Goal: Task Accomplishment & Management: Complete application form

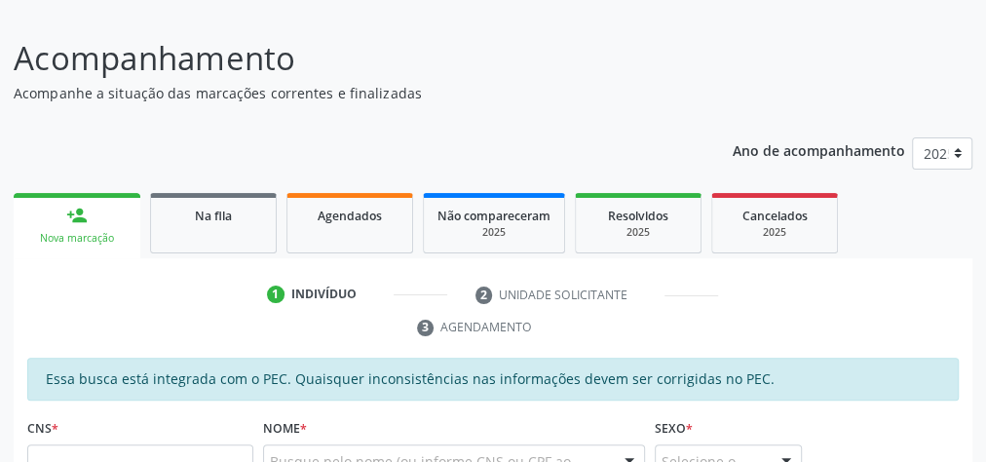
scroll to position [234, 0]
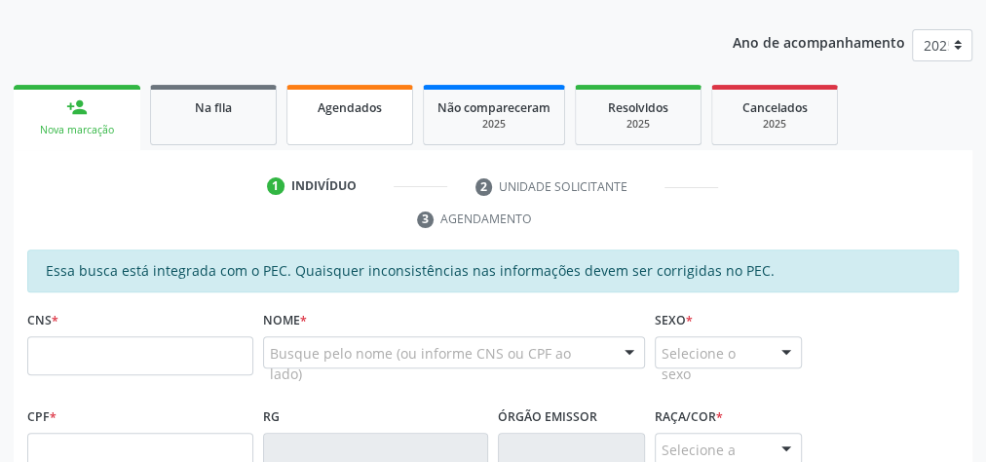
click at [331, 113] on span "Agendados" at bounding box center [350, 107] width 64 height 17
select select "8"
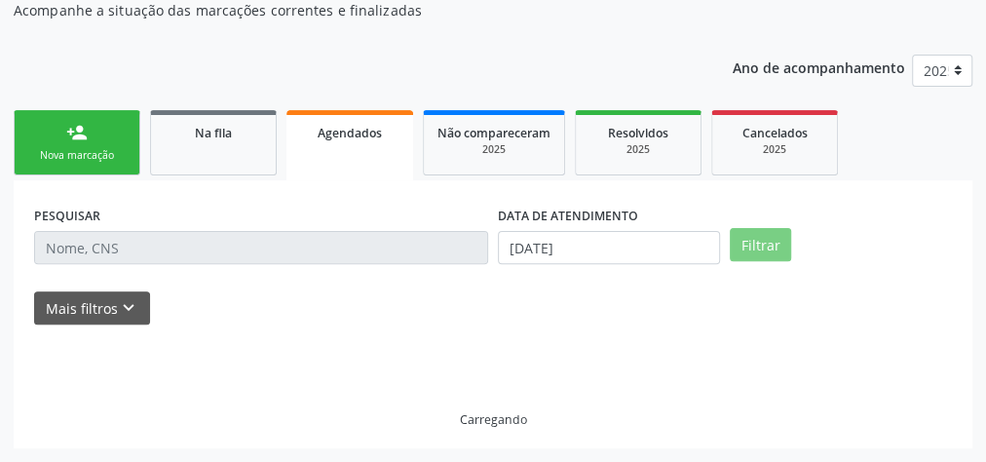
scroll to position [165, 0]
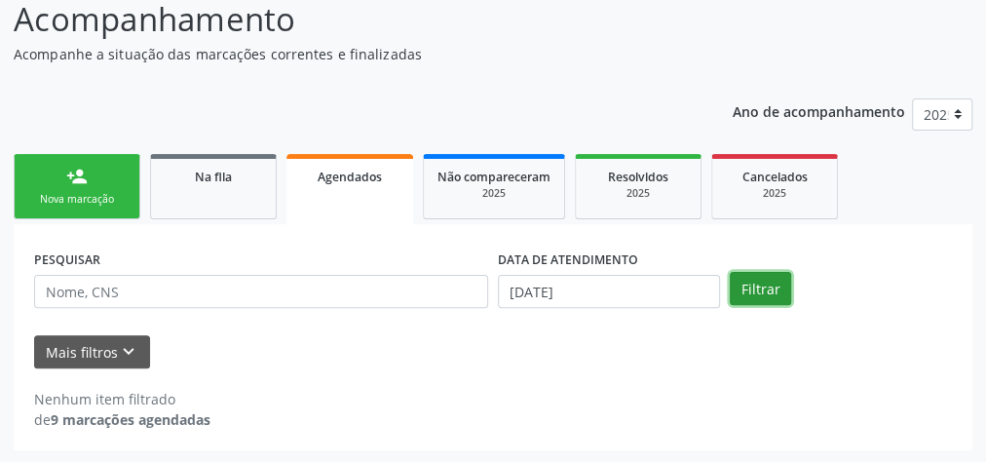
click at [758, 279] on button "Filtrar" at bounding box center [760, 288] width 61 height 33
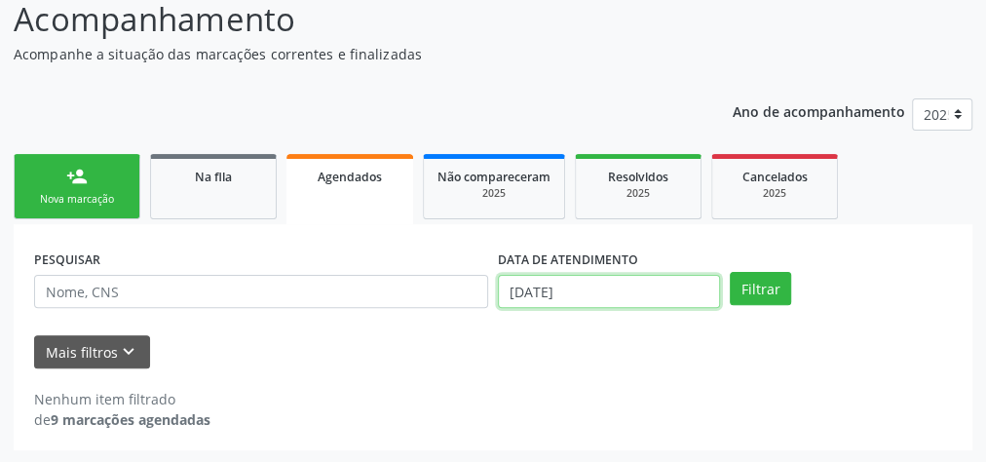
click at [512, 277] on input "[DATE]" at bounding box center [609, 291] width 222 height 33
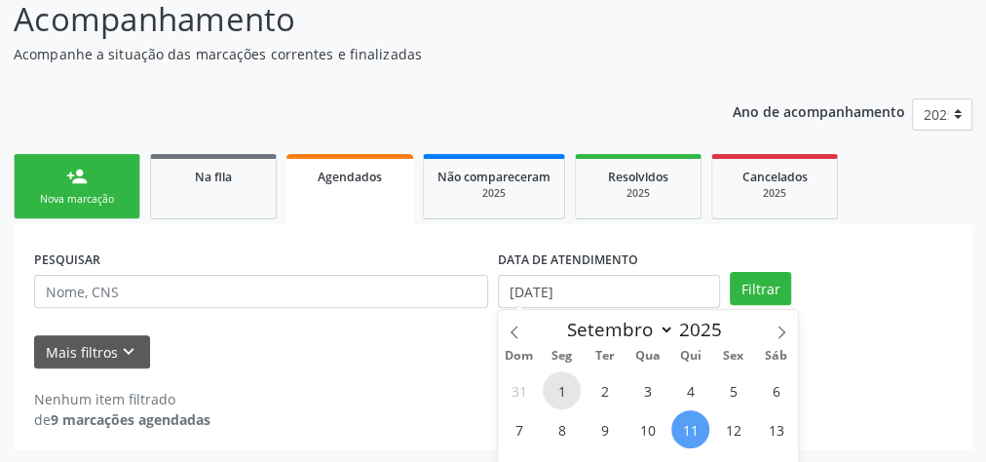
click at [570, 390] on span "1" at bounding box center [562, 390] width 38 height 38
type input "[DATE]"
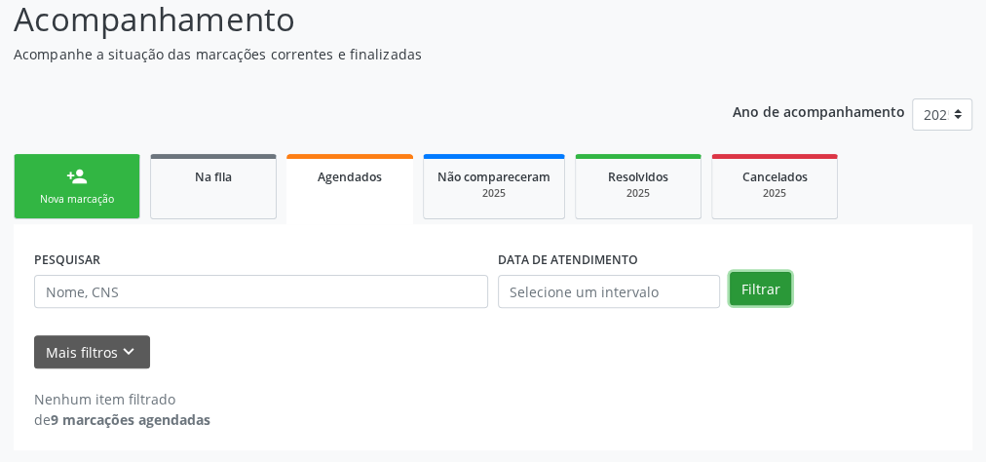
click at [772, 280] on button "Filtrar" at bounding box center [760, 288] width 61 height 33
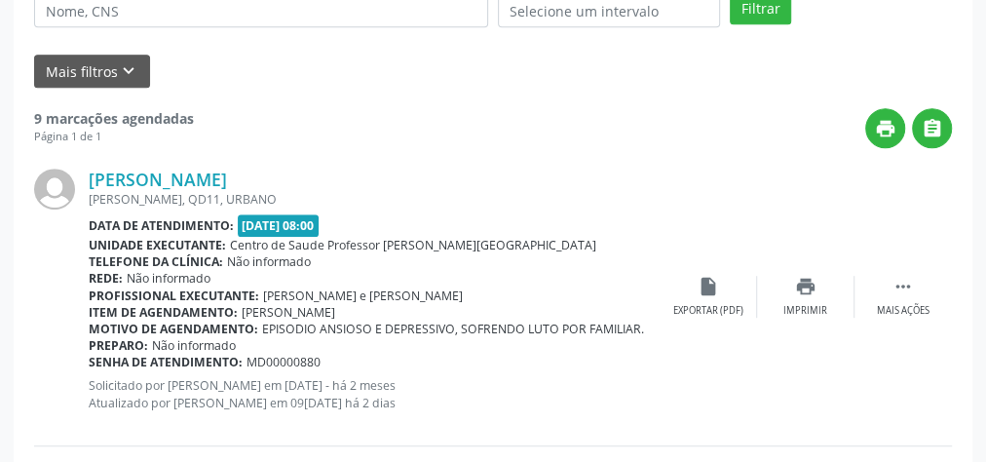
scroll to position [264, 0]
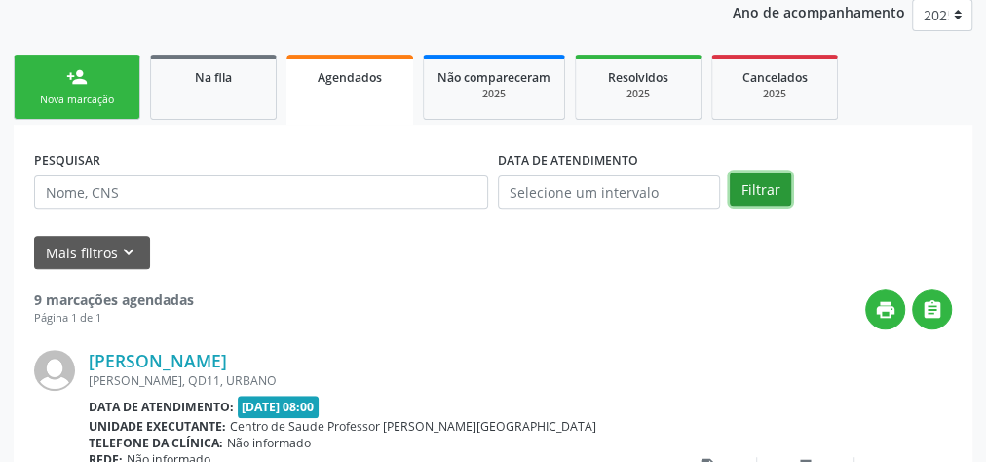
click at [749, 179] on button "Filtrar" at bounding box center [760, 188] width 61 height 33
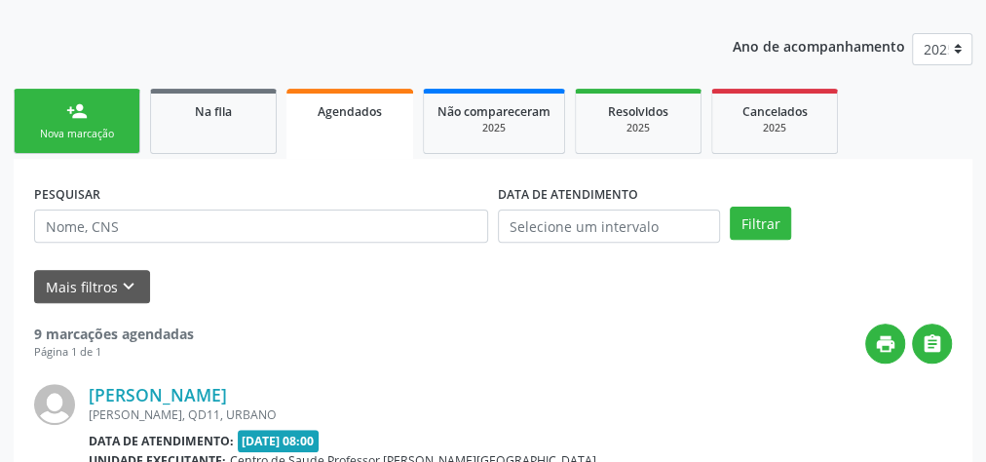
scroll to position [0, 0]
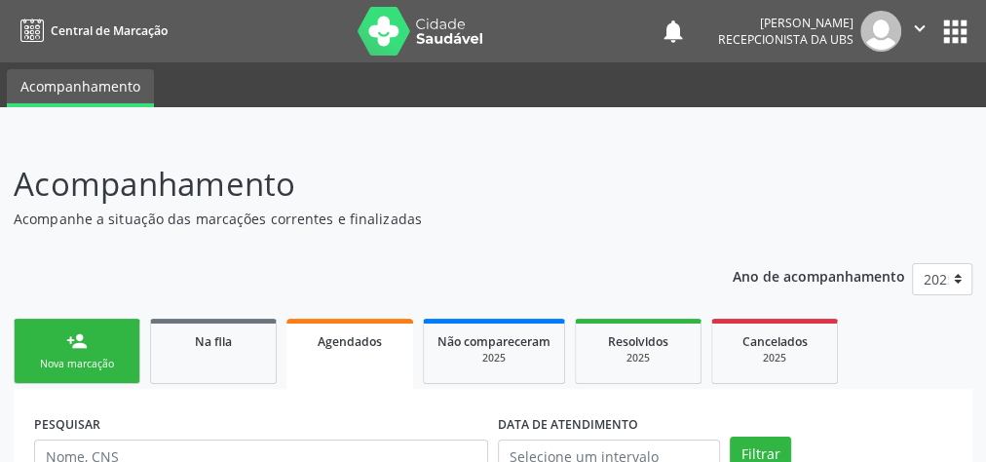
drag, startPoint x: 870, startPoint y: 145, endPoint x: 518, endPoint y: 182, distance: 353.7
click at [518, 182] on p "Acompanhamento" at bounding box center [349, 184] width 671 height 49
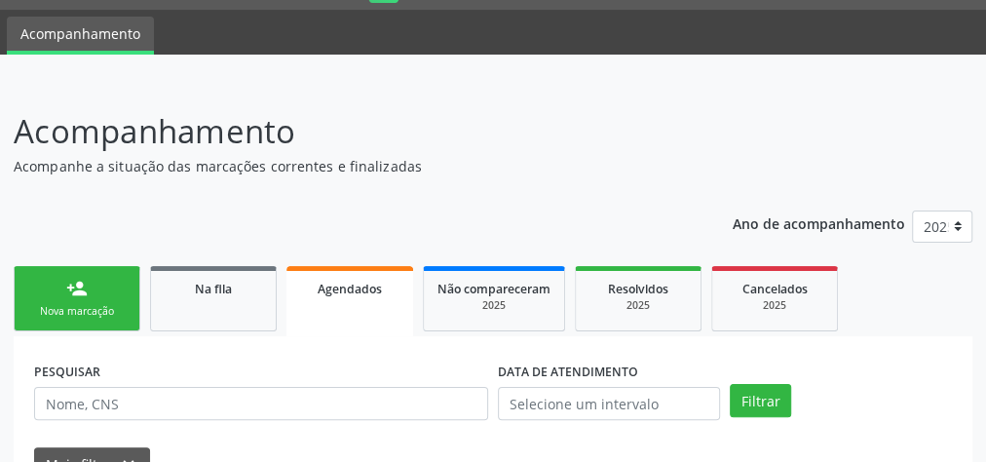
scroll to position [78, 0]
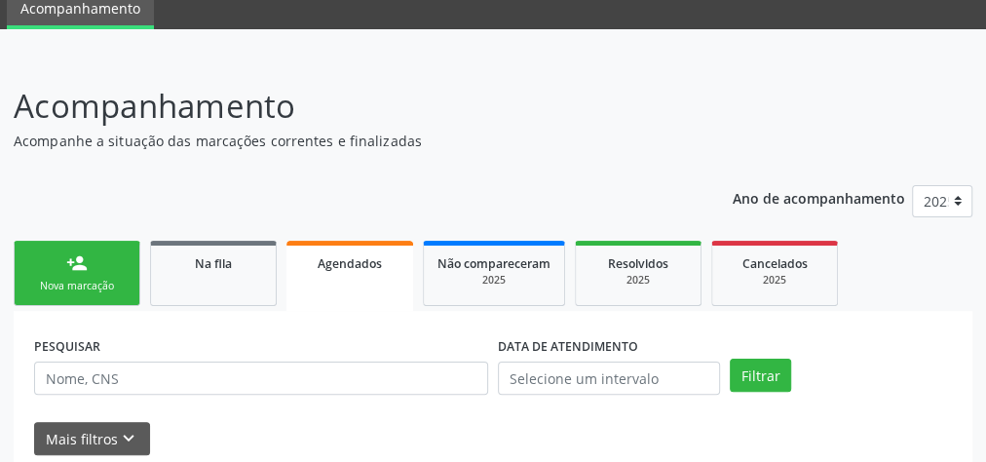
click at [101, 267] on link "person_add Nova marcação" at bounding box center [77, 273] width 127 height 65
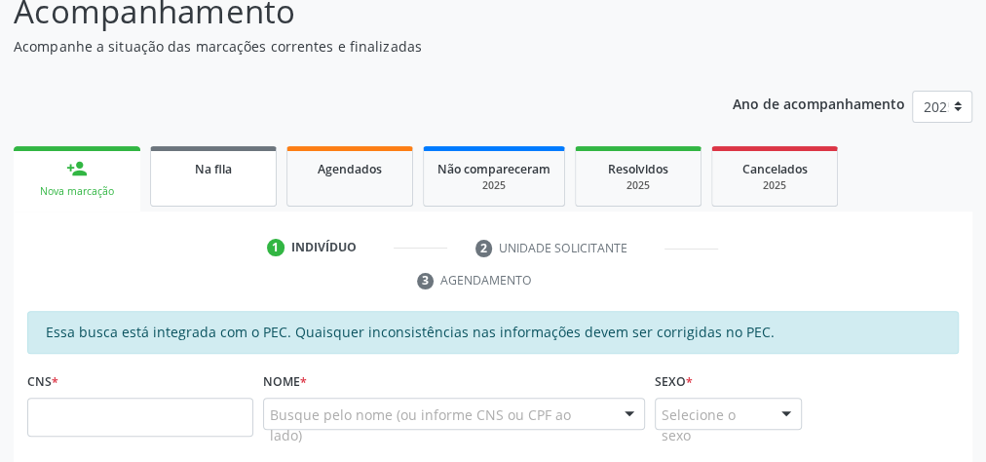
scroll to position [312, 0]
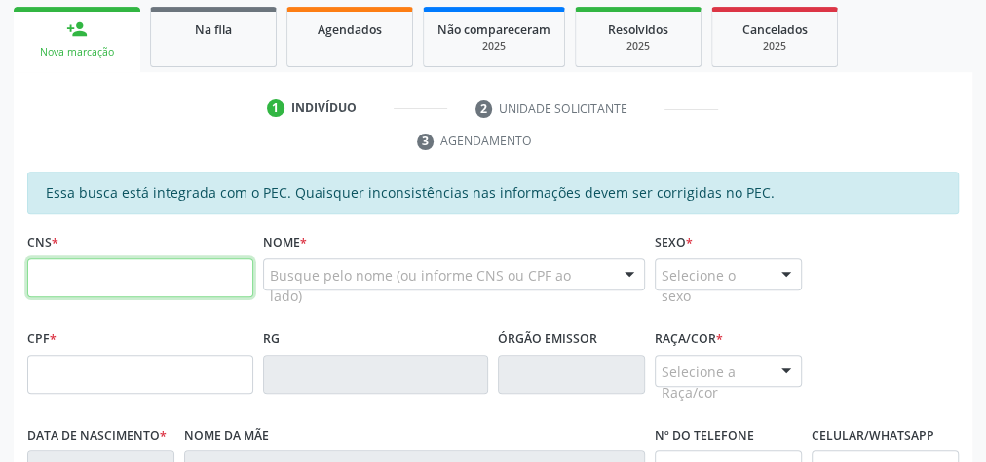
click at [188, 265] on input "text" at bounding box center [140, 277] width 226 height 39
click at [211, 274] on input "text" at bounding box center [140, 277] width 226 height 39
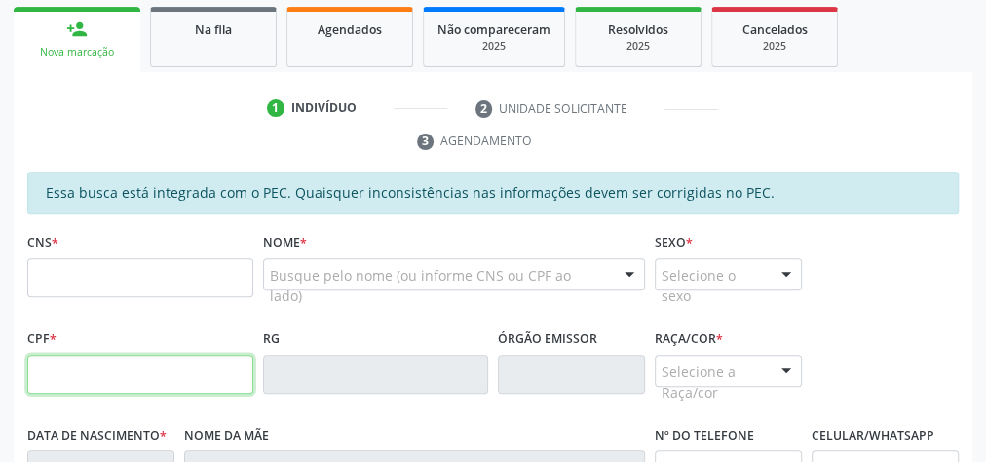
click at [159, 376] on input "text" at bounding box center [140, 374] width 226 height 39
type input "024.011.234-23"
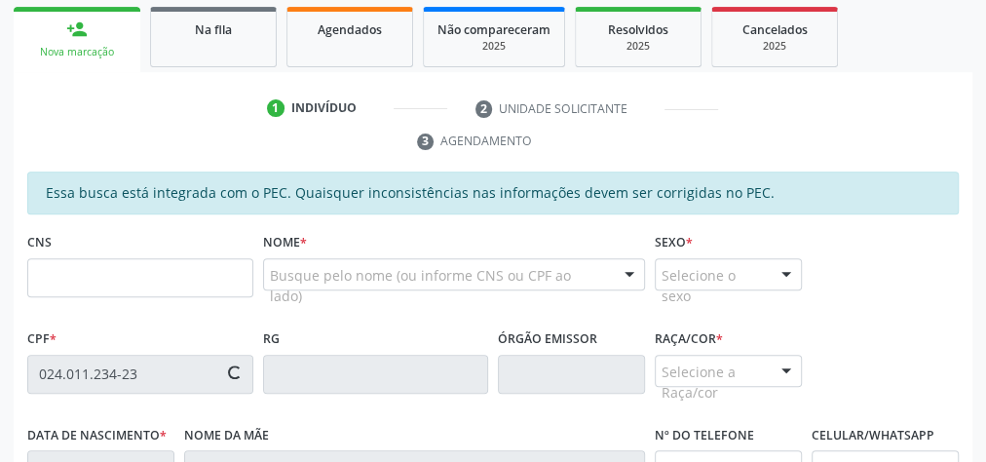
type input "702 9085 3800 4177"
type input "[DATE]"
type input "[PERSON_NAME]"
type input "[PHONE_NUMBER]"
type input "09"
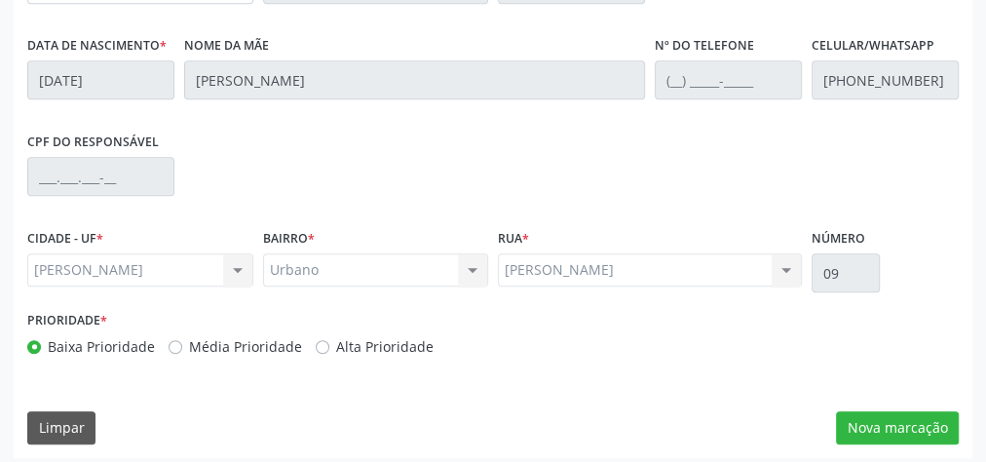
scroll to position [707, 0]
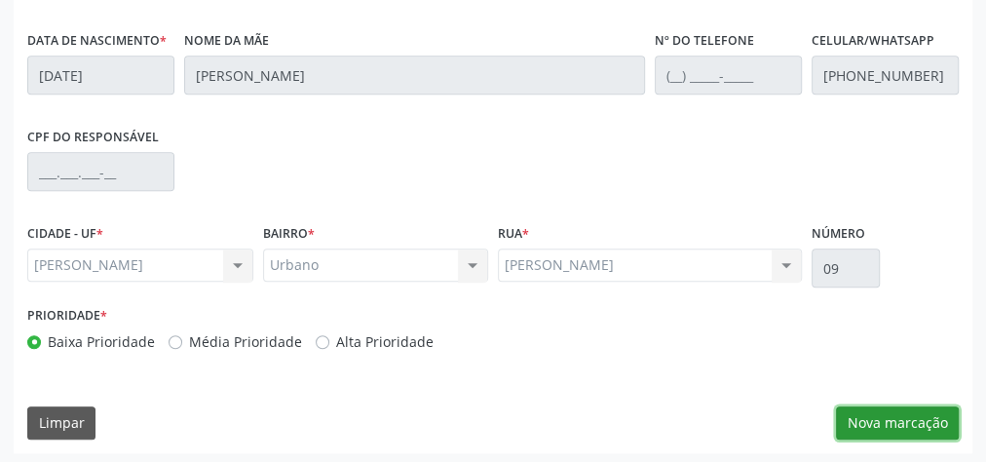
click at [905, 412] on button "Nova marcação" at bounding box center [897, 422] width 123 height 33
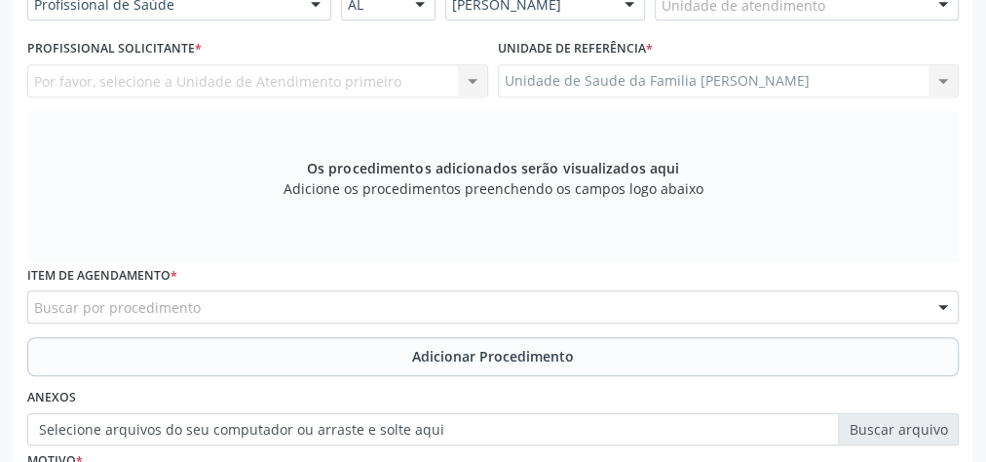
scroll to position [395, 0]
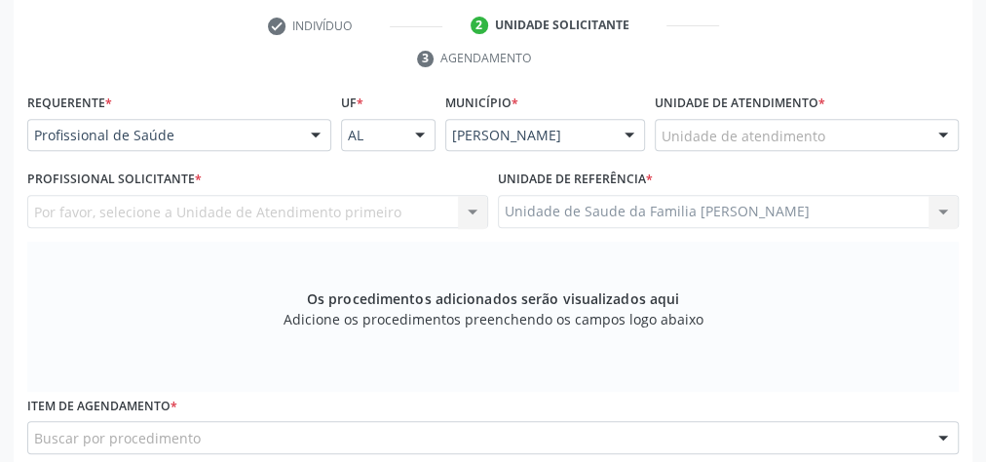
click at [932, 124] on div at bounding box center [943, 136] width 29 height 33
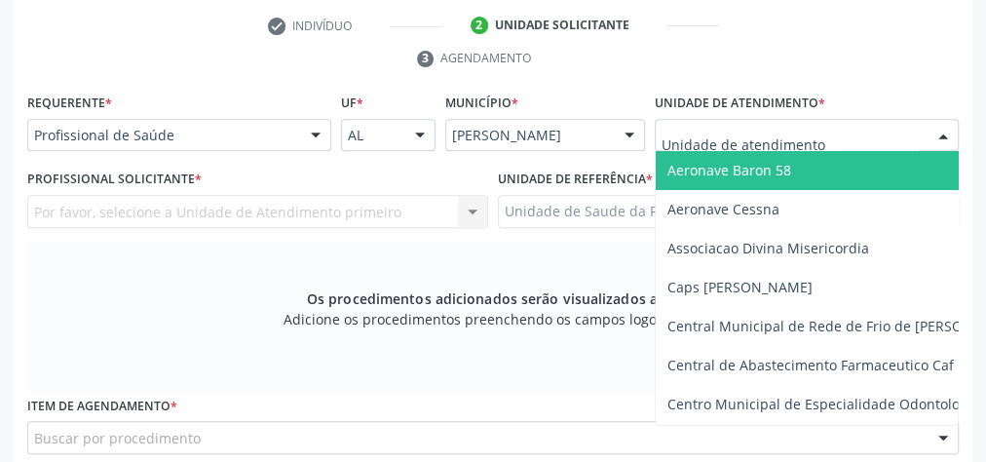
click at [805, 132] on input "text" at bounding box center [790, 145] width 257 height 39
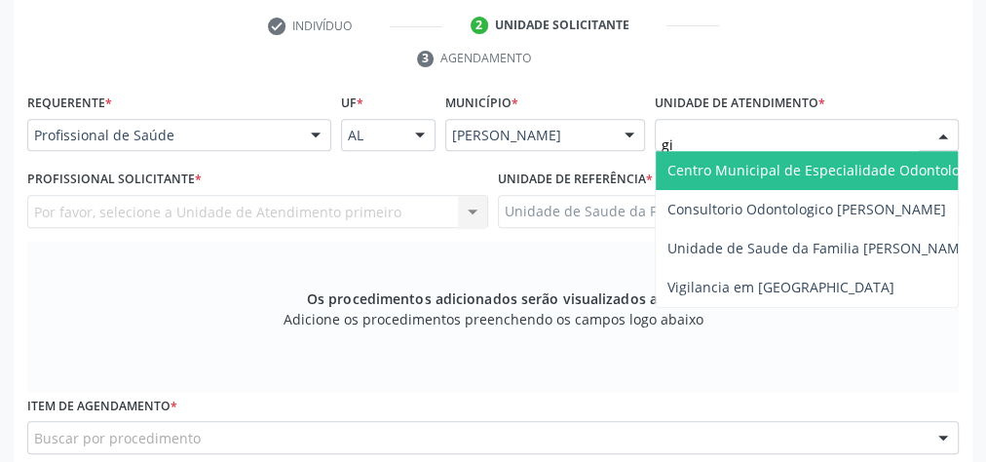
type input "gis"
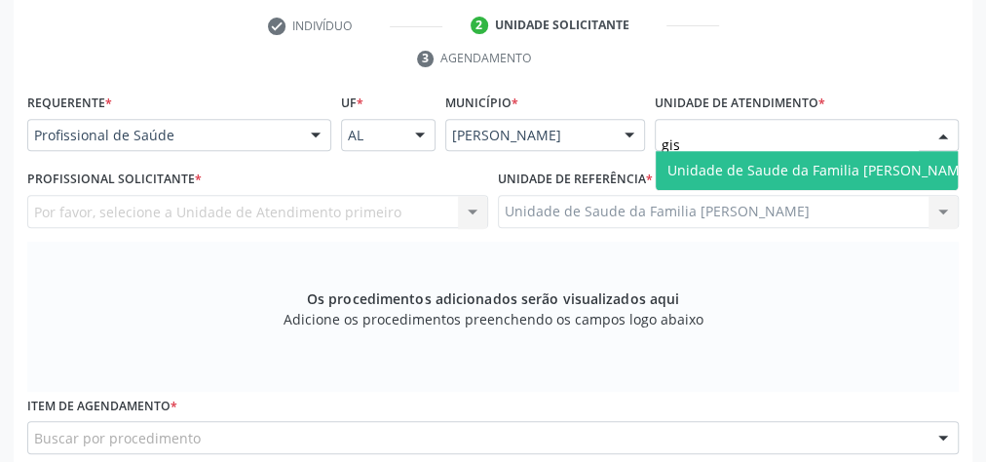
click at [853, 165] on span "Unidade de Saude da Familia [PERSON_NAME]" at bounding box center [820, 170] width 305 height 19
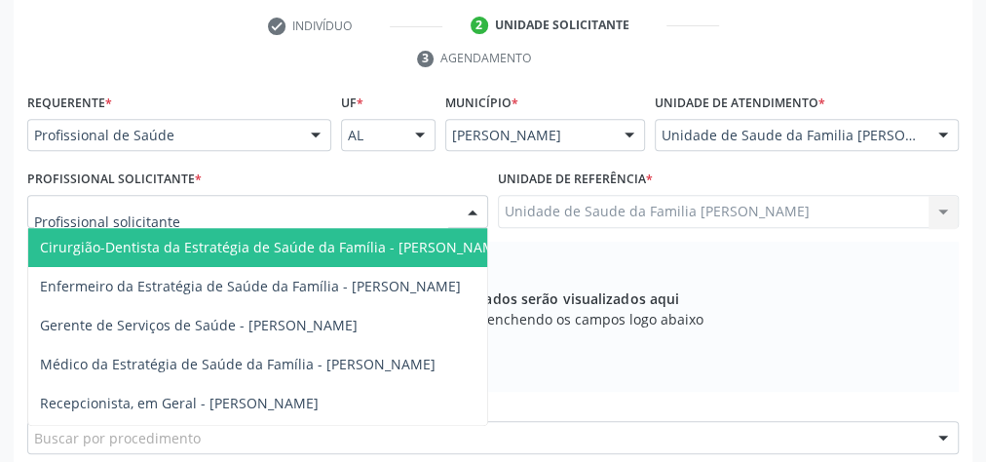
click at [478, 202] on div at bounding box center [472, 212] width 29 height 33
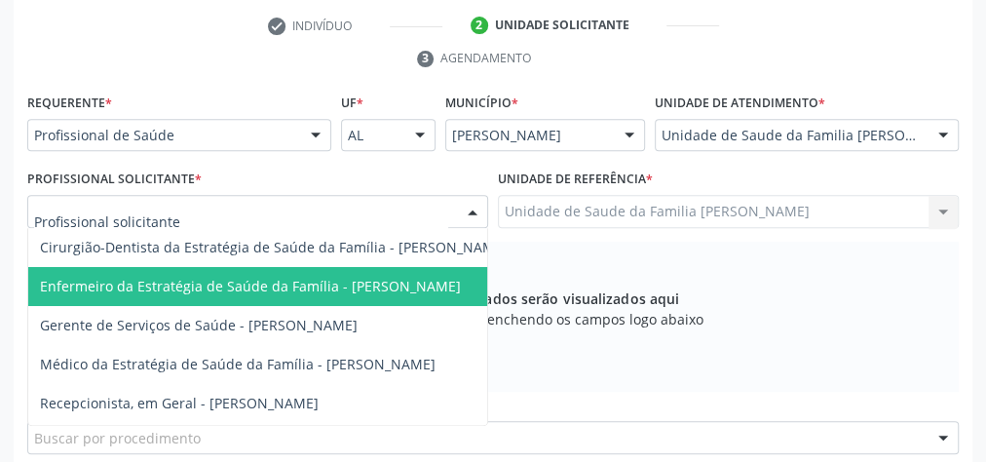
click at [349, 267] on span "Enfermeiro da Estratégia de Saúde da Família - [PERSON_NAME]" at bounding box center [273, 286] width 491 height 39
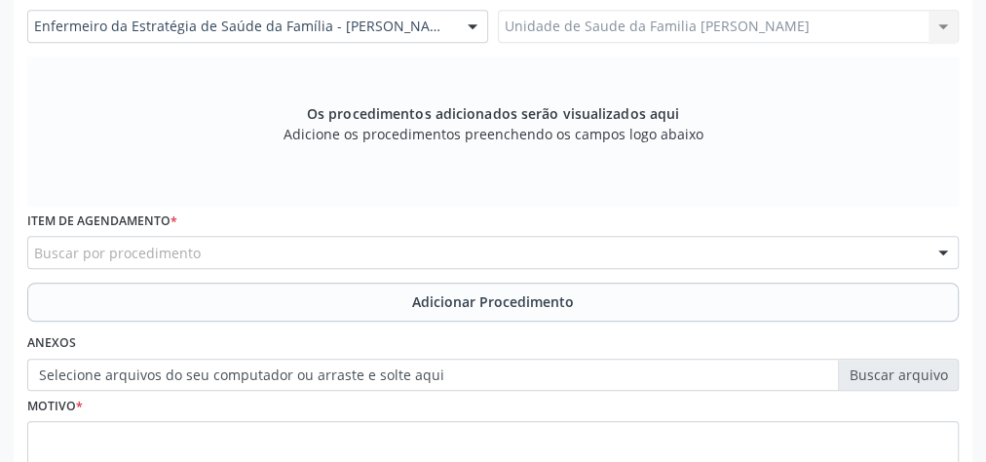
scroll to position [629, 0]
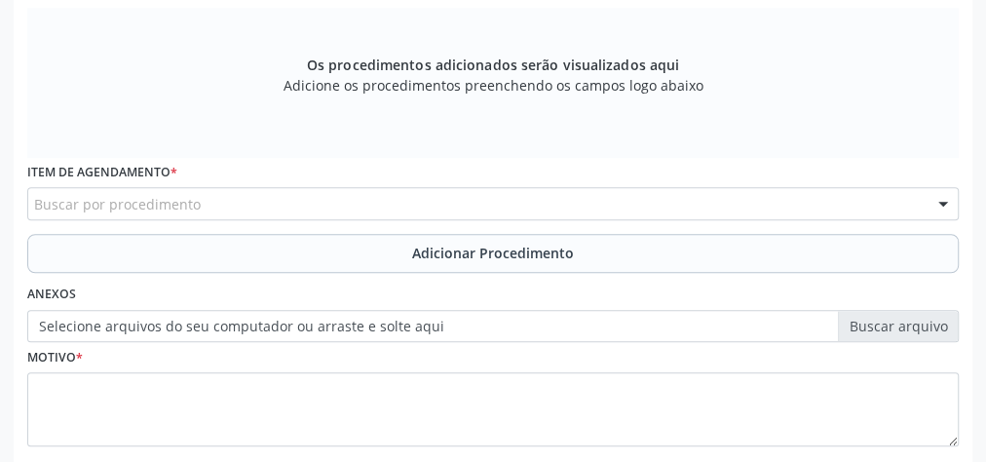
click at [433, 206] on div "Buscar por procedimento" at bounding box center [493, 203] width 932 height 33
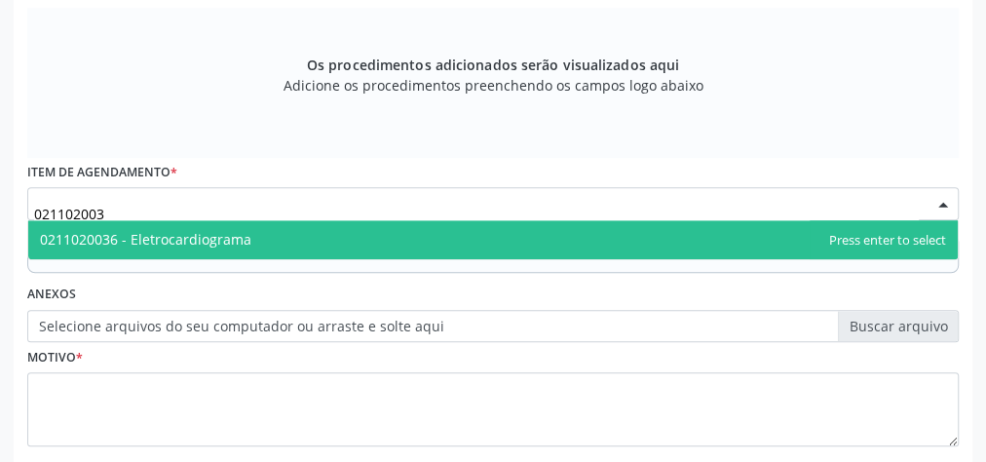
type input "0211020036"
click at [184, 240] on span "0211020036 - Eletrocardiograma" at bounding box center [145, 239] width 211 height 19
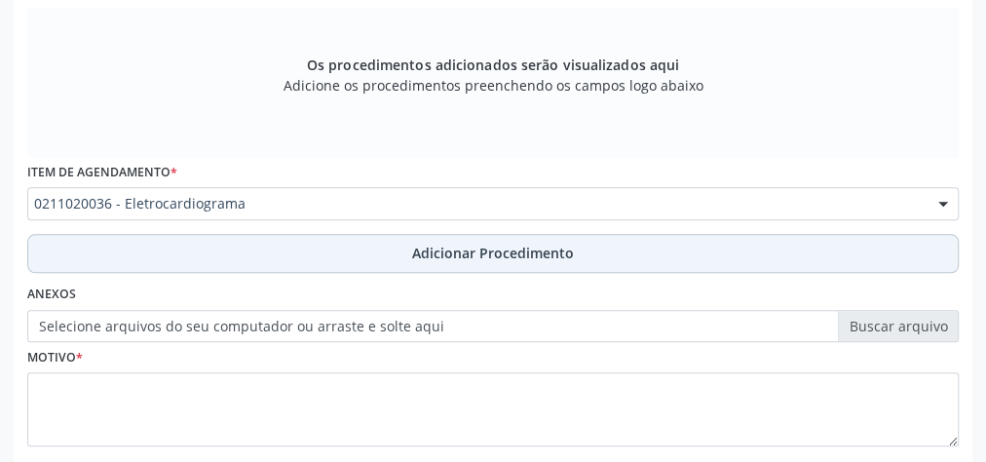
click at [458, 249] on span "Adicionar Procedimento" at bounding box center [493, 253] width 162 height 20
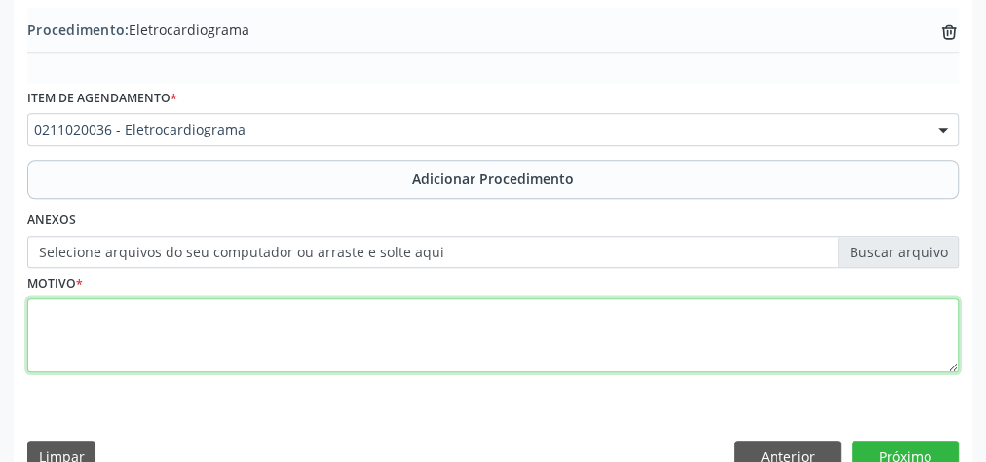
click at [363, 324] on textarea at bounding box center [493, 335] width 932 height 74
click at [179, 308] on textarea "rotina para hipertensao" at bounding box center [493, 335] width 932 height 74
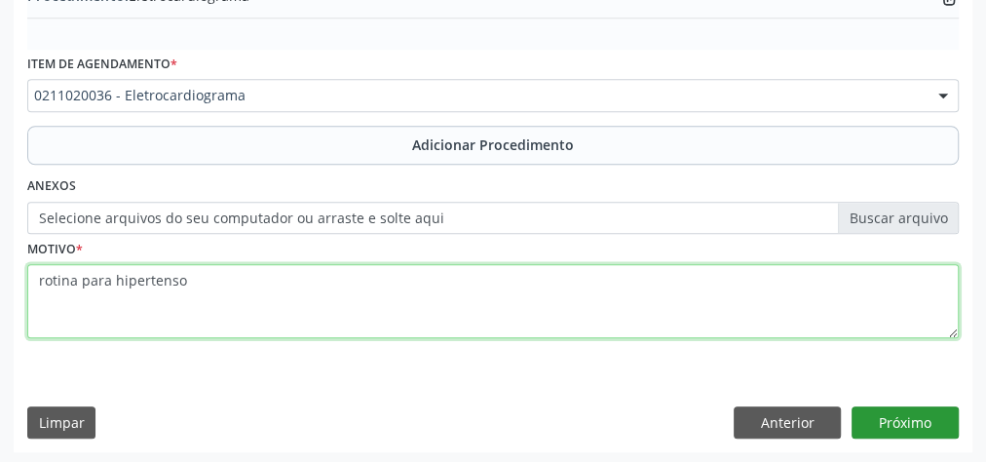
type textarea "rotina para hipertenso"
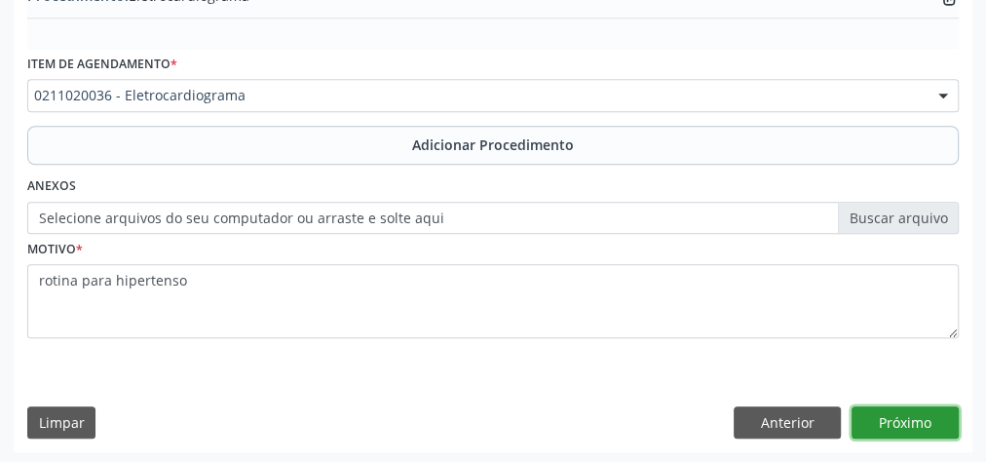
click at [904, 419] on button "Próximo" at bounding box center [905, 422] width 107 height 33
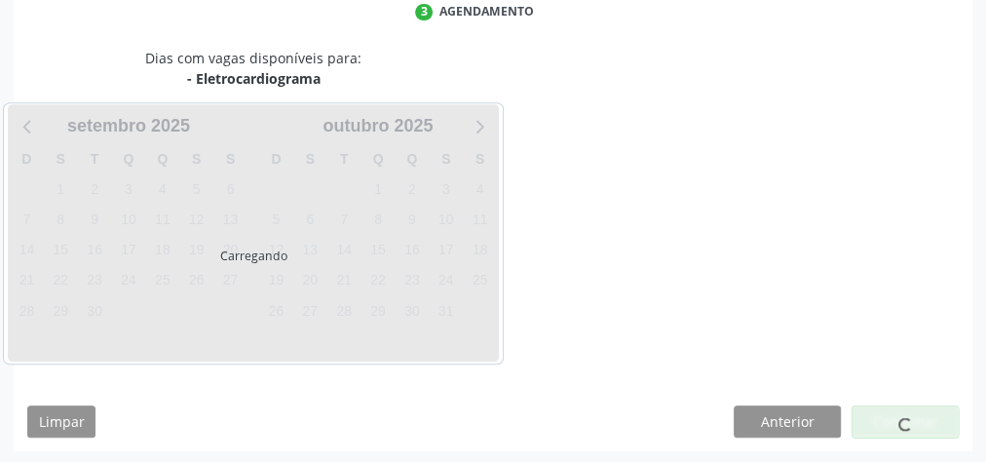
scroll to position [516, 0]
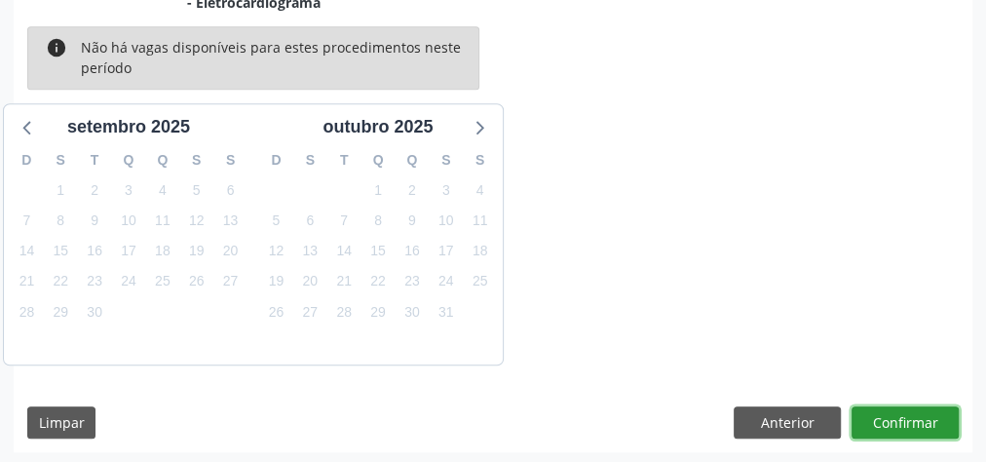
click at [904, 419] on button "Confirmar" at bounding box center [905, 422] width 107 height 33
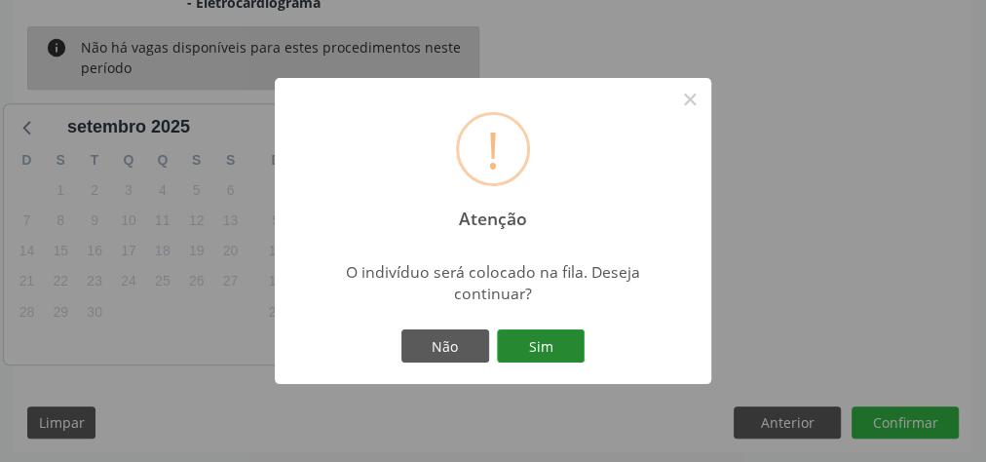
click at [572, 334] on button "Sim" at bounding box center [541, 345] width 88 height 33
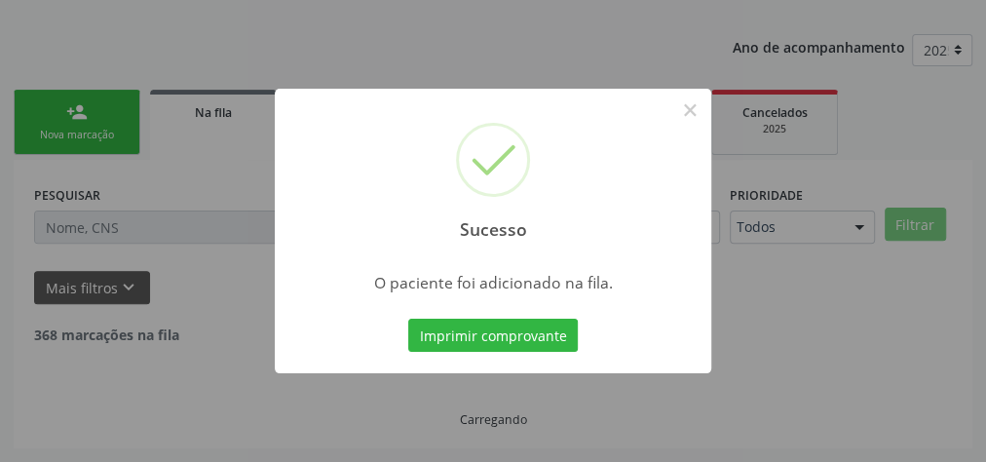
scroll to position [207, 0]
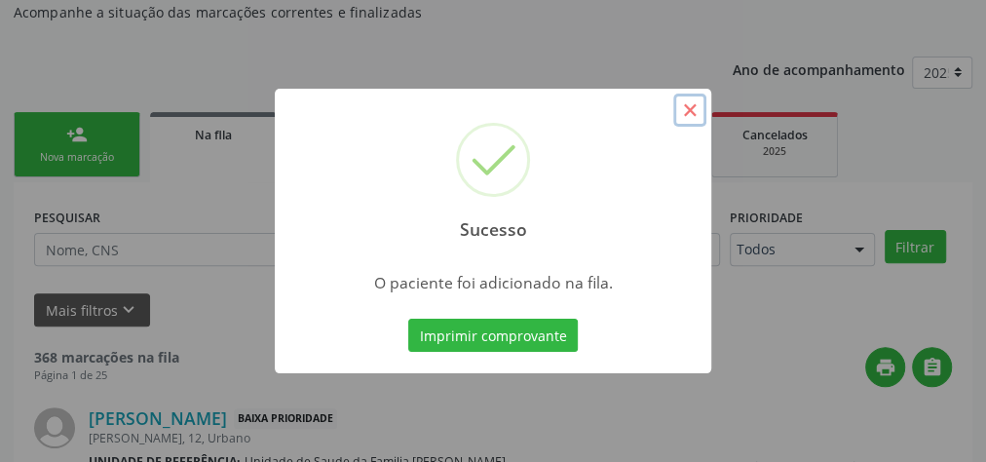
click at [692, 103] on button "×" at bounding box center [689, 110] width 33 height 33
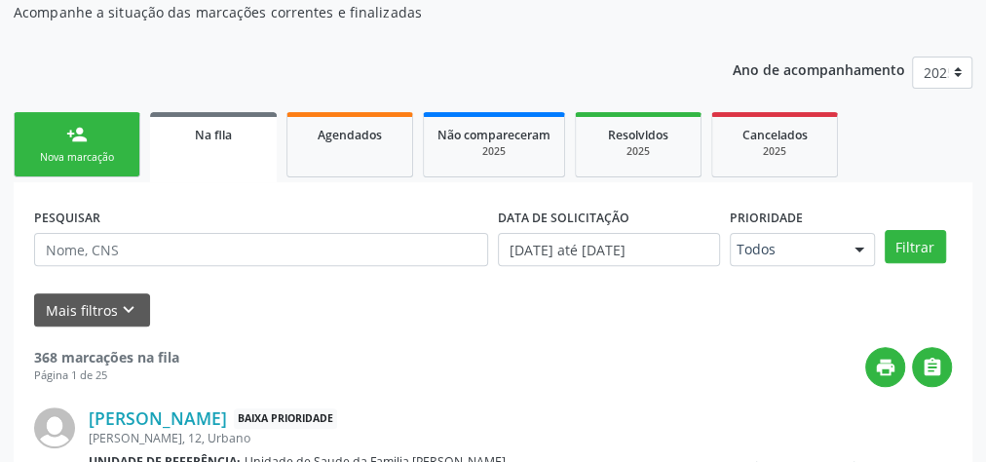
click at [56, 154] on div "Nova marcação" at bounding box center [76, 157] width 97 height 15
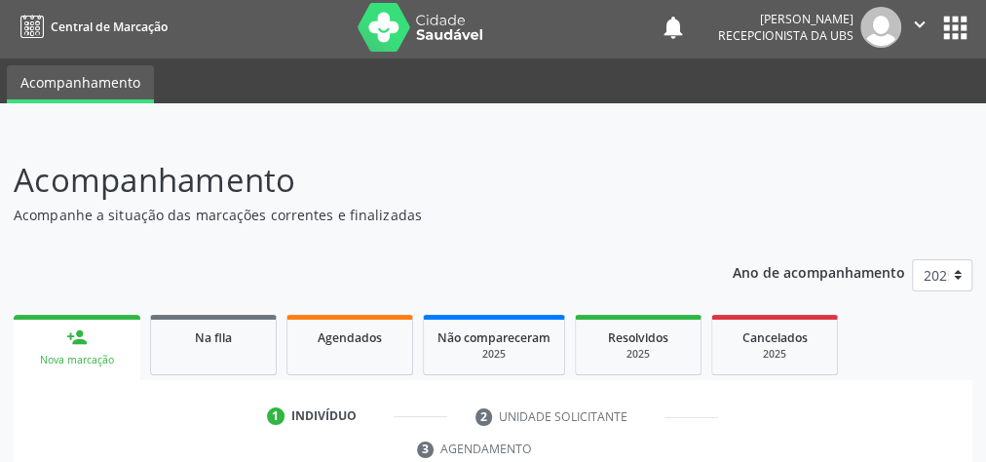
scroll to position [0, 0]
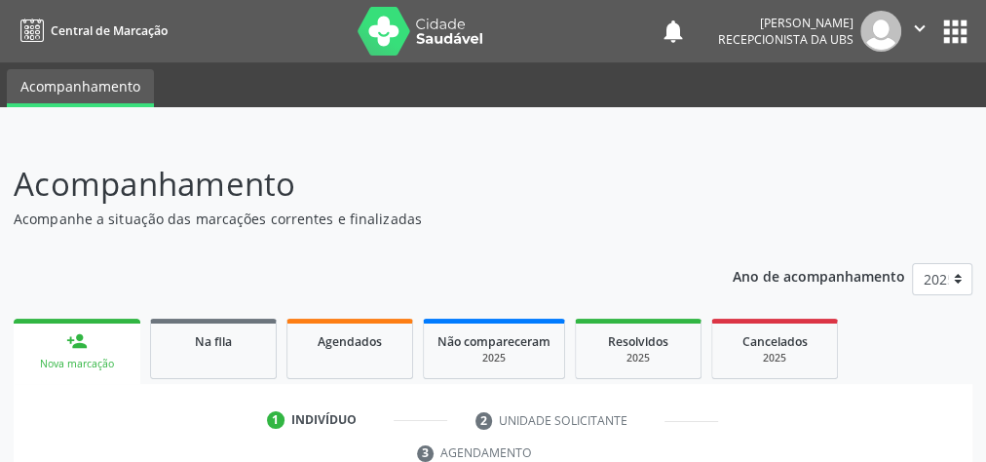
click at [728, 223] on header "Acompanhamento Acompanhe a situação das marcações correntes e finalizadas Relat…" at bounding box center [493, 194] width 959 height 69
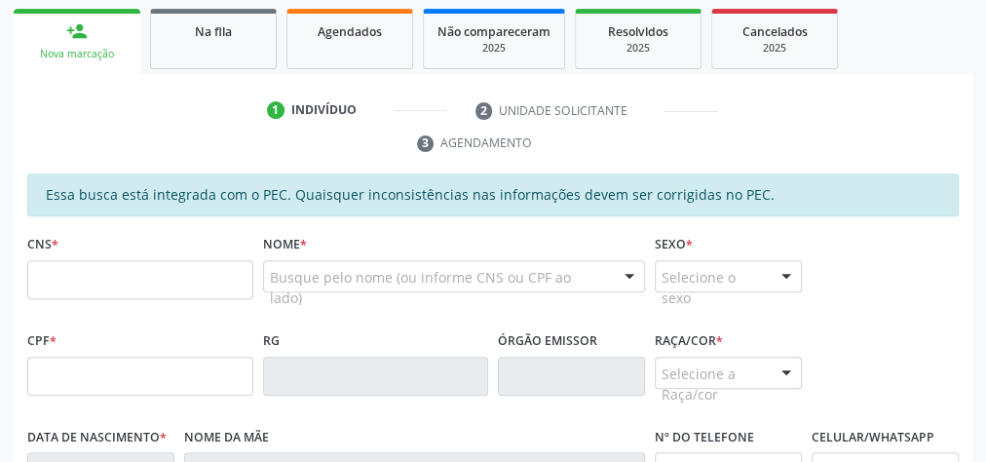
scroll to position [312, 0]
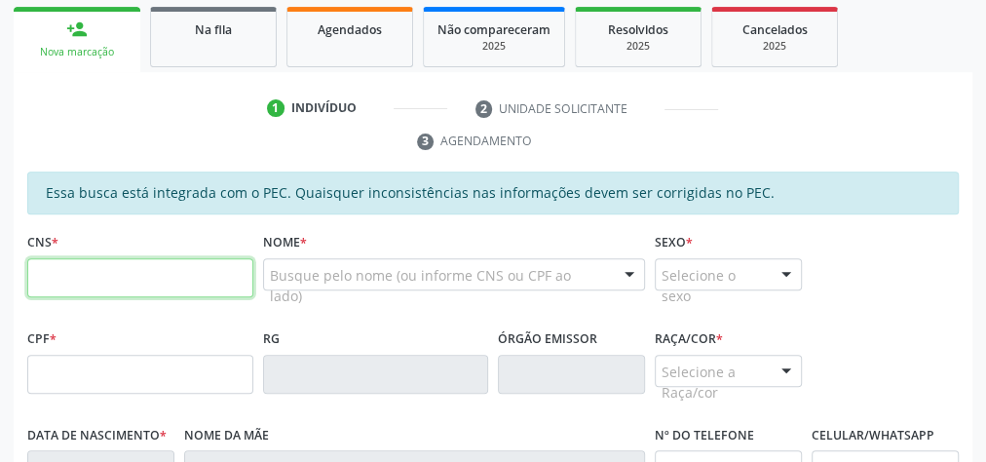
click at [170, 264] on input "text" at bounding box center [140, 277] width 226 height 39
click at [123, 268] on input "text" at bounding box center [140, 277] width 226 height 39
click at [182, 263] on input "text" at bounding box center [140, 277] width 226 height 39
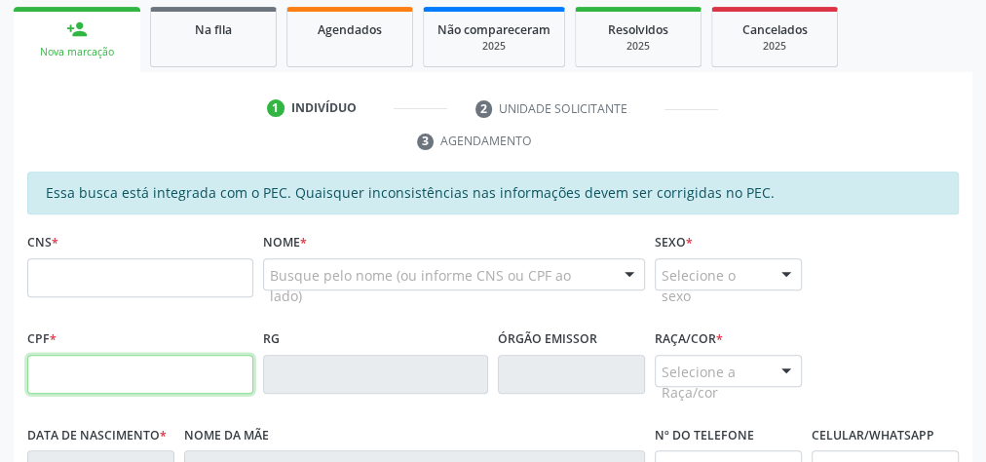
click at [187, 383] on input "text" at bounding box center [140, 374] width 226 height 39
type input "151.405.704-24"
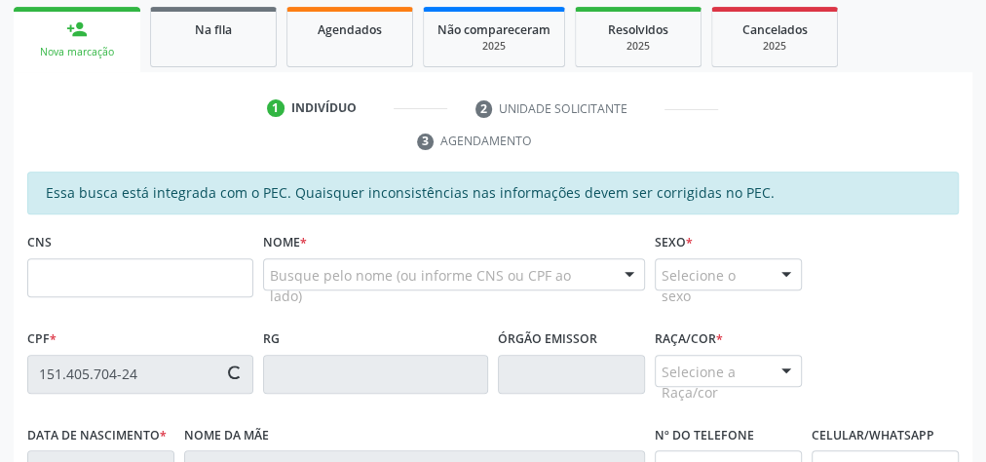
type input "704 8080 8159 4043"
type input "[DATE]"
type input "[PERSON_NAME]"
type input "[PHONE_NUMBER]"
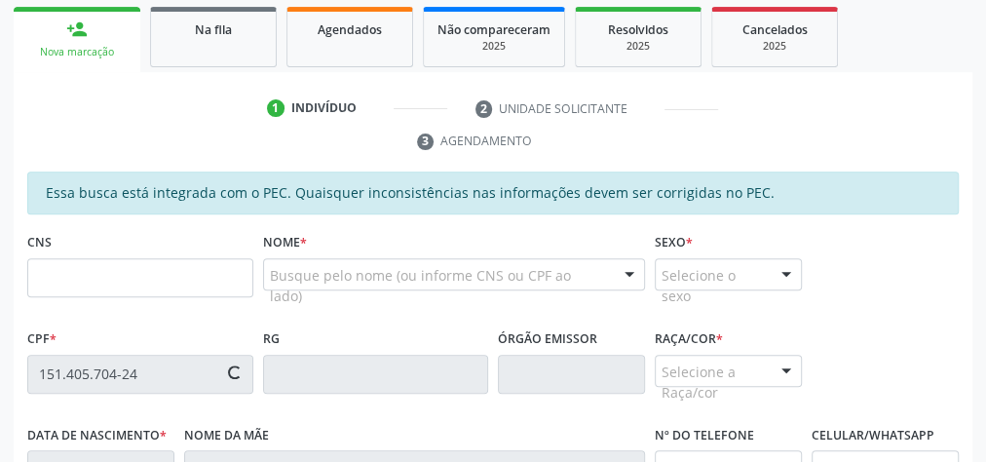
type input "26"
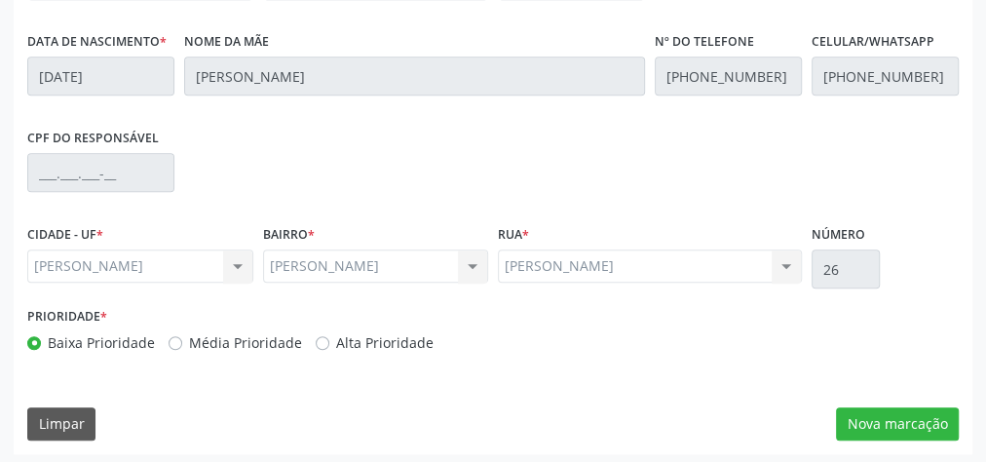
scroll to position [707, 0]
click at [929, 409] on button "Nova marcação" at bounding box center [897, 422] width 123 height 33
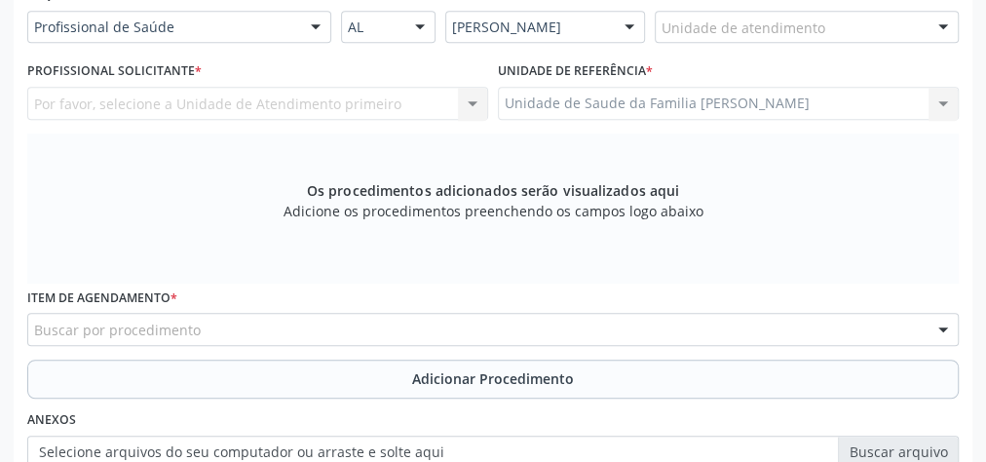
scroll to position [425, 0]
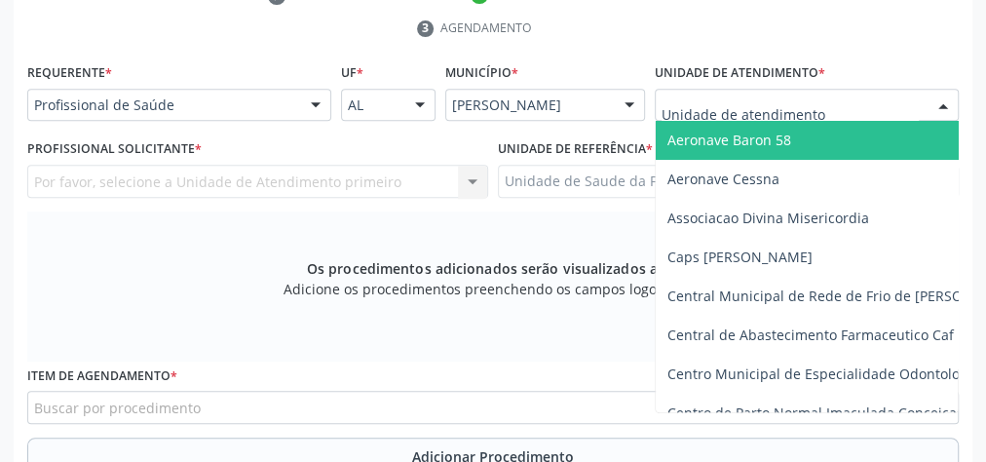
drag, startPoint x: 762, startPoint y: 99, endPoint x: 794, endPoint y: 132, distance: 45.5
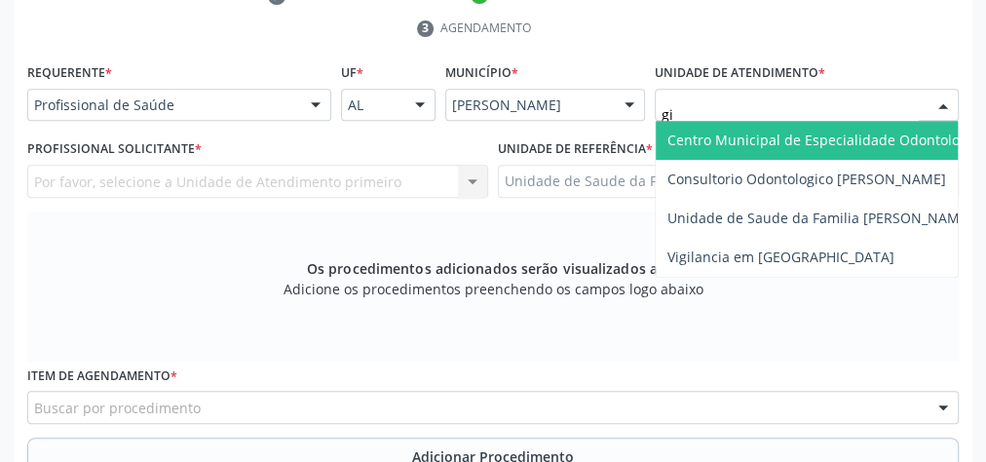
type input "gis"
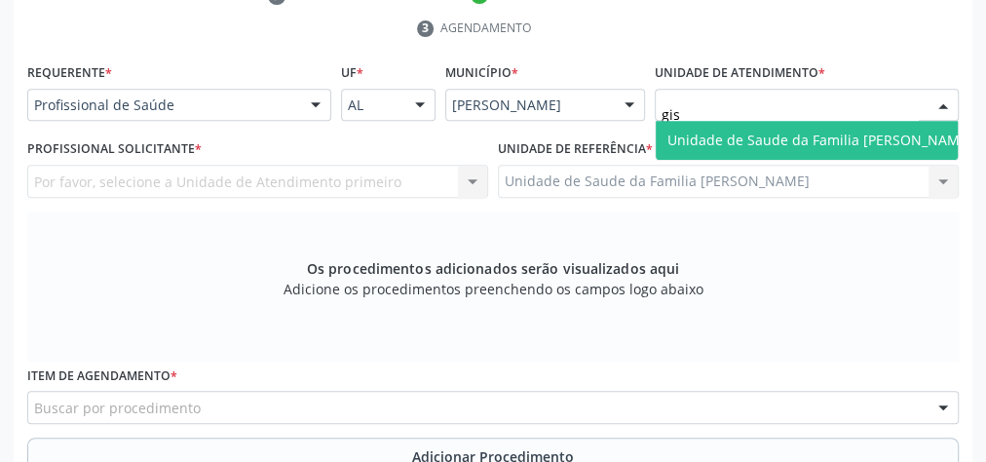
click at [794, 132] on span "Unidade de Saude da Familia [PERSON_NAME]" at bounding box center [820, 140] width 305 height 19
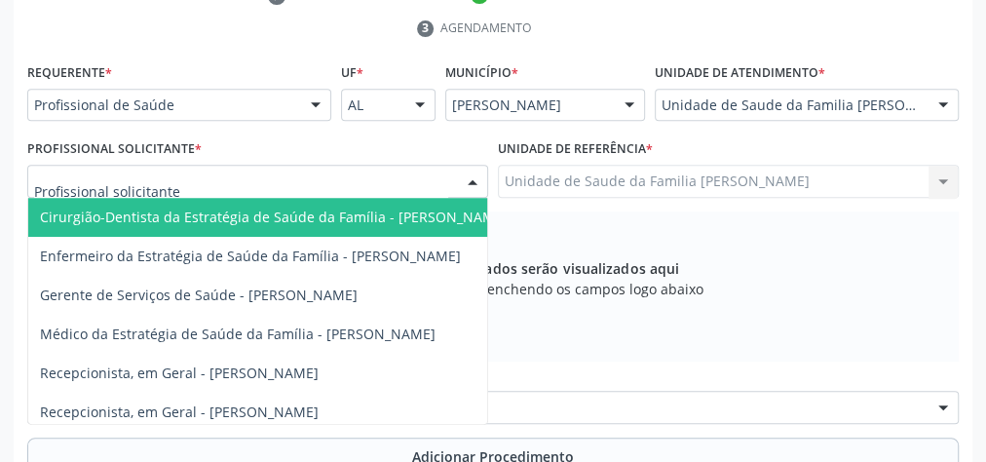
click at [469, 177] on div at bounding box center [472, 182] width 29 height 33
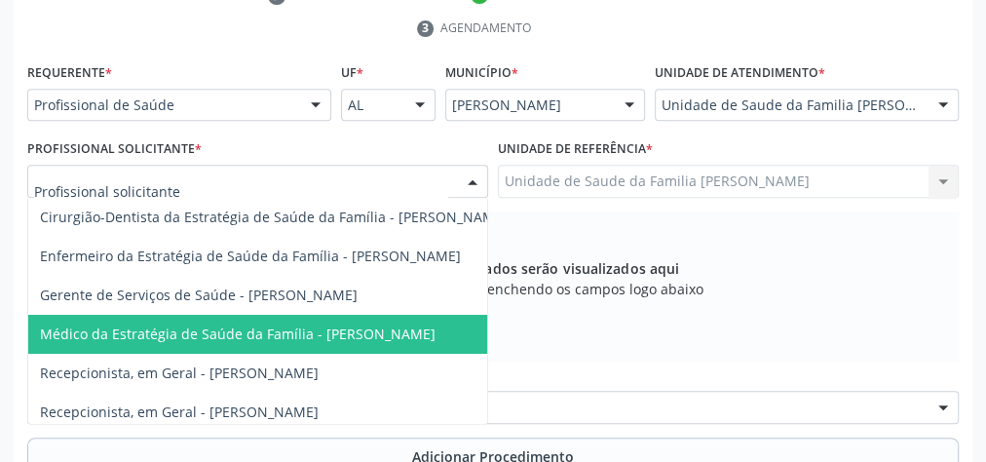
click at [291, 315] on span "Médico da Estratégia de Saúde da Família - [PERSON_NAME]" at bounding box center [273, 334] width 491 height 39
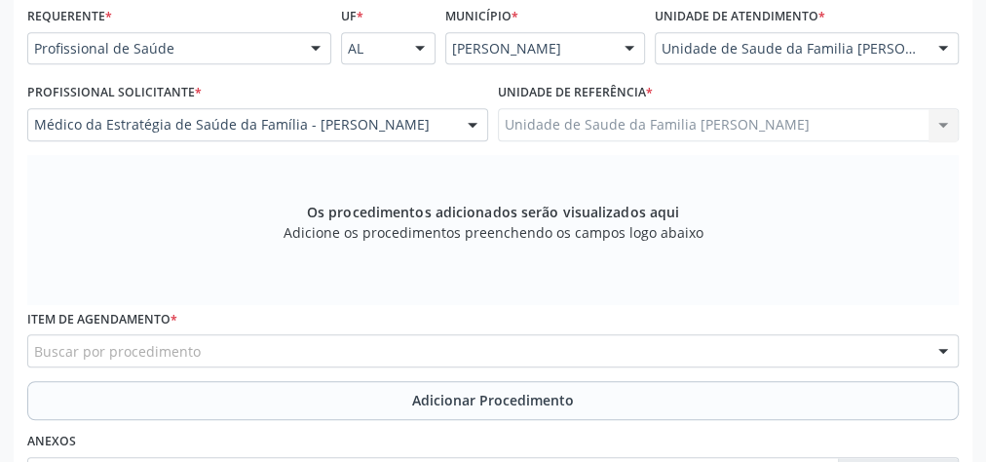
scroll to position [581, 0]
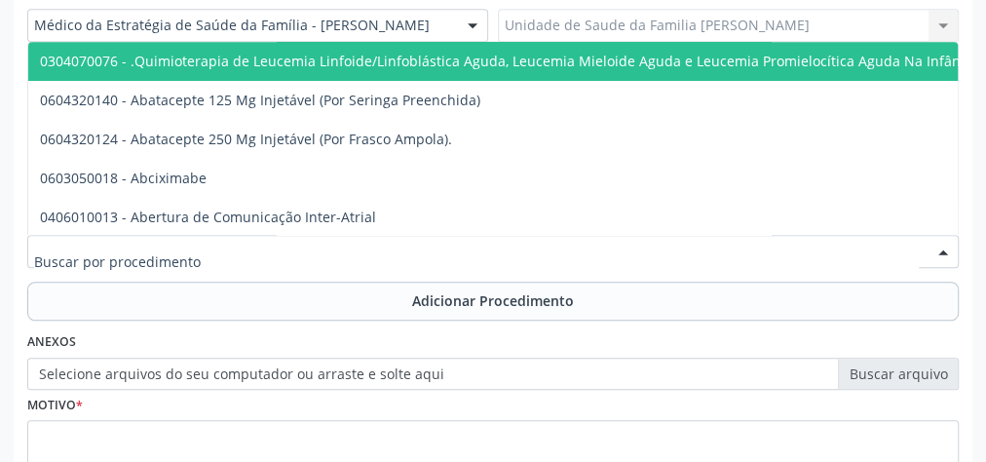
click at [409, 244] on div at bounding box center [493, 251] width 932 height 33
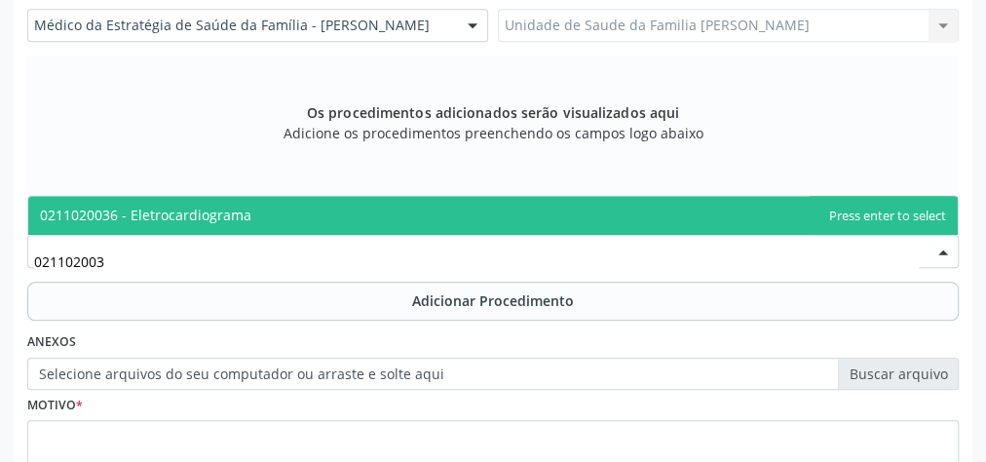
type input "0211020036"
click at [448, 205] on span "0211020036 - Eletrocardiograma" at bounding box center [493, 215] width 930 height 39
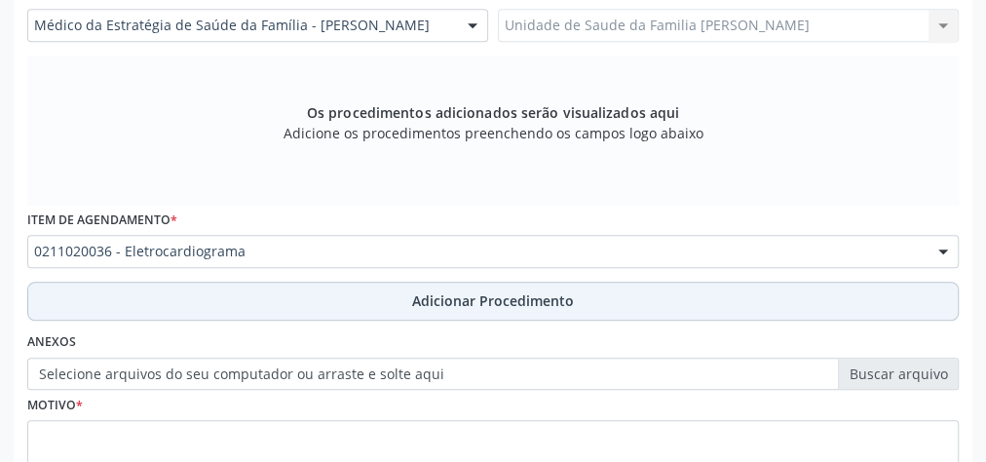
click at [449, 291] on span "Adicionar Procedimento" at bounding box center [493, 300] width 162 height 20
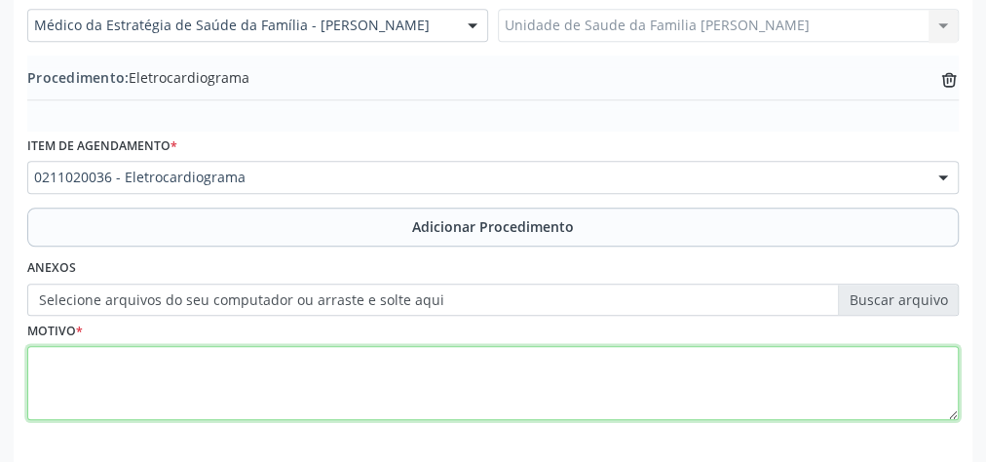
click at [320, 387] on textarea at bounding box center [493, 383] width 932 height 74
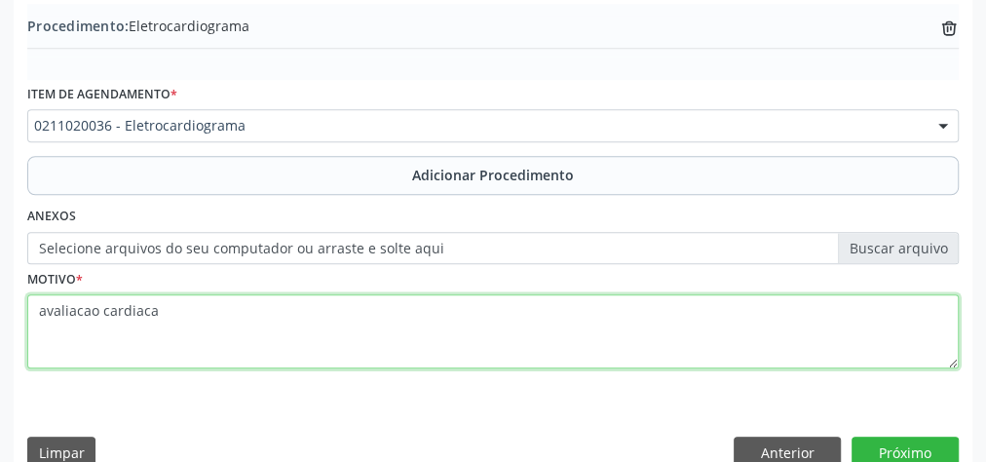
scroll to position [663, 0]
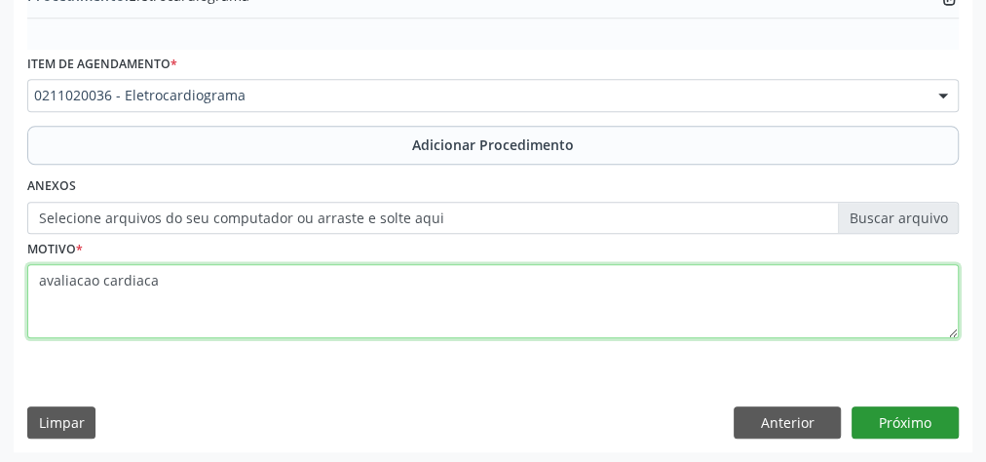
type textarea "avaliacao cardiaca"
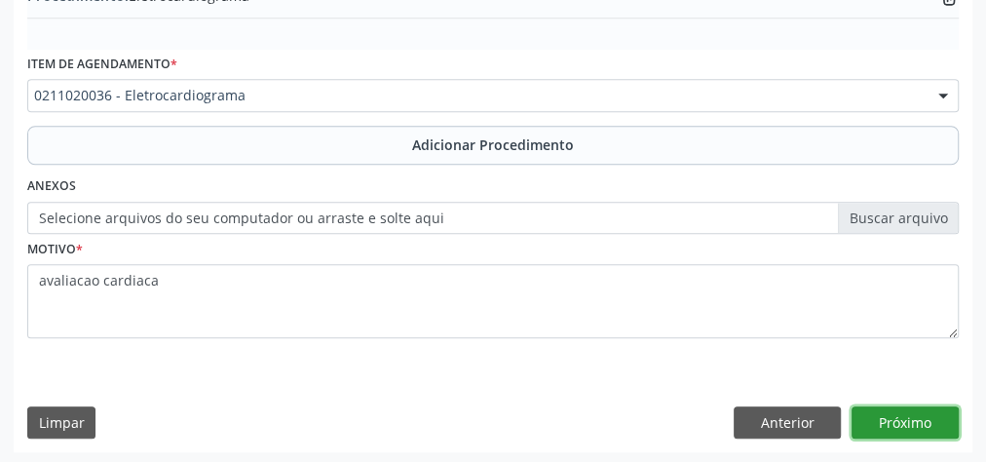
click at [905, 407] on button "Próximo" at bounding box center [905, 422] width 107 height 33
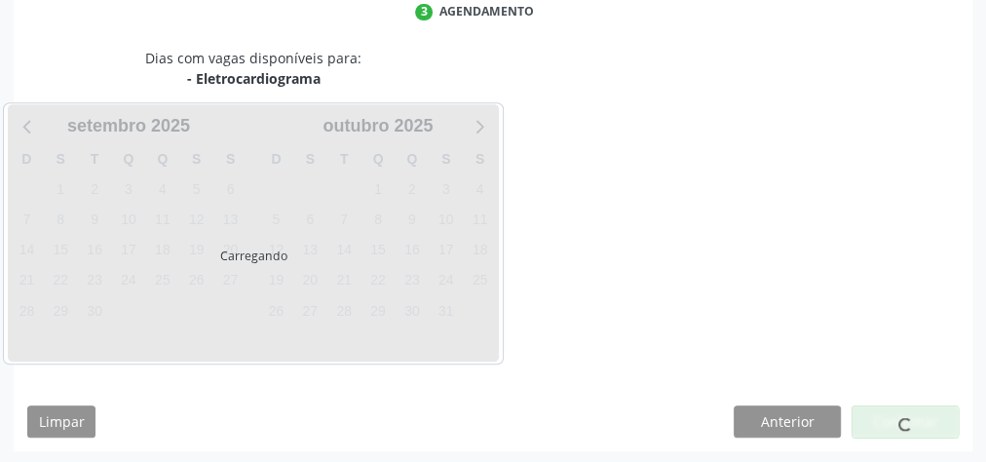
scroll to position [516, 0]
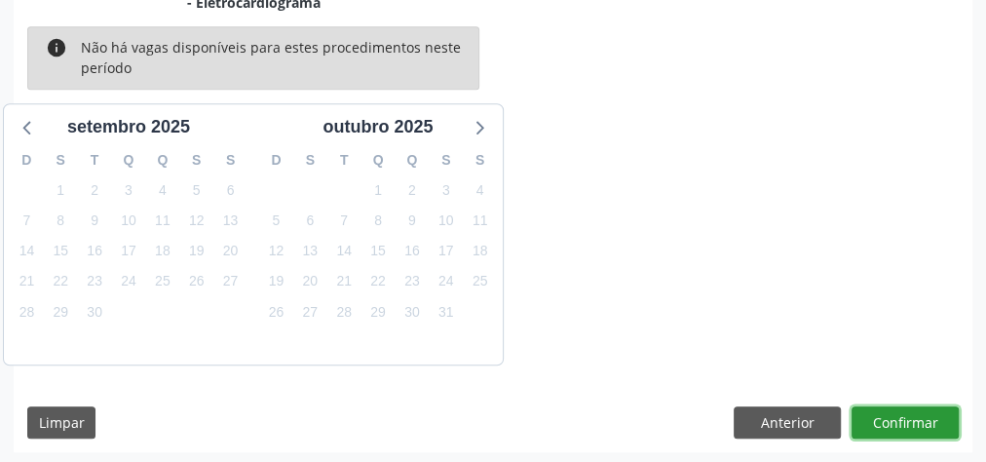
click at [905, 407] on button "Confirmar" at bounding box center [905, 422] width 107 height 33
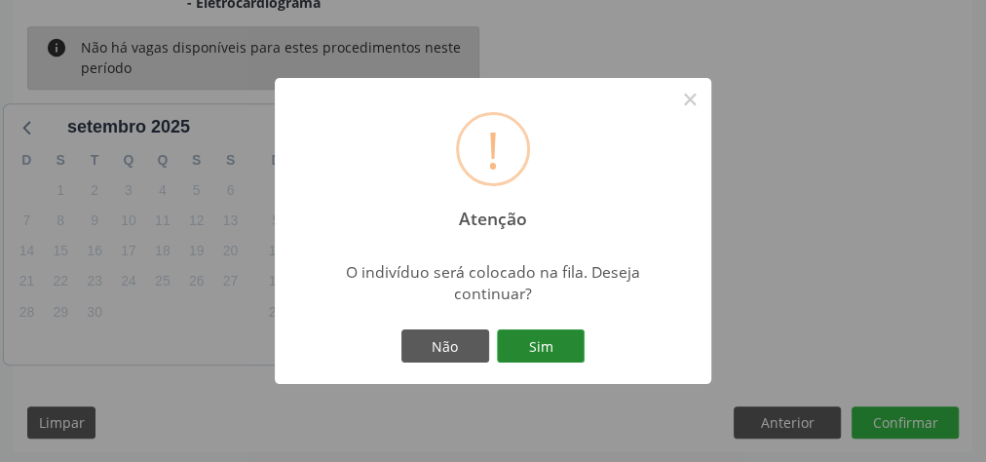
click at [550, 336] on button "Sim" at bounding box center [541, 345] width 88 height 33
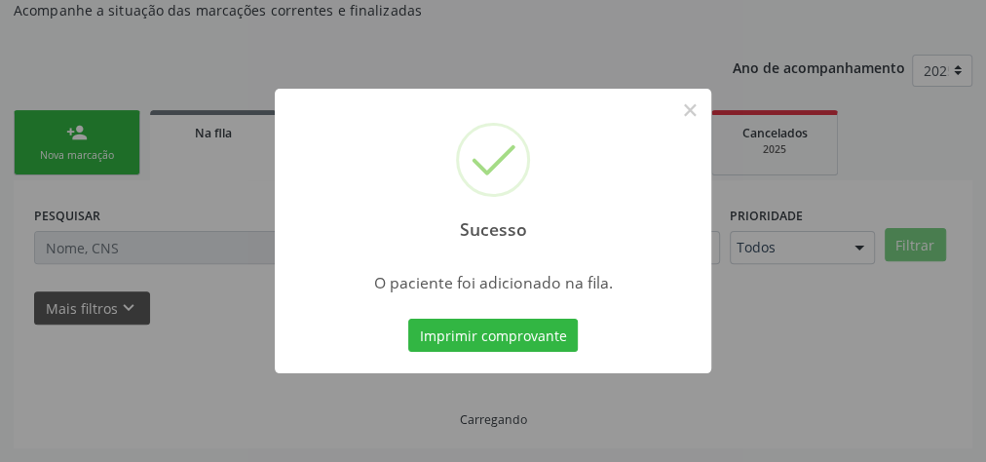
scroll to position [207, 0]
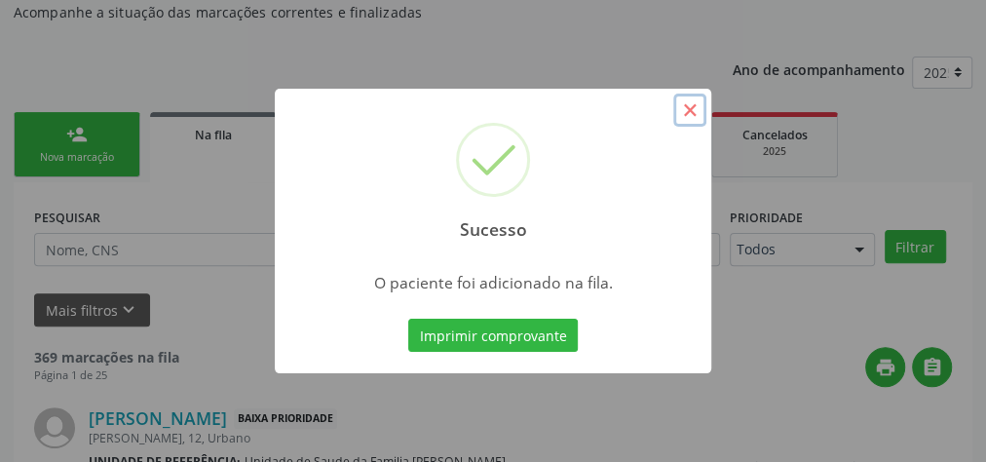
click at [696, 107] on button "×" at bounding box center [689, 110] width 33 height 33
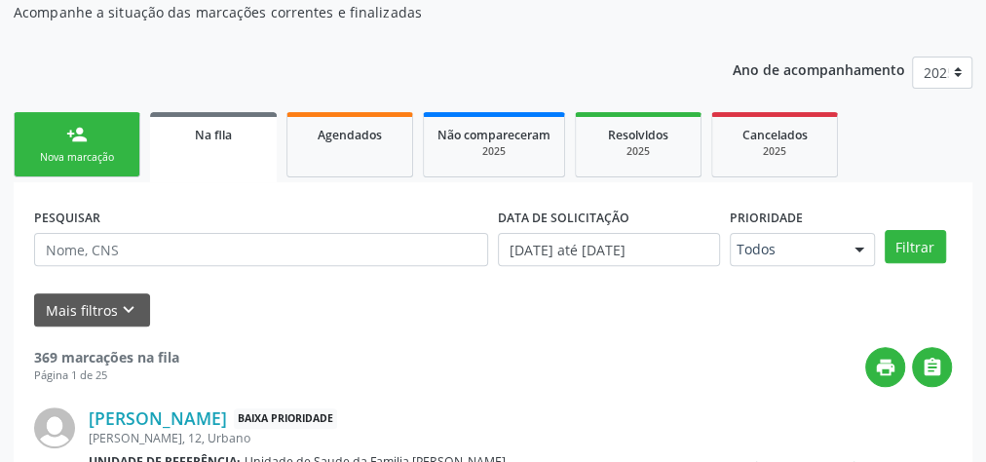
click at [96, 154] on div "Nova marcação" at bounding box center [76, 157] width 97 height 15
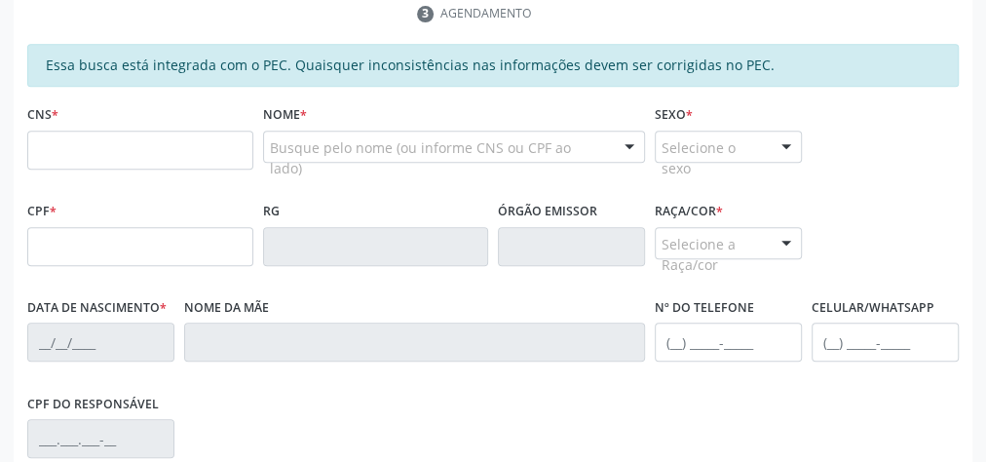
scroll to position [440, 0]
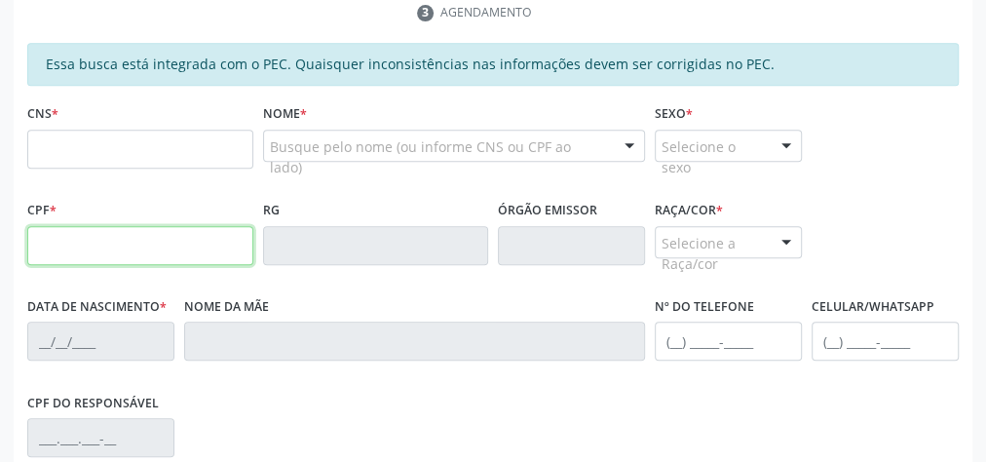
click at [151, 235] on input "text" at bounding box center [140, 245] width 226 height 39
type input "151.405.704-24"
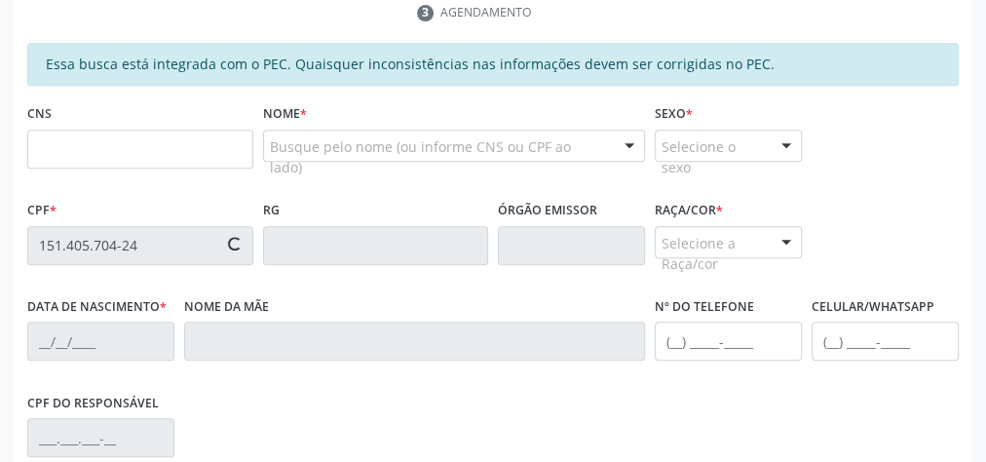
type input "704 8080 8159 4043"
type input "[DATE]"
type input "[PERSON_NAME]"
type input "[PHONE_NUMBER]"
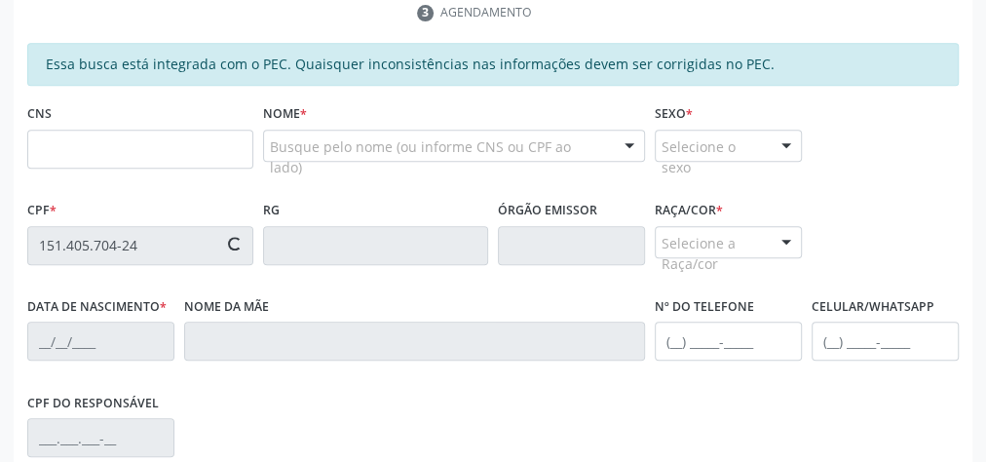
type input "26"
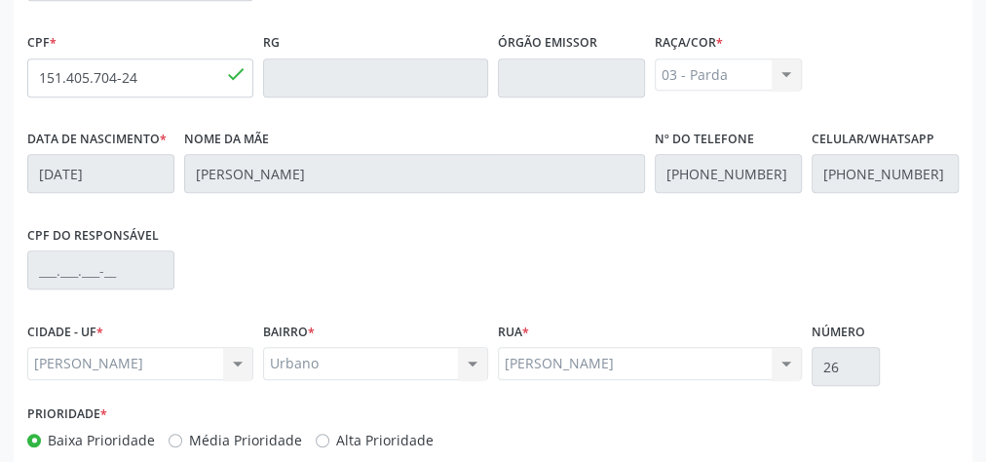
scroll to position [707, 0]
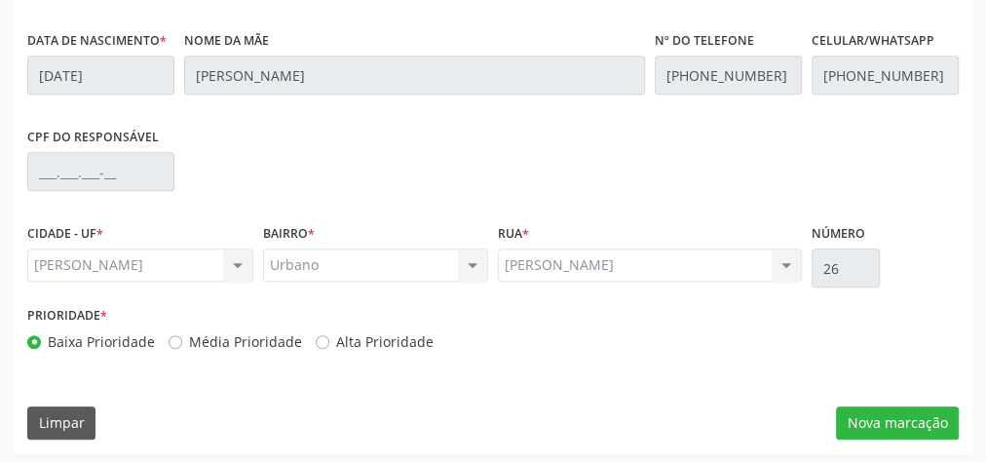
click at [887, 436] on div "Essa busca está integrada com o PEC. Quaisquer inconsistências nas informações …" at bounding box center [493, 115] width 959 height 676
click at [924, 422] on button "Nova marcação" at bounding box center [897, 422] width 123 height 33
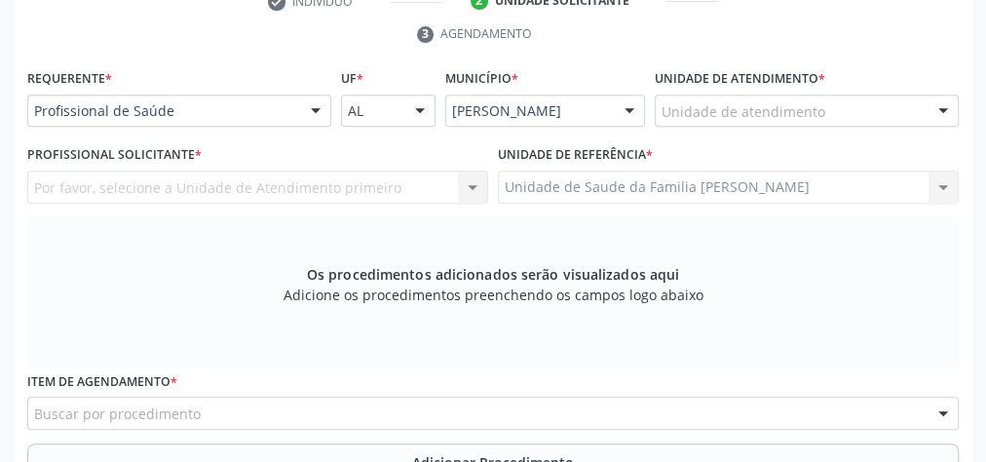
scroll to position [395, 0]
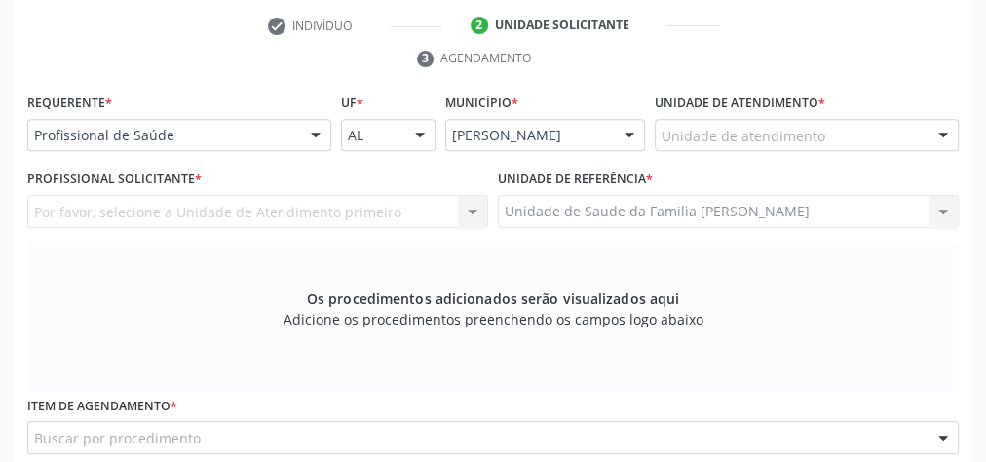
click at [944, 134] on div at bounding box center [943, 136] width 29 height 33
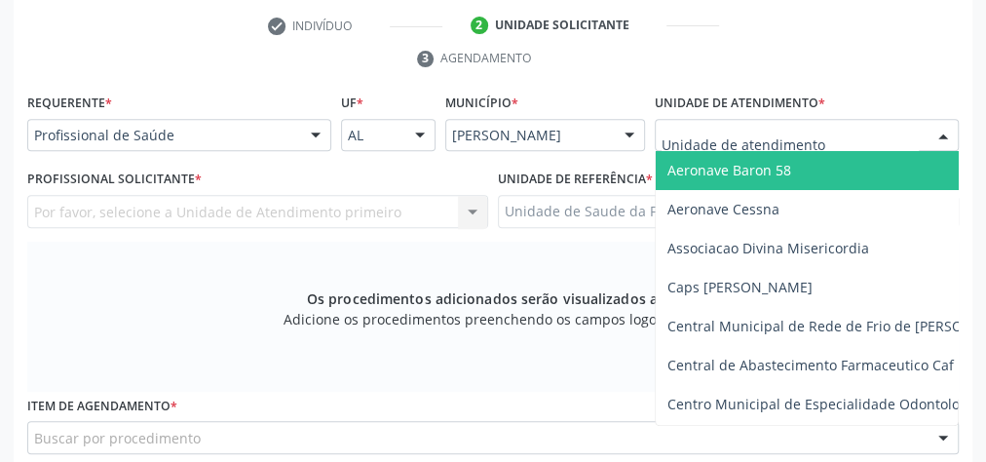
click at [753, 127] on input "text" at bounding box center [790, 145] width 257 height 39
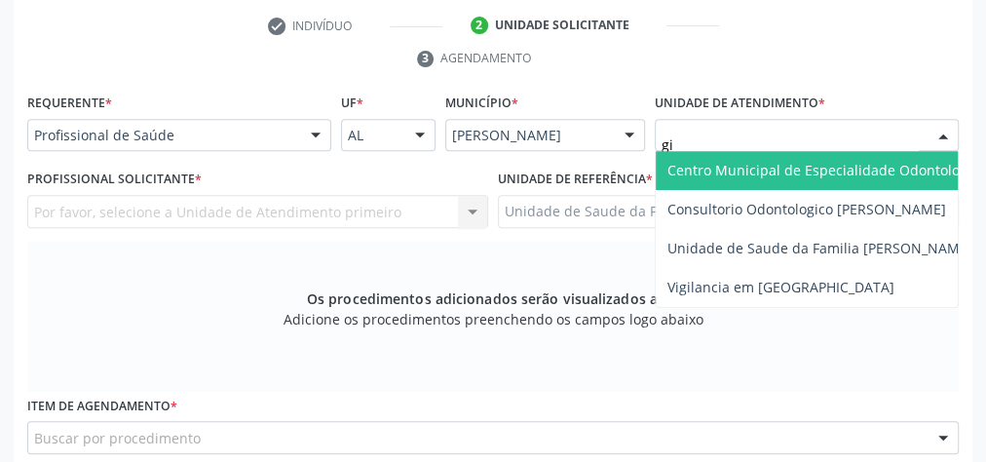
type input "gis"
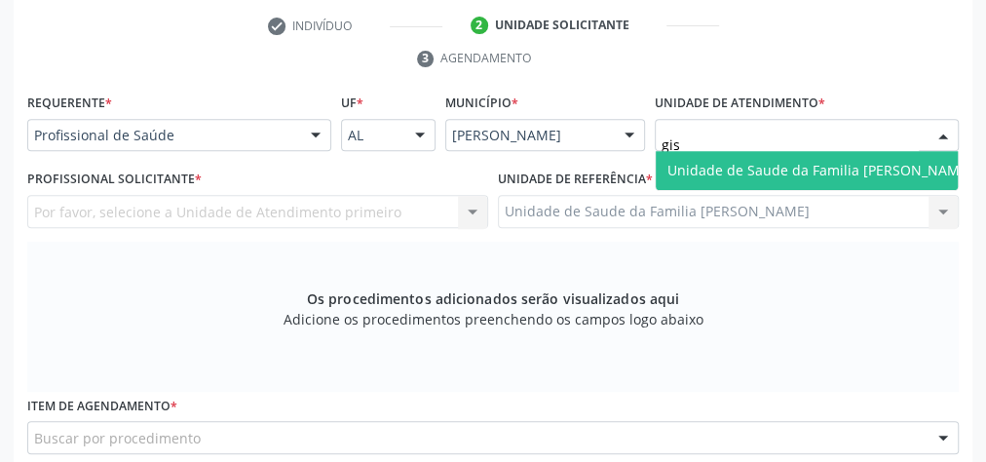
click at [756, 156] on span "Unidade de Saude da Familia [PERSON_NAME]" at bounding box center [820, 170] width 328 height 39
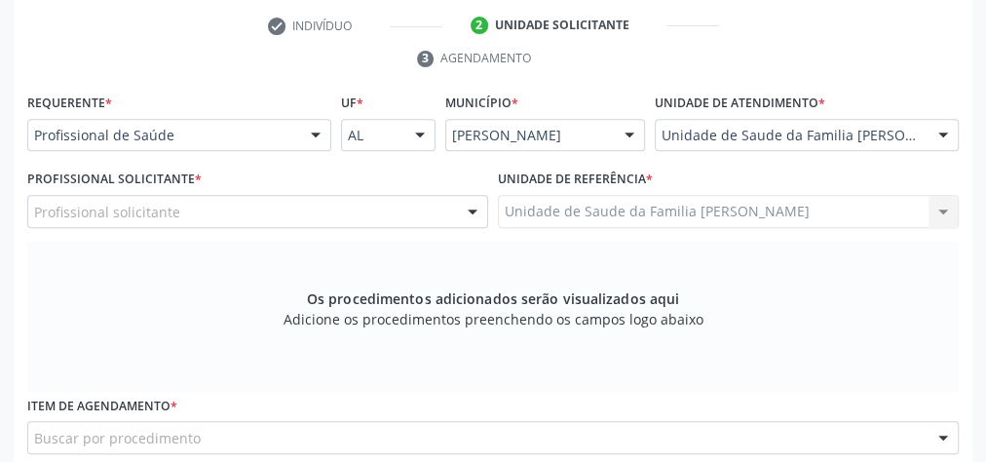
drag, startPoint x: 489, startPoint y: 207, endPoint x: 478, endPoint y: 204, distance: 11.1
click at [488, 207] on div "Profissional Solicitante * Profissional solicitante Cirurgião-Dentista da Estra…" at bounding box center [257, 203] width 471 height 76
click at [476, 208] on div at bounding box center [472, 212] width 29 height 33
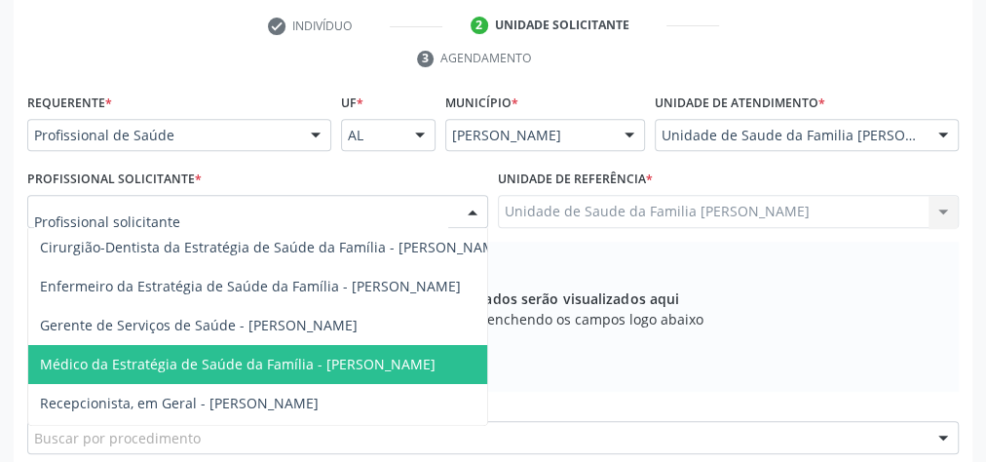
click at [340, 357] on span "Médico da Estratégia de Saúde da Família - [PERSON_NAME]" at bounding box center [238, 364] width 396 height 19
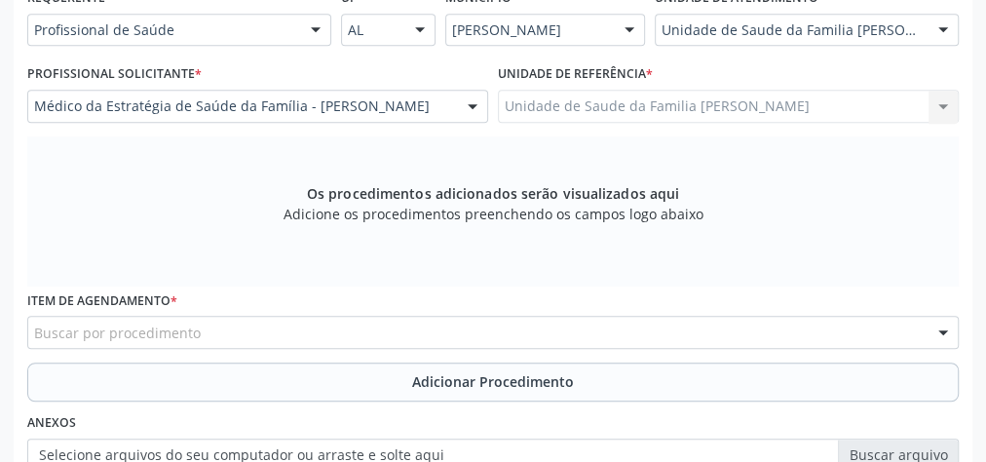
scroll to position [551, 0]
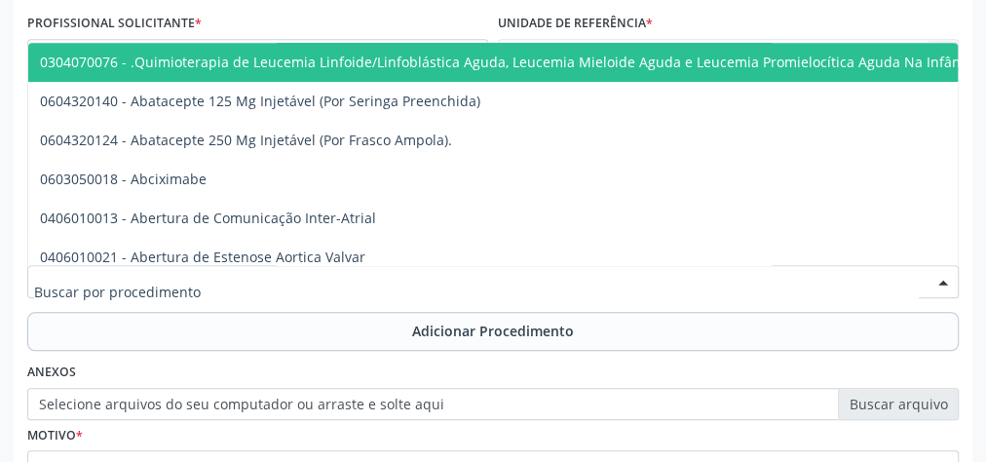
click at [290, 270] on div at bounding box center [493, 281] width 932 height 33
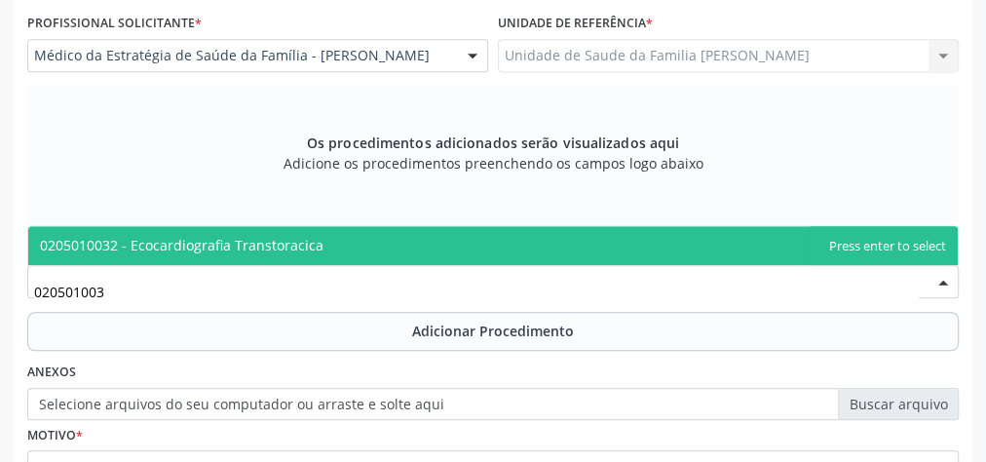
type input "0205010032"
click at [270, 227] on span "0205010032 - Ecocardiografia Transtoracica" at bounding box center [493, 245] width 930 height 39
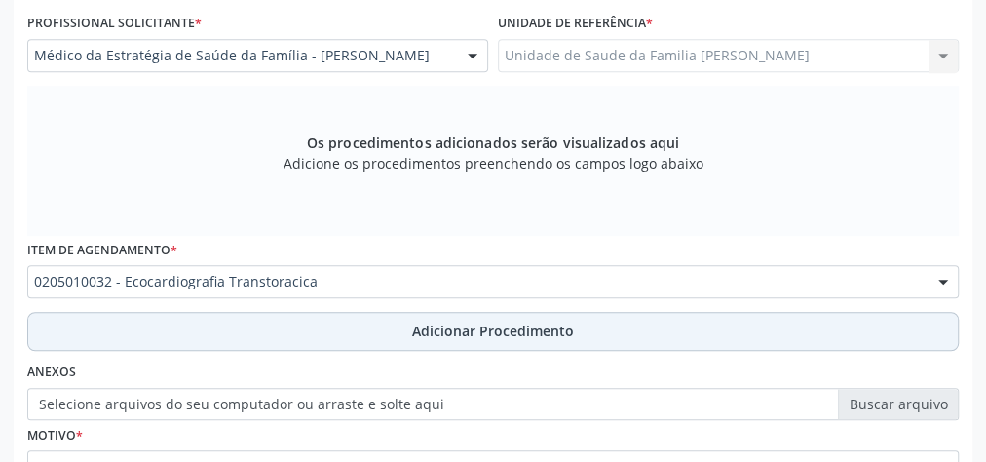
drag, startPoint x: 483, startPoint y: 317, endPoint x: 477, endPoint y: 333, distance: 17.9
click at [484, 324] on button "Adicionar Procedimento" at bounding box center [493, 331] width 932 height 39
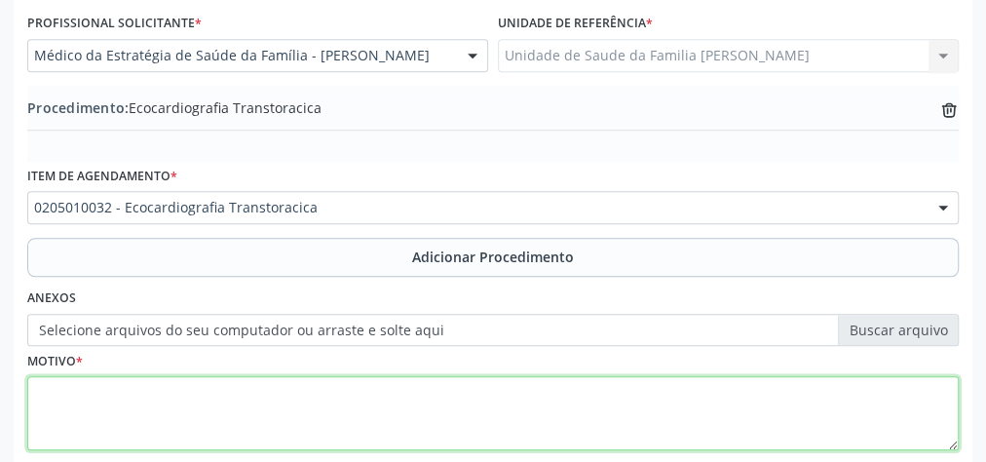
click at [309, 414] on textarea at bounding box center [493, 413] width 932 height 74
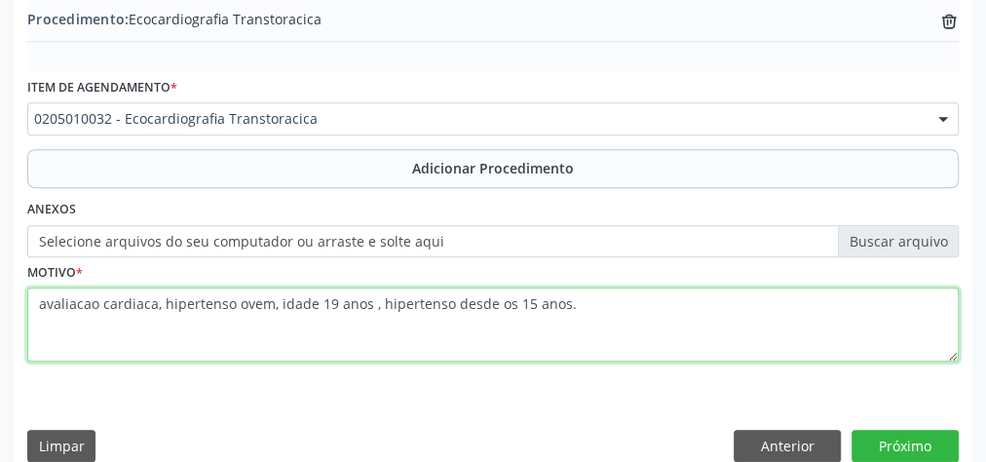
scroll to position [663, 0]
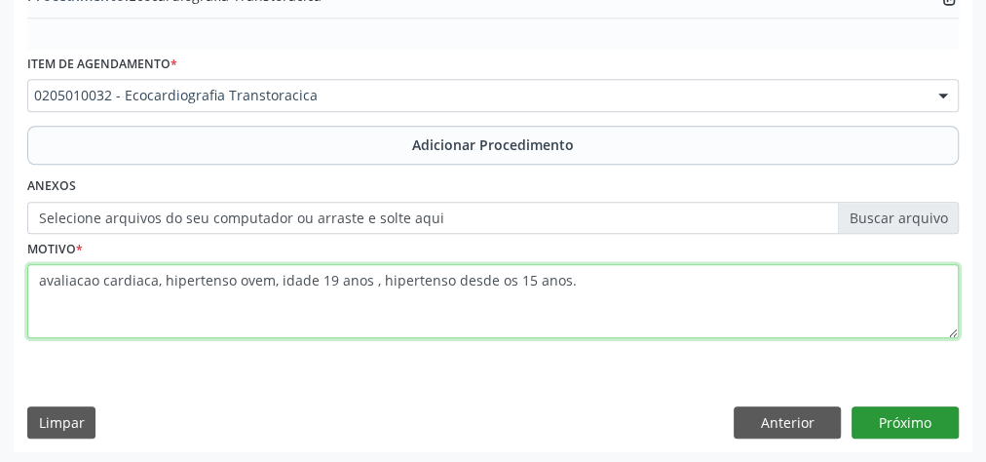
type textarea "avaliacao cardiaca, hipertenso ovem, idade 19 anos , hipertenso desde os 15 ano…"
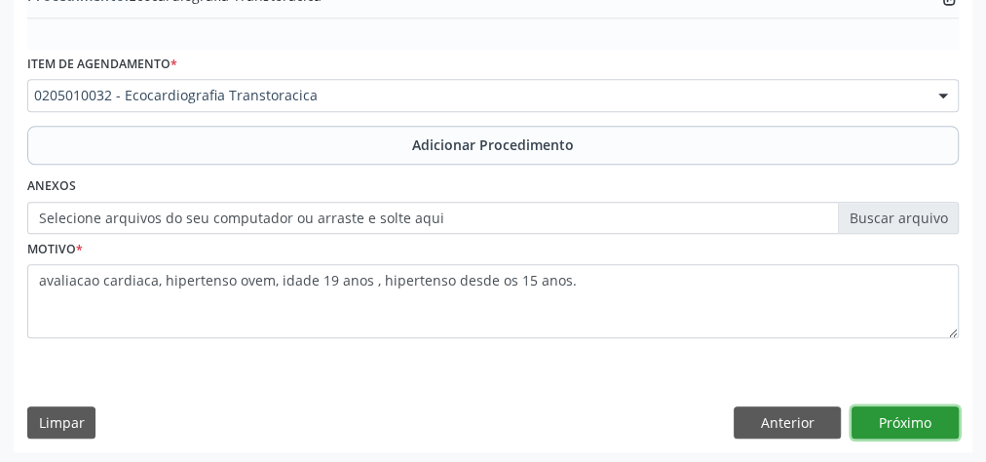
click at [881, 419] on button "Próximo" at bounding box center [905, 422] width 107 height 33
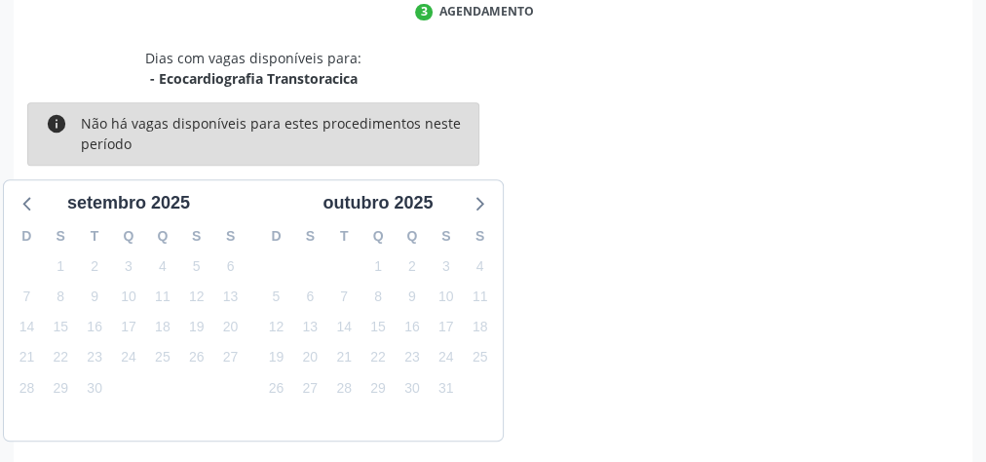
scroll to position [516, 0]
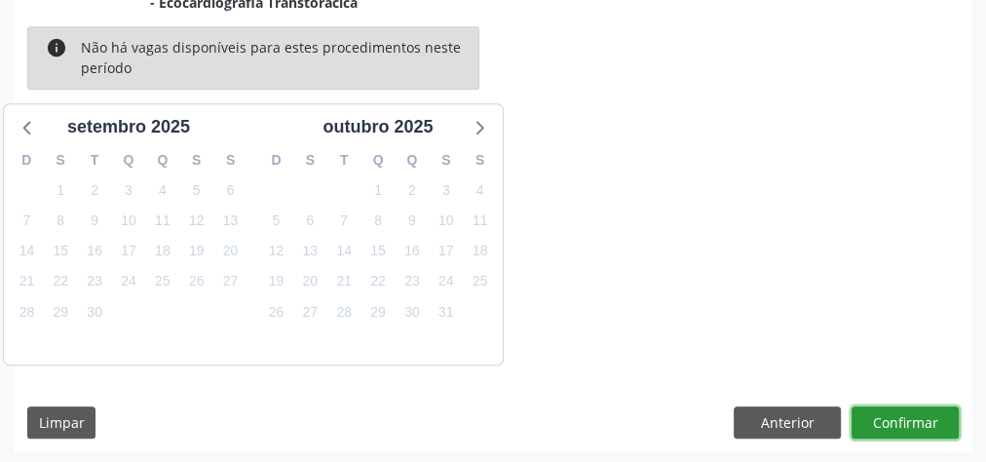
click at [898, 414] on button "Confirmar" at bounding box center [905, 422] width 107 height 33
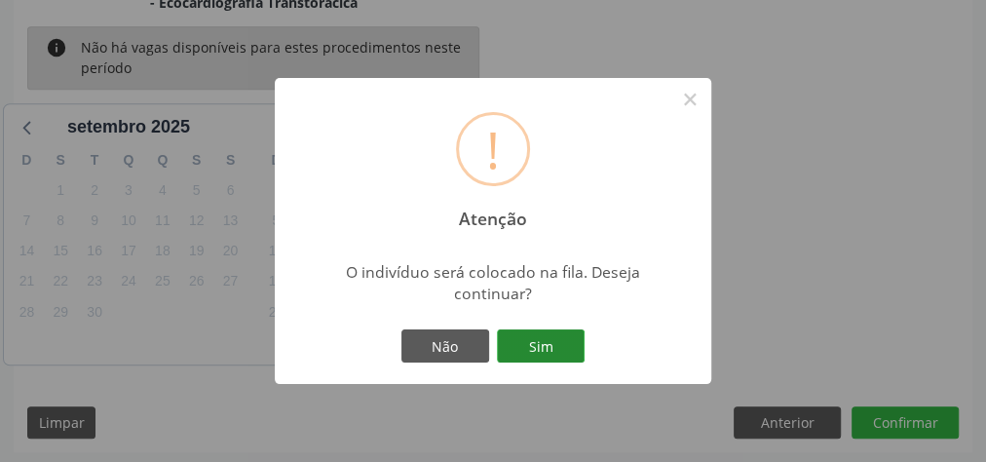
click at [546, 341] on button "Sim" at bounding box center [541, 345] width 88 height 33
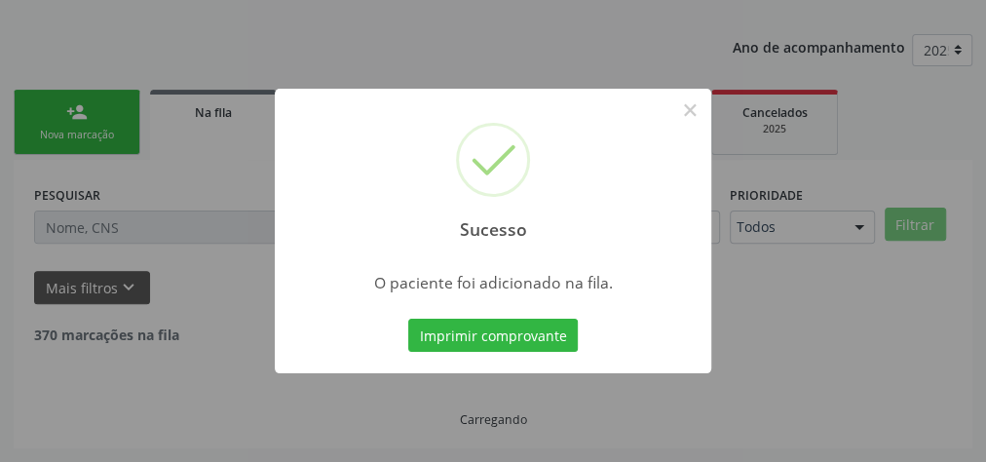
scroll to position [207, 0]
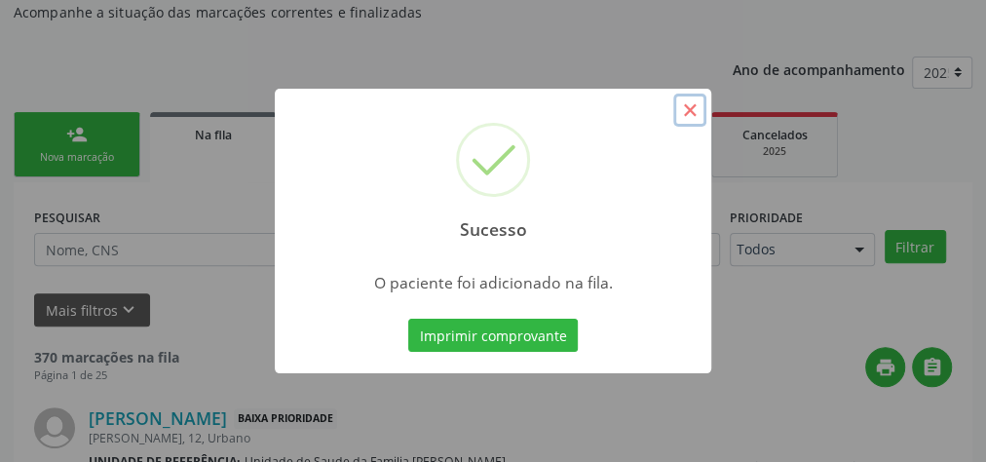
click at [688, 110] on button "×" at bounding box center [689, 110] width 33 height 33
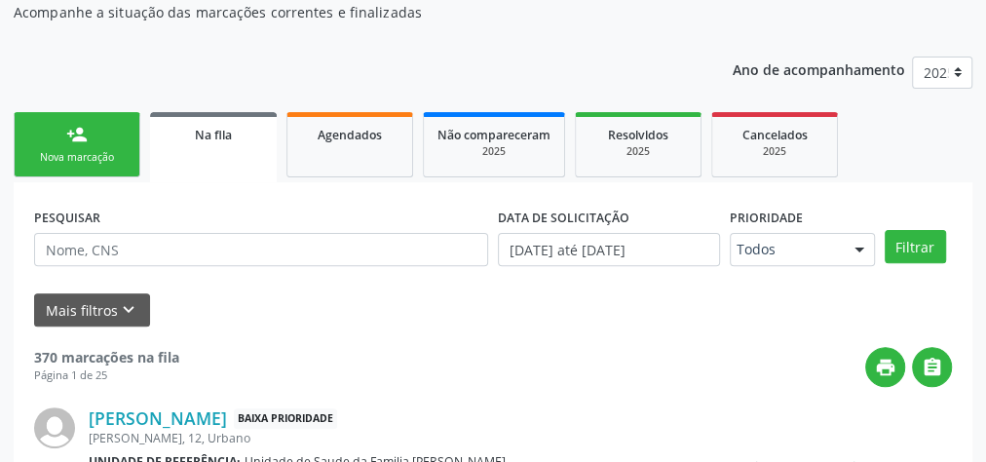
click at [75, 139] on div "person_add" at bounding box center [76, 134] width 21 height 21
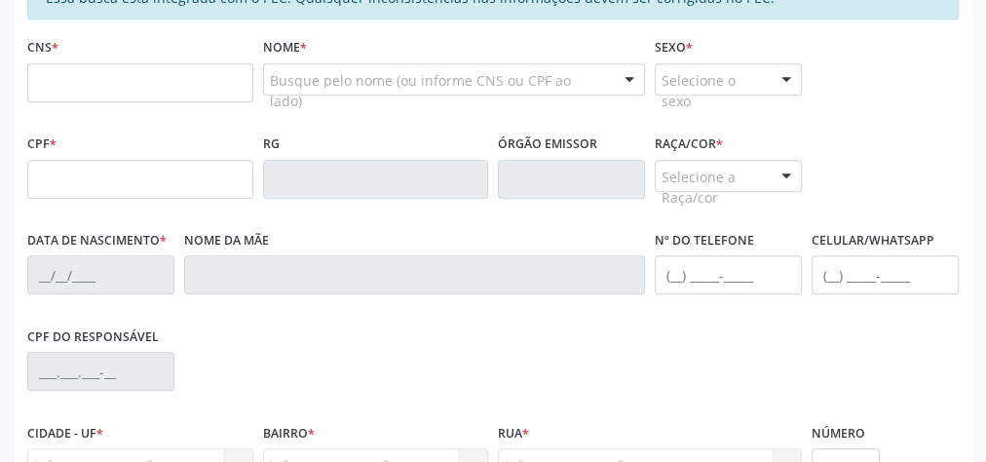
scroll to position [518, 0]
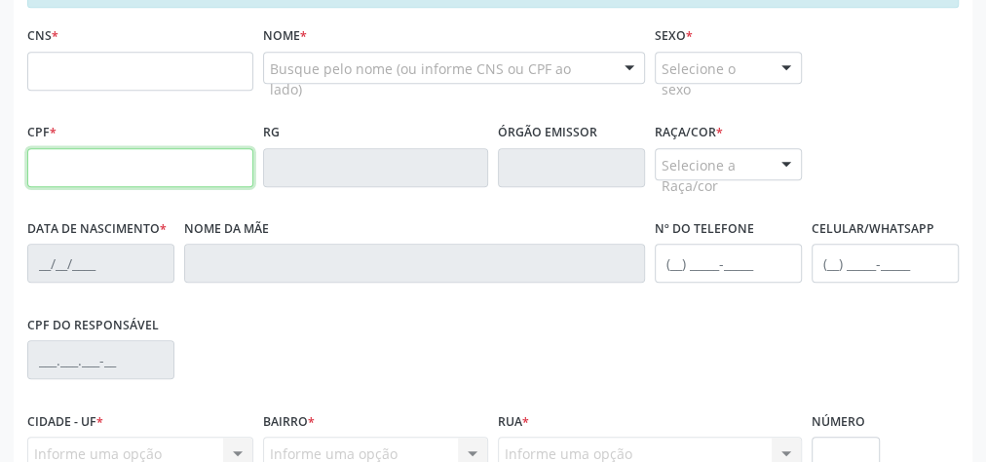
click at [159, 160] on input "text" at bounding box center [140, 167] width 226 height 39
type input "151.405.704-24"
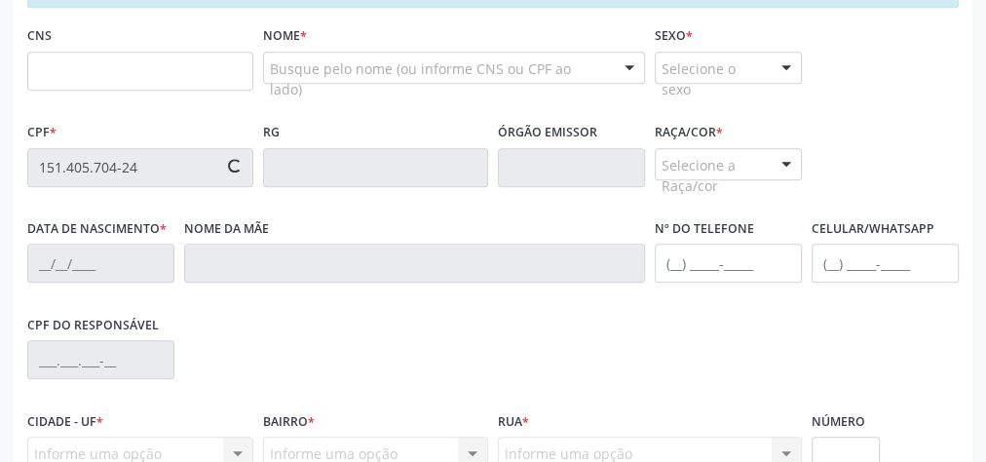
type input "704 8080 8159 4043"
type input "[DATE]"
type input "[PERSON_NAME]"
type input "[PHONE_NUMBER]"
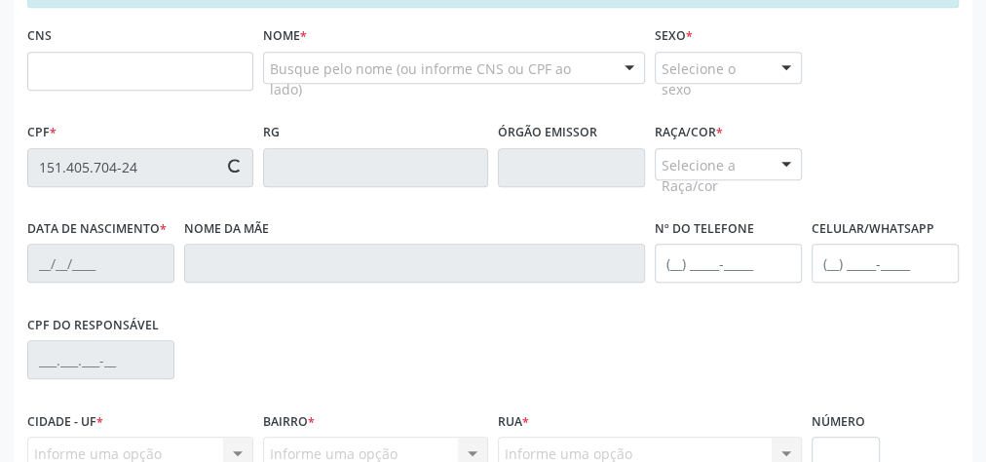
type input "26"
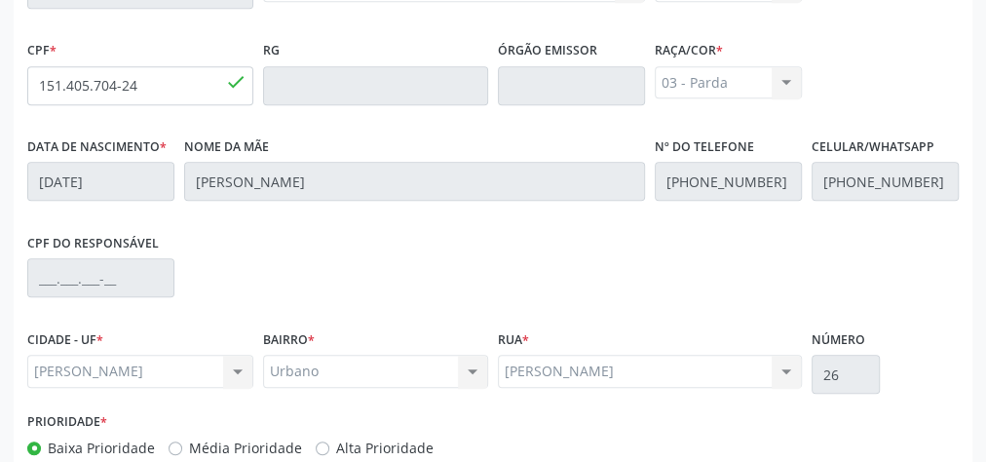
scroll to position [707, 0]
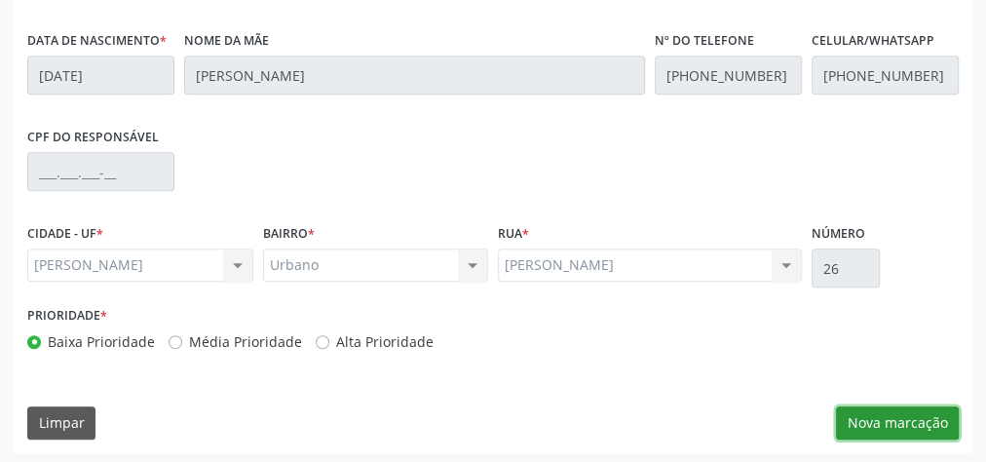
click at [945, 412] on button "Nova marcação" at bounding box center [897, 422] width 123 height 33
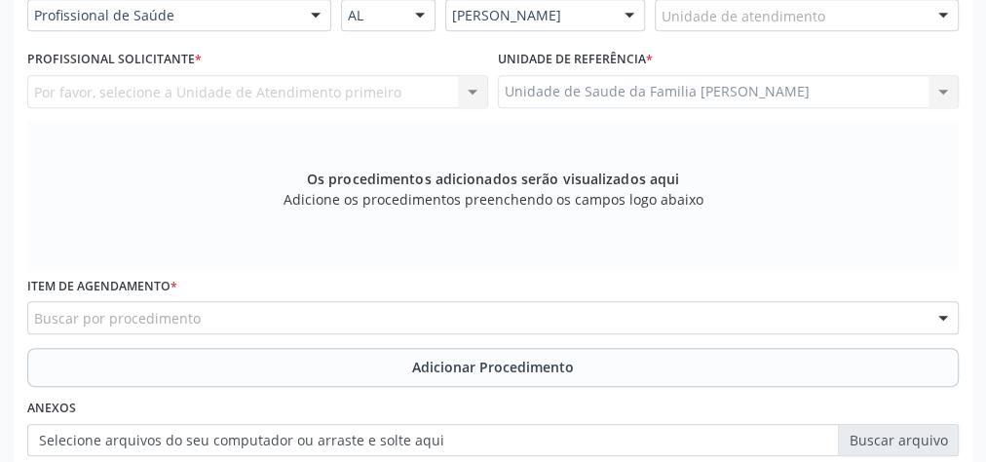
scroll to position [395, 0]
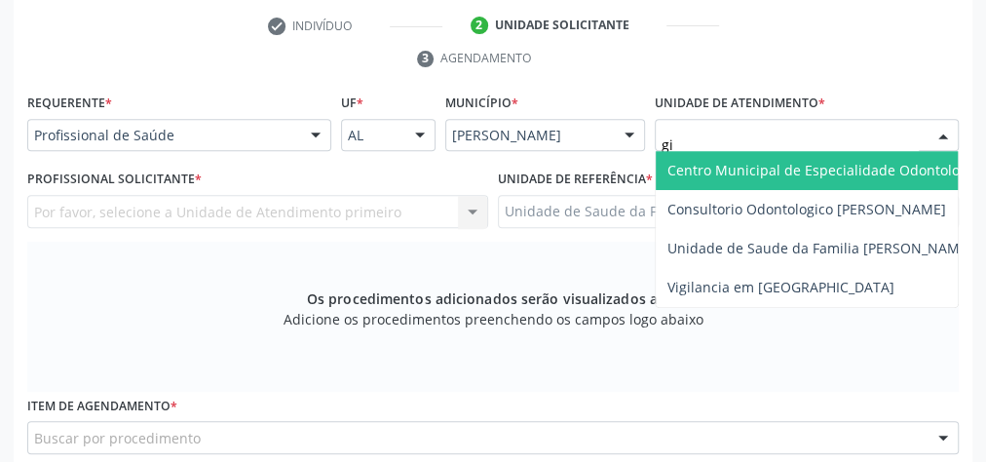
type input "gis"
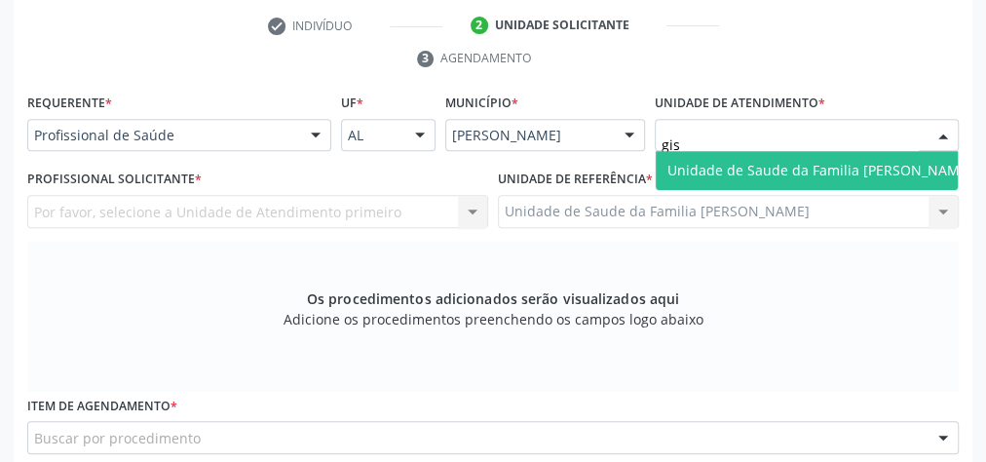
click at [786, 163] on span "Unidade de Saude da Familia [PERSON_NAME]" at bounding box center [820, 170] width 305 height 19
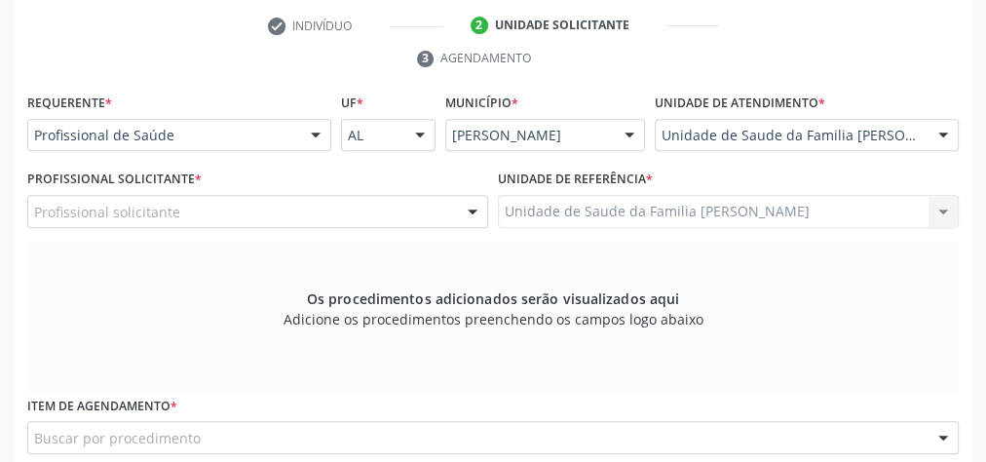
click at [474, 210] on div at bounding box center [472, 212] width 29 height 33
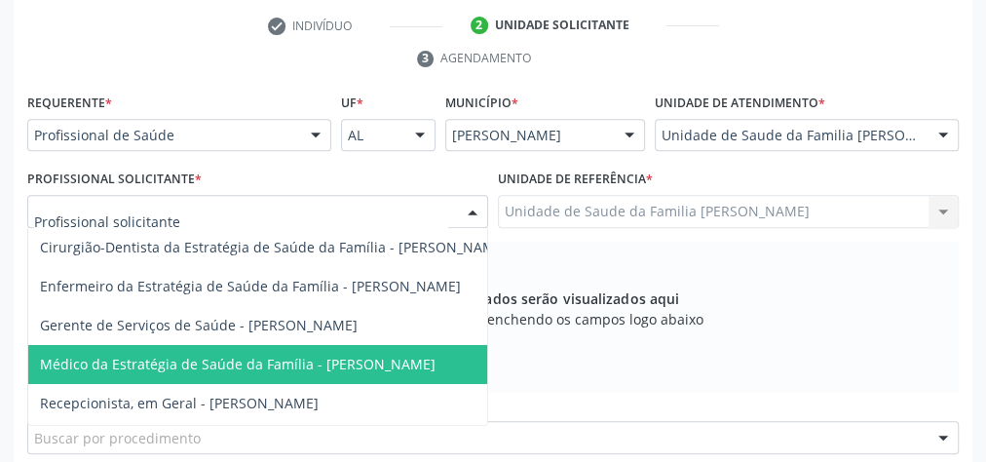
click at [363, 355] on span "Médico da Estratégia de Saúde da Família - [PERSON_NAME]" at bounding box center [238, 364] width 396 height 19
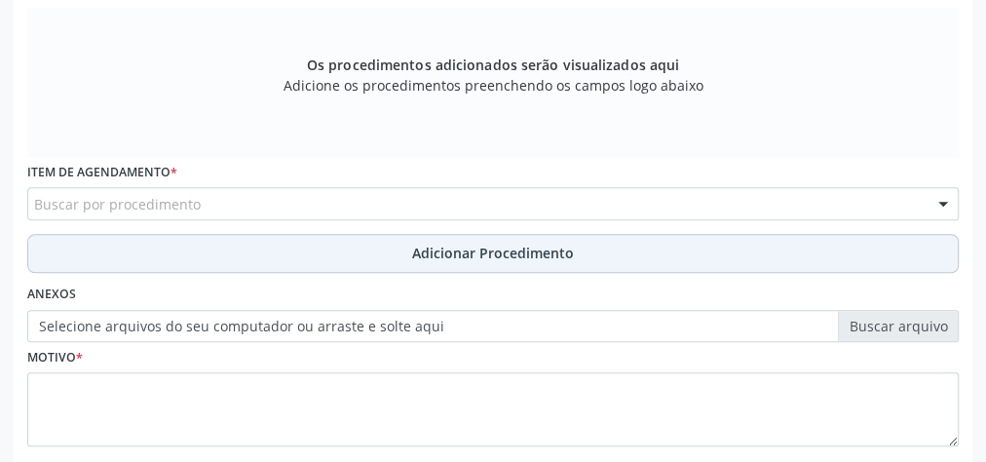
scroll to position [629, 0]
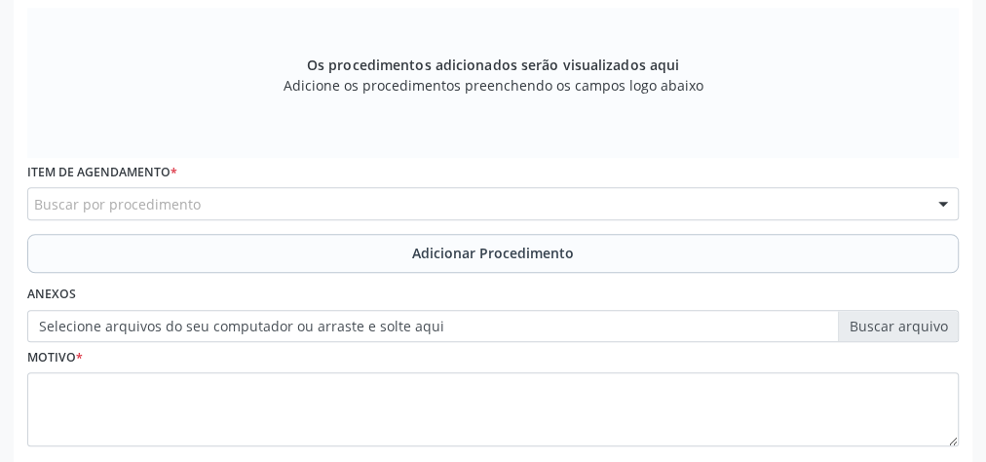
click at [310, 206] on div "Buscar por procedimento" at bounding box center [493, 203] width 932 height 33
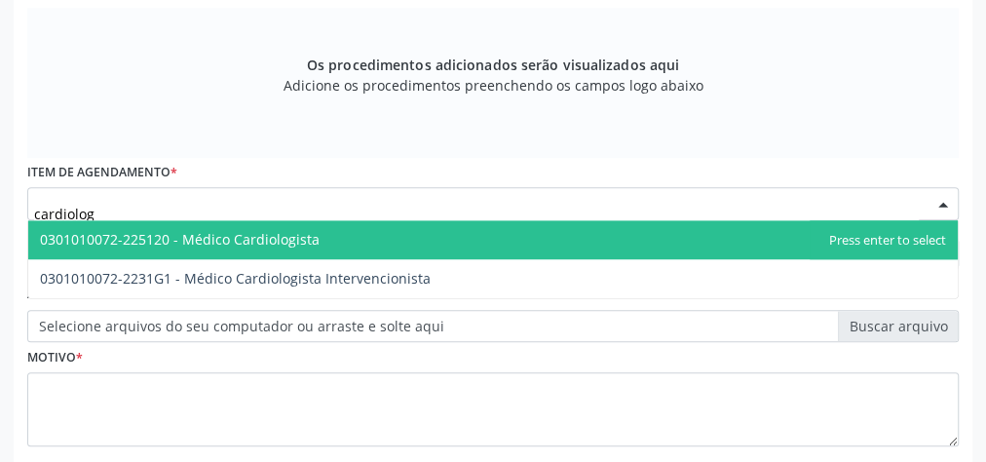
type input "cardiolo"
click at [287, 220] on span "0301010072-225120 - Médico Cardiologista" at bounding box center [493, 239] width 930 height 39
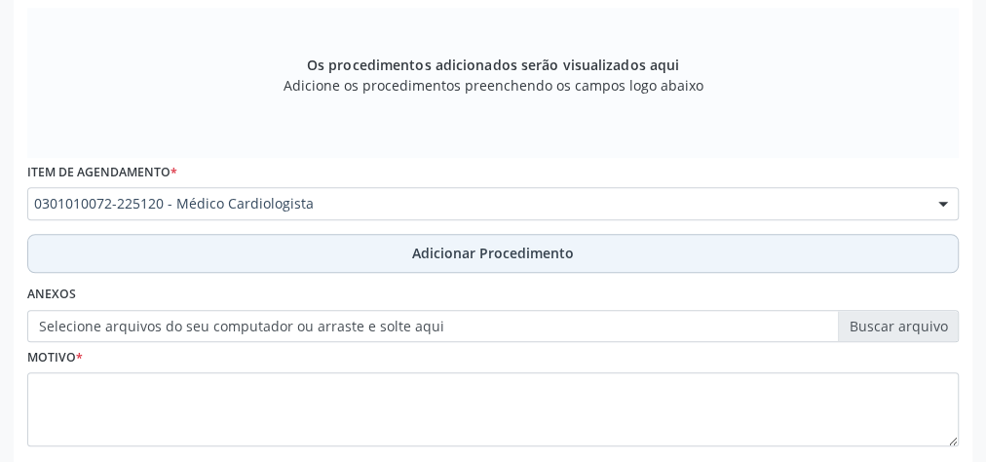
click at [479, 247] on span "Adicionar Procedimento" at bounding box center [493, 253] width 162 height 20
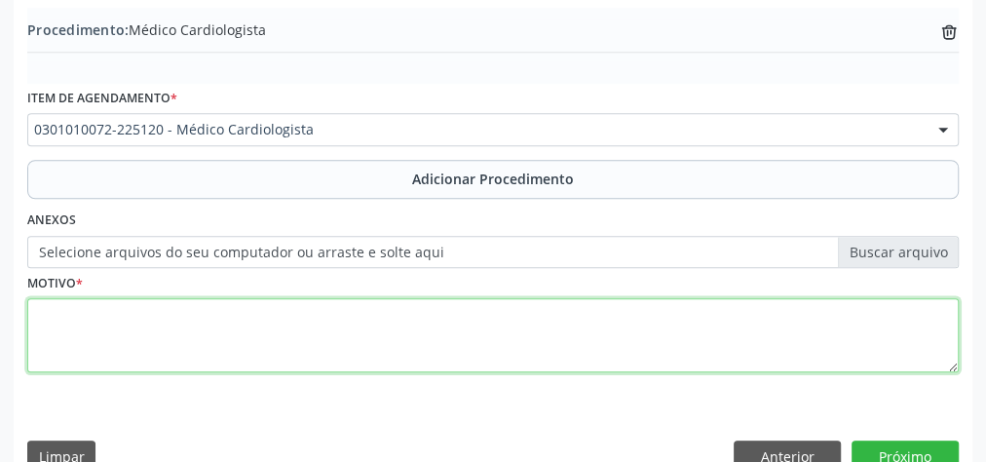
click at [304, 365] on textarea at bounding box center [493, 335] width 932 height 74
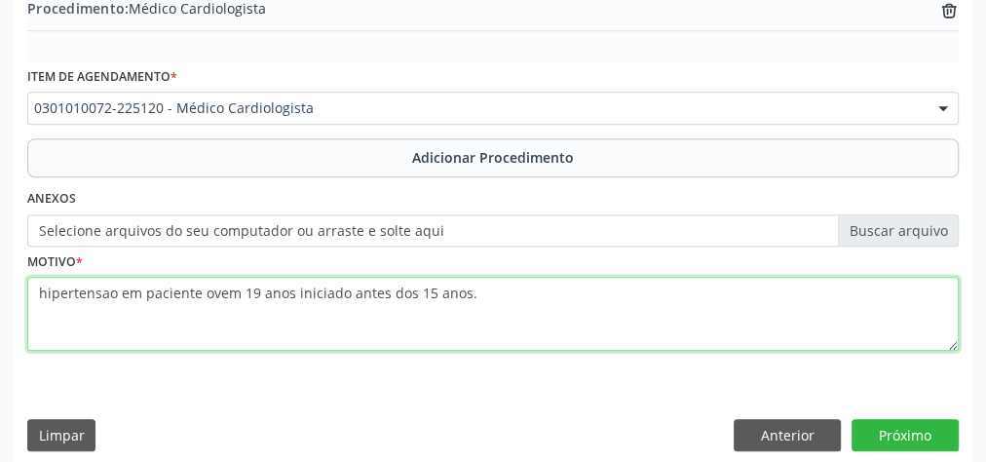
scroll to position [663, 0]
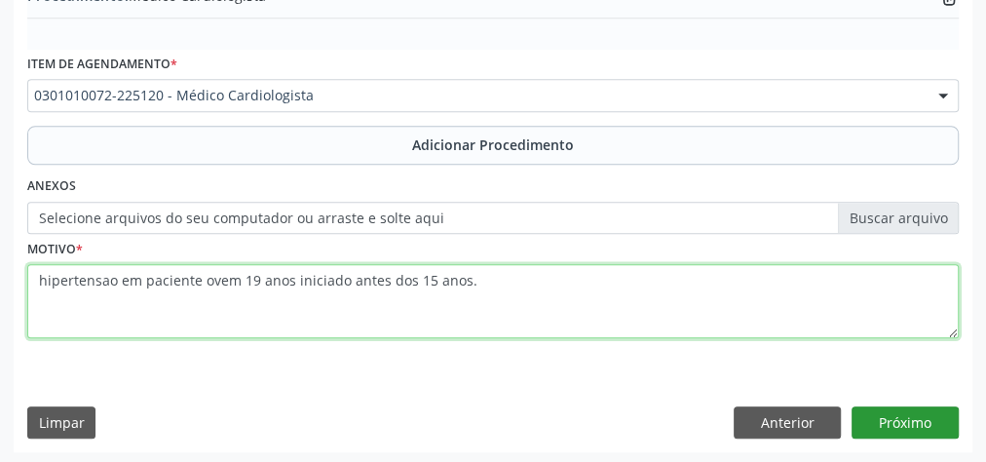
type textarea "hipertensao em paciente ovem 19 anos iniciado antes dos 15 anos."
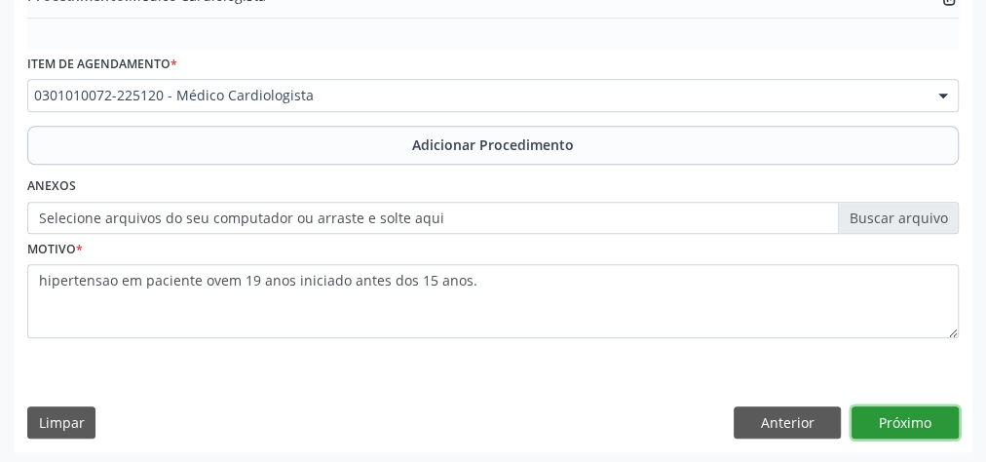
click at [932, 420] on button "Próximo" at bounding box center [905, 422] width 107 height 33
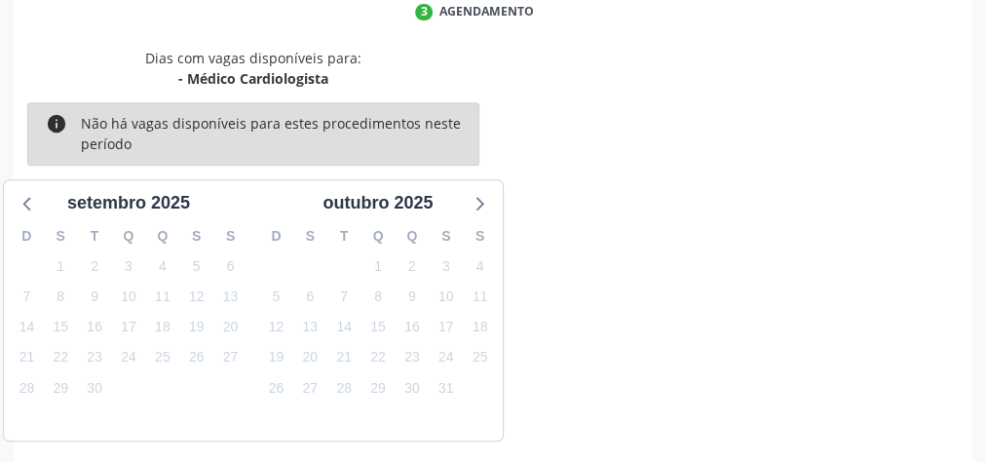
scroll to position [516, 0]
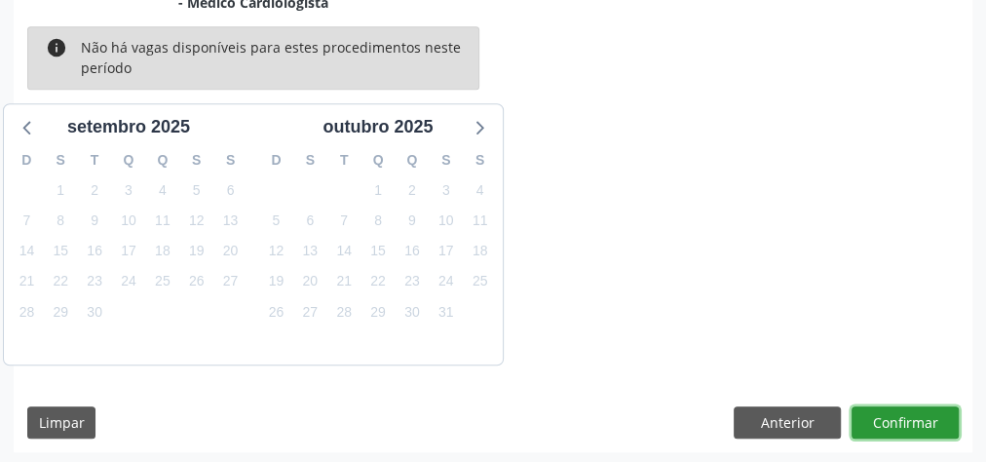
click at [932, 420] on button "Confirmar" at bounding box center [905, 422] width 107 height 33
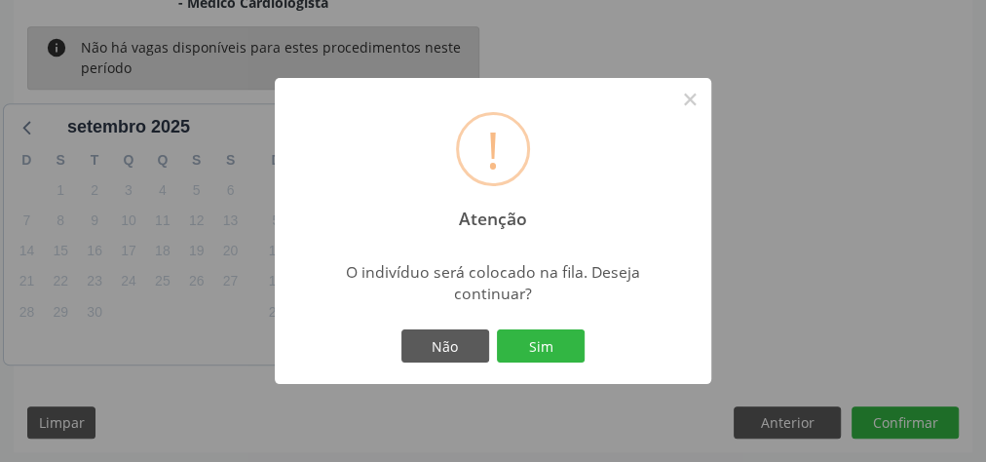
click at [555, 355] on button "Sim" at bounding box center [541, 345] width 88 height 33
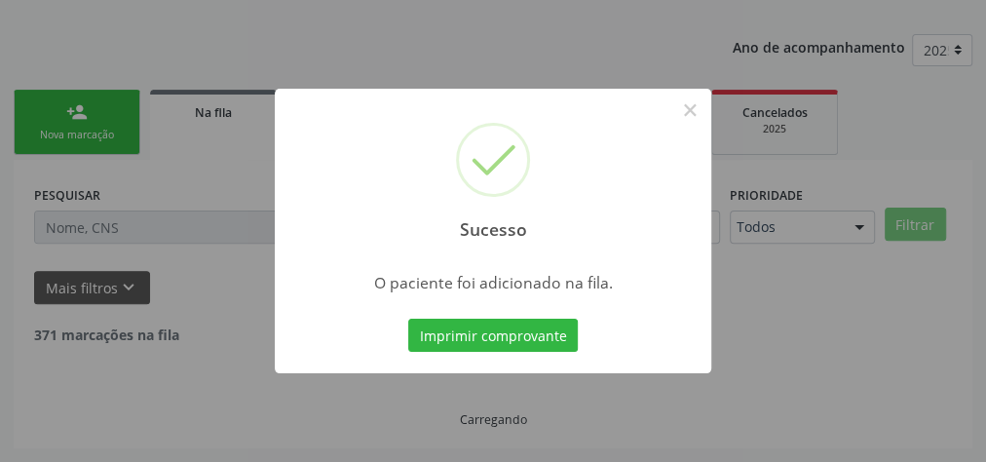
scroll to position [207, 0]
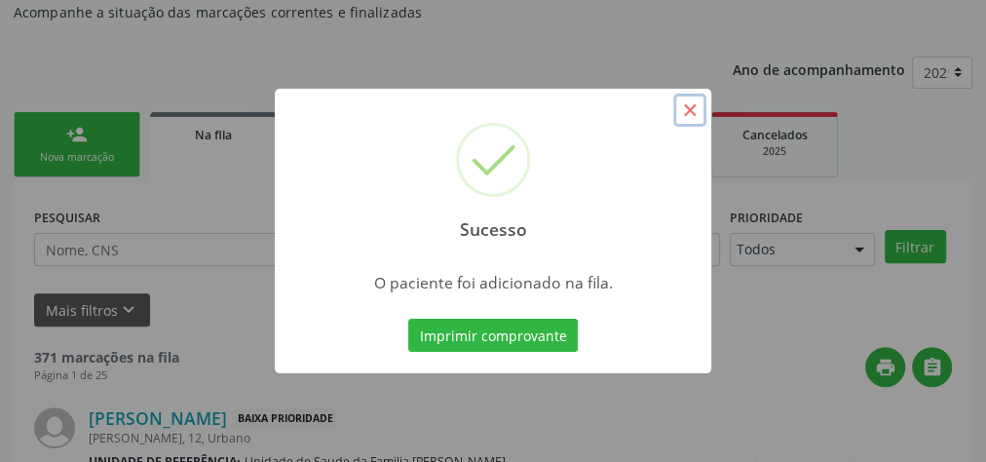
click at [694, 113] on button "×" at bounding box center [689, 110] width 33 height 33
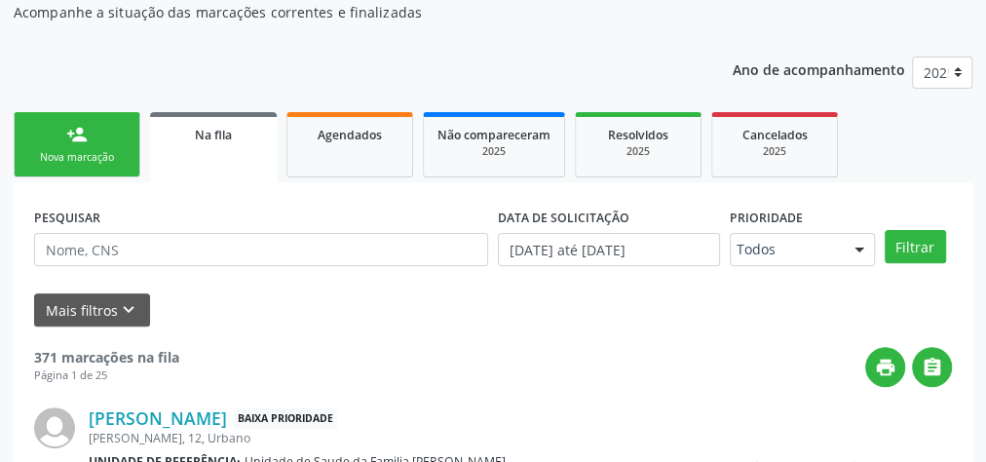
click at [81, 147] on link "person_add Nova marcação" at bounding box center [77, 144] width 127 height 65
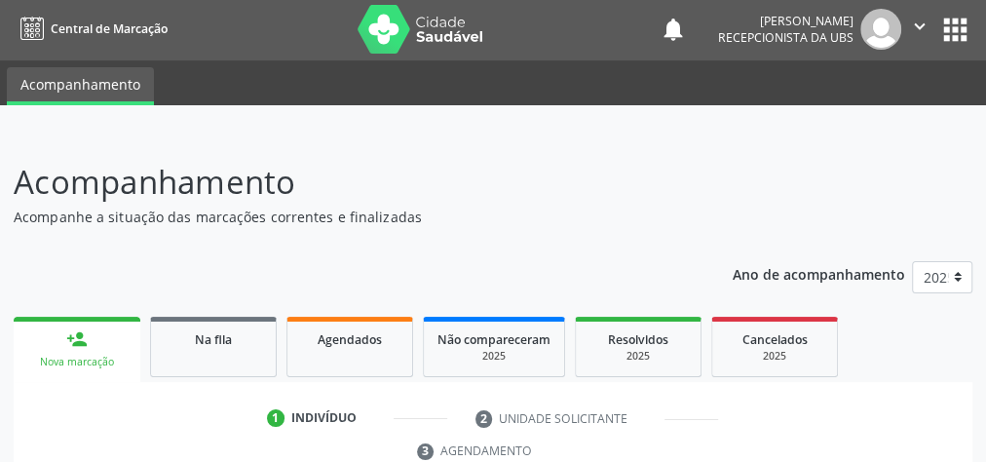
scroll to position [0, 0]
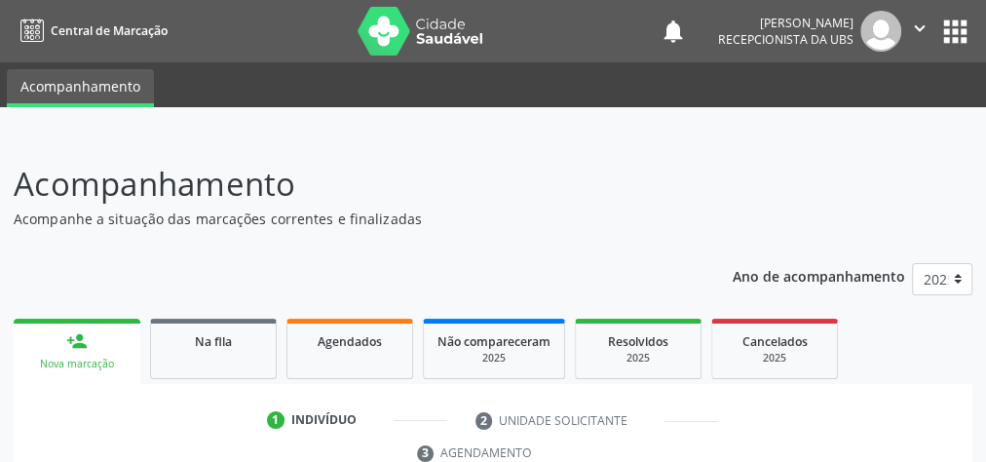
drag, startPoint x: 23, startPoint y: 78, endPoint x: 271, endPoint y: 63, distance: 248.0
click at [271, 63] on ul "Acompanhamento" at bounding box center [493, 84] width 986 height 45
click at [267, 59] on nav "Central de Marcação notifications [PERSON_NAME] Recepcionista da UBS  Configur…" at bounding box center [493, 31] width 986 height 62
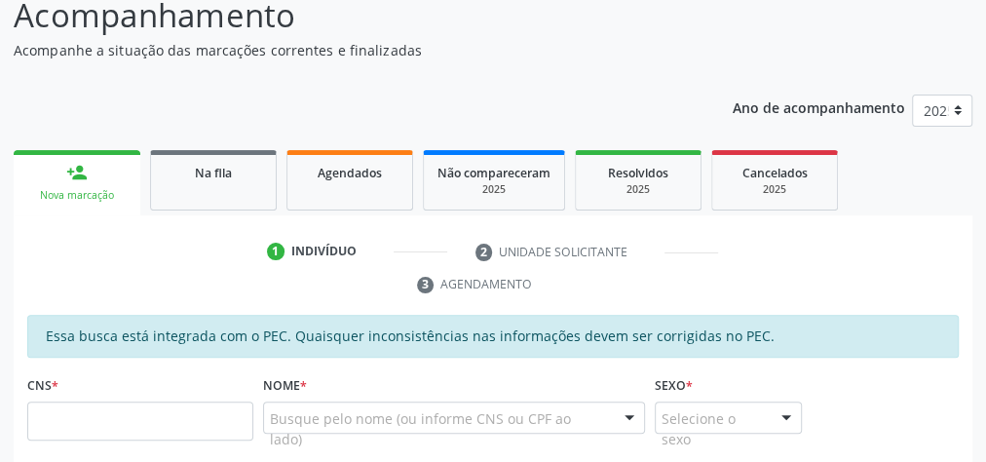
scroll to position [312, 0]
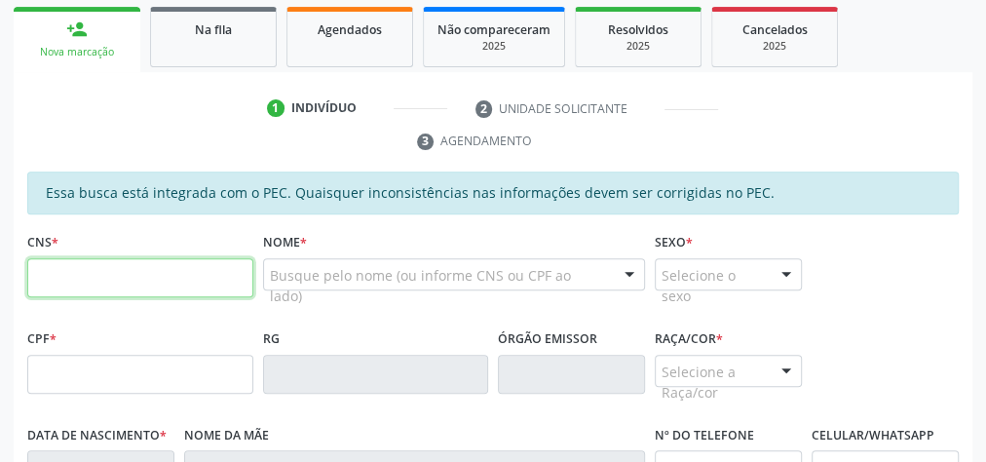
click at [184, 285] on input "text" at bounding box center [140, 277] width 226 height 39
click at [195, 271] on input "text" at bounding box center [140, 277] width 226 height 39
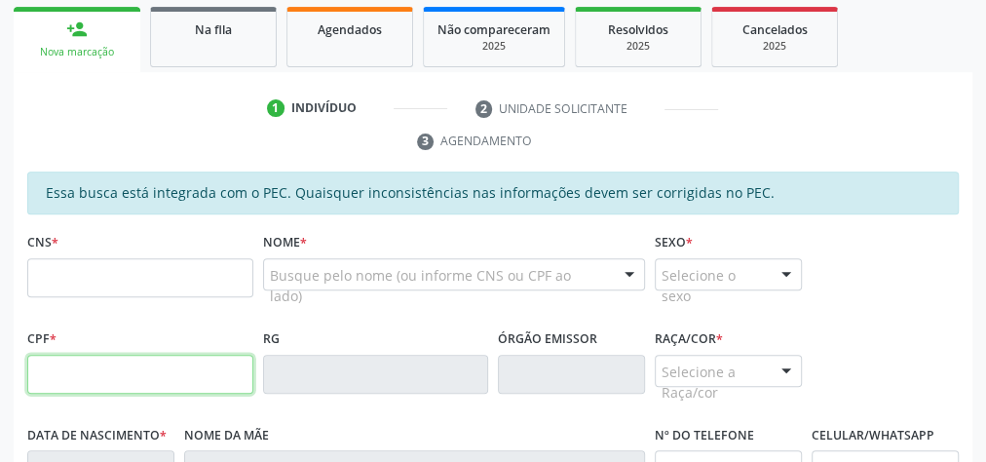
drag, startPoint x: 173, startPoint y: 356, endPoint x: 248, endPoint y: 442, distance: 114.7
click at [189, 374] on input "text" at bounding box center [140, 374] width 226 height 39
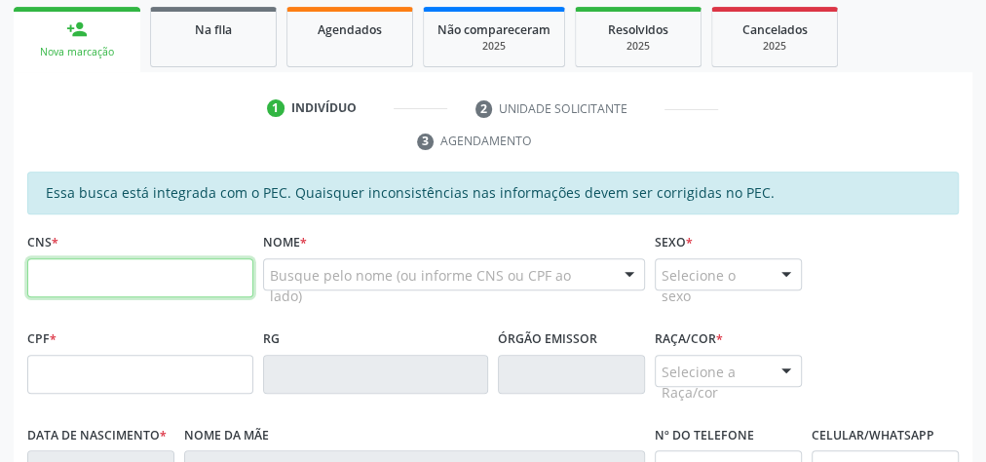
drag, startPoint x: 60, startPoint y: 282, endPoint x: 94, endPoint y: 271, distance: 34.8
click at [60, 281] on input "text" at bounding box center [140, 277] width 226 height 39
type input "709 0078 4464 7912"
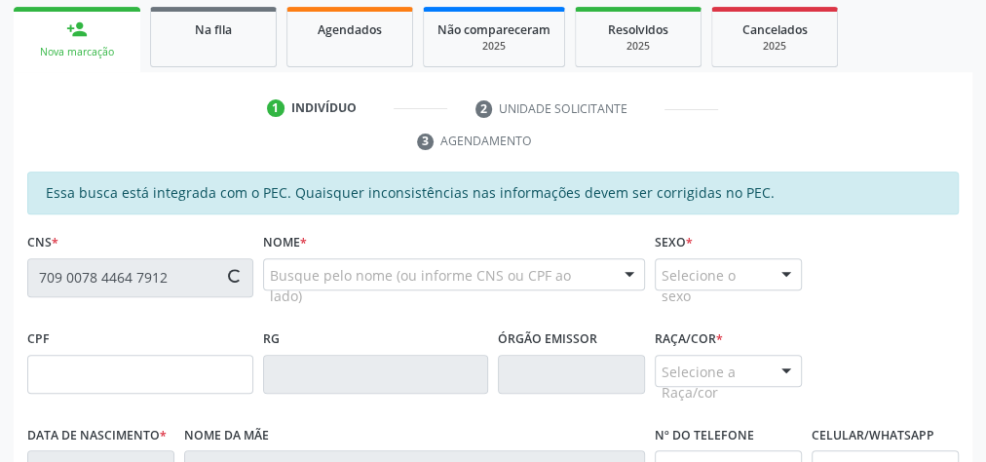
type input "955.460.904-30"
type input "3[DATE]"
type input "[PERSON_NAME]"
type input "[PHONE_NUMBER]"
type input "04"
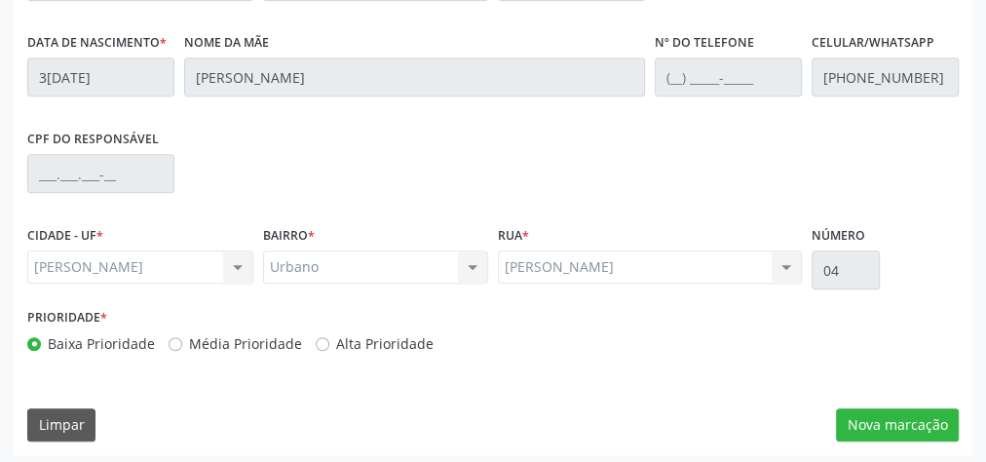
scroll to position [707, 0]
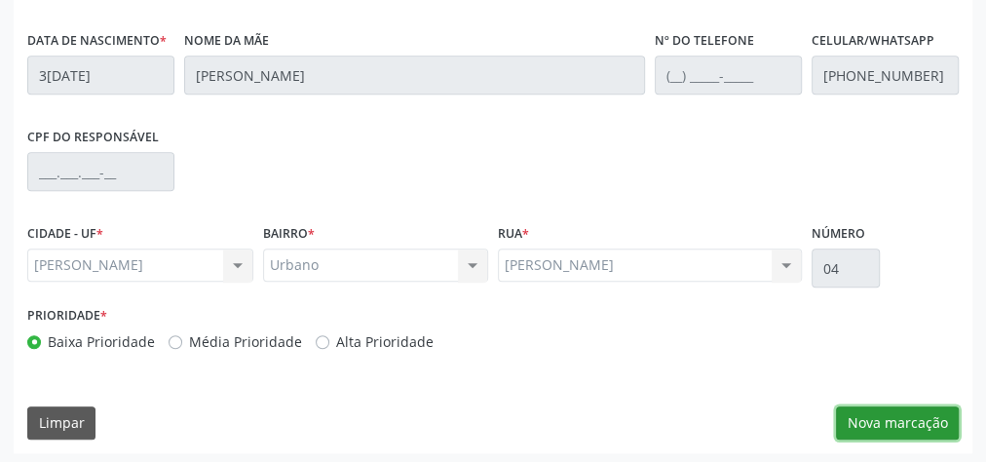
click at [886, 422] on button "Nova marcação" at bounding box center [897, 422] width 123 height 33
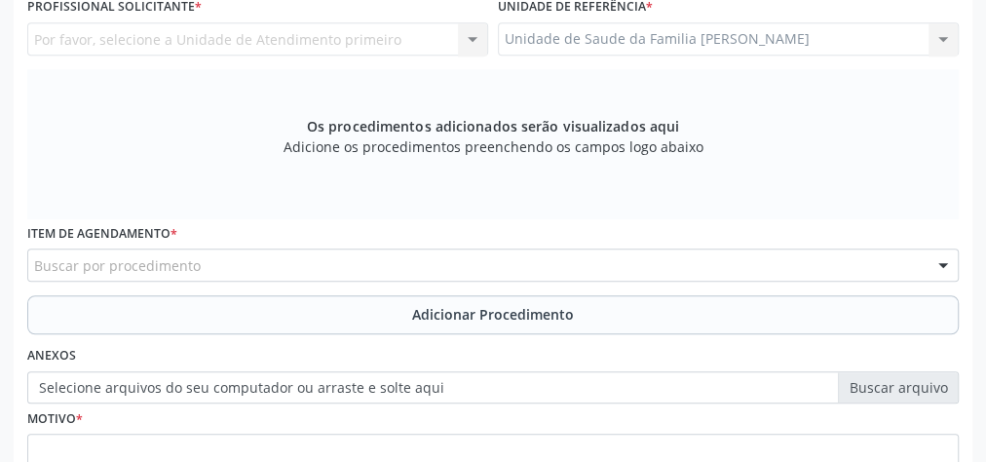
scroll to position [473, 0]
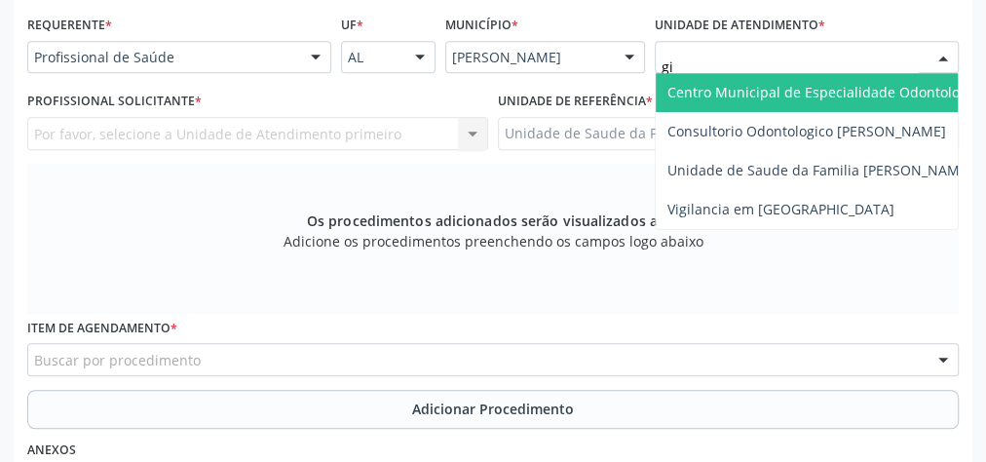
type input "gis"
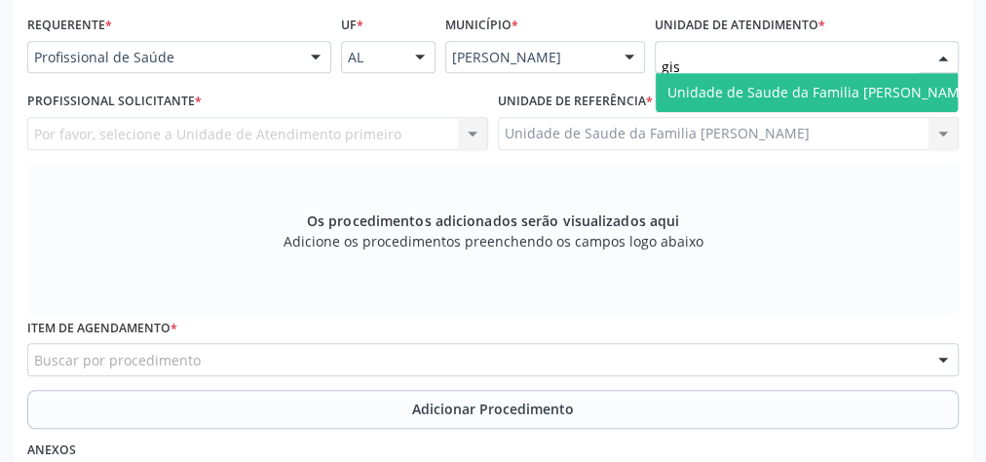
click at [784, 94] on span "Unidade de Saude da Familia [PERSON_NAME]" at bounding box center [820, 92] width 305 height 19
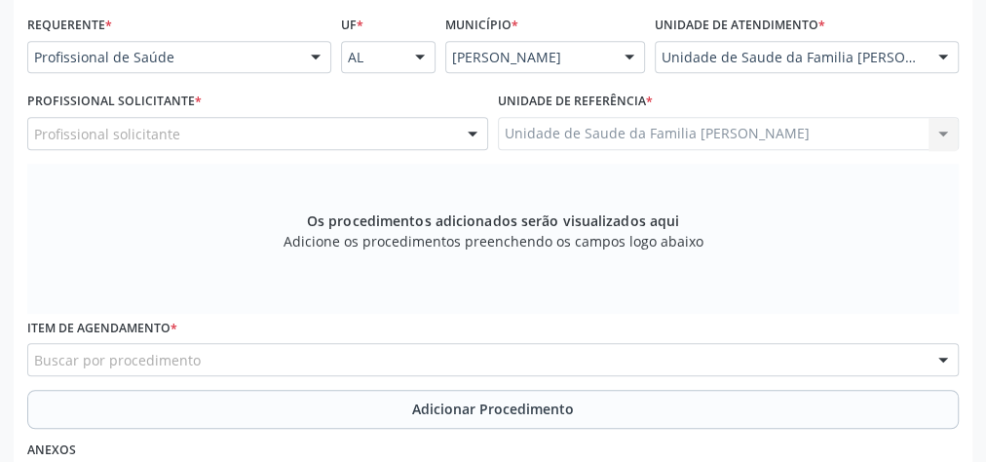
click at [470, 129] on div at bounding box center [472, 134] width 29 height 33
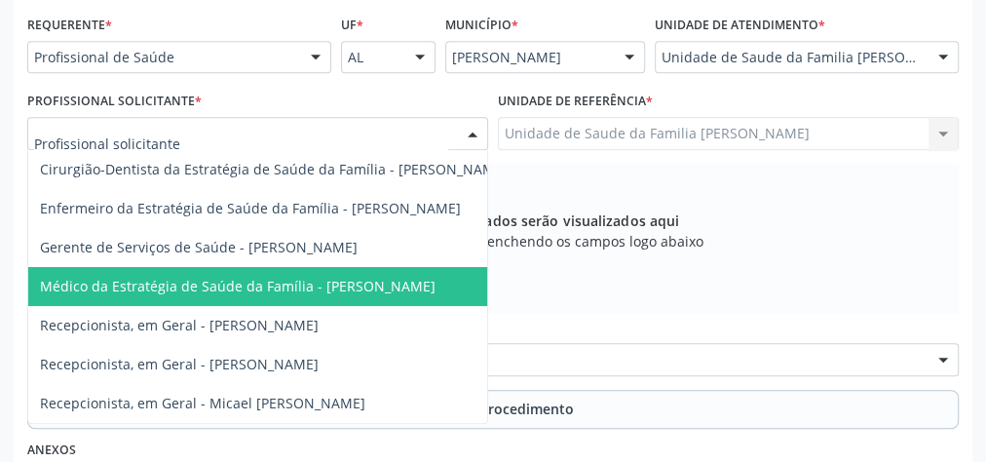
click at [390, 281] on span "Médico da Estratégia de Saúde da Família - [PERSON_NAME]" at bounding box center [238, 286] width 396 height 19
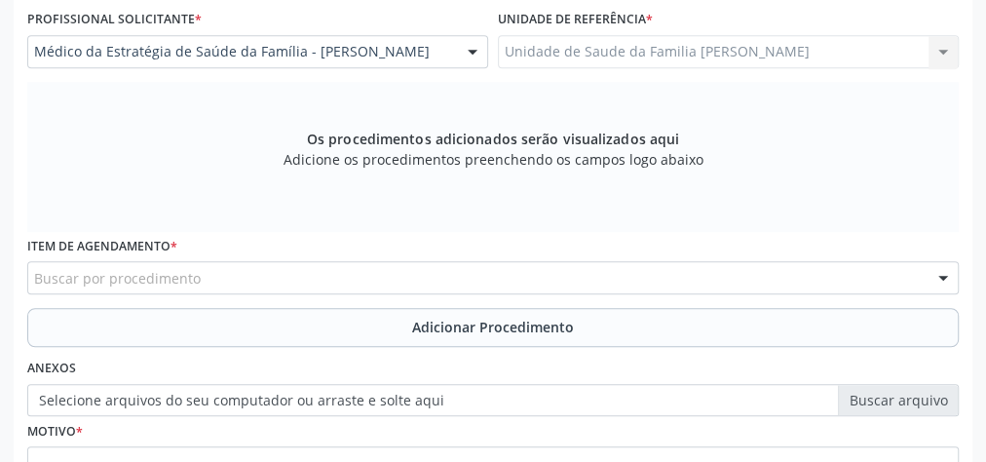
scroll to position [707, 0]
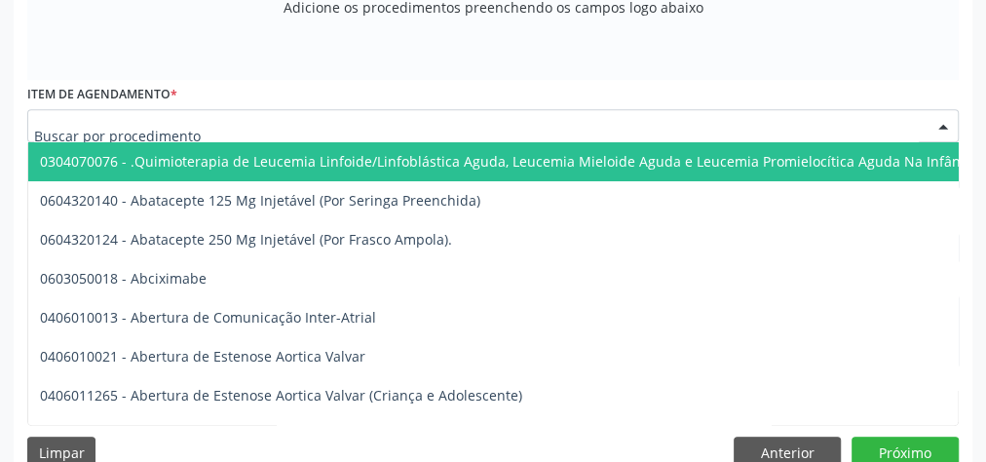
click at [352, 115] on div at bounding box center [493, 125] width 932 height 33
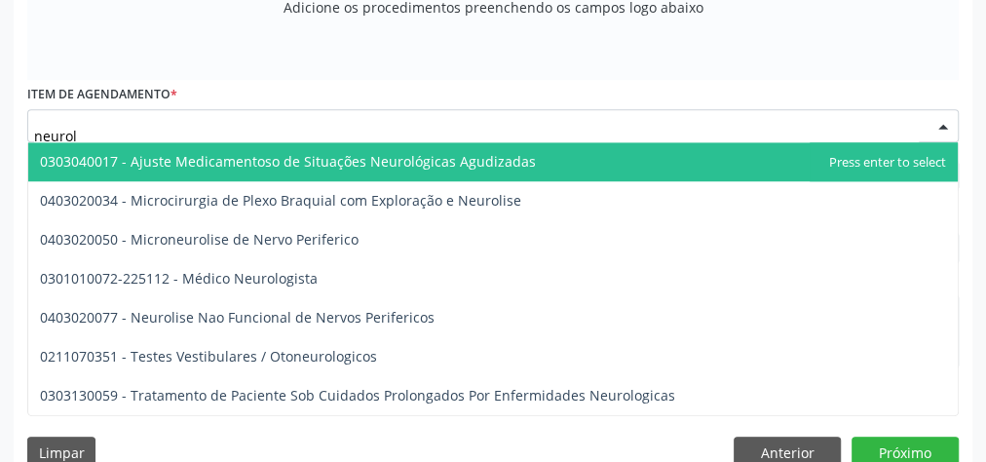
type input "neurolo"
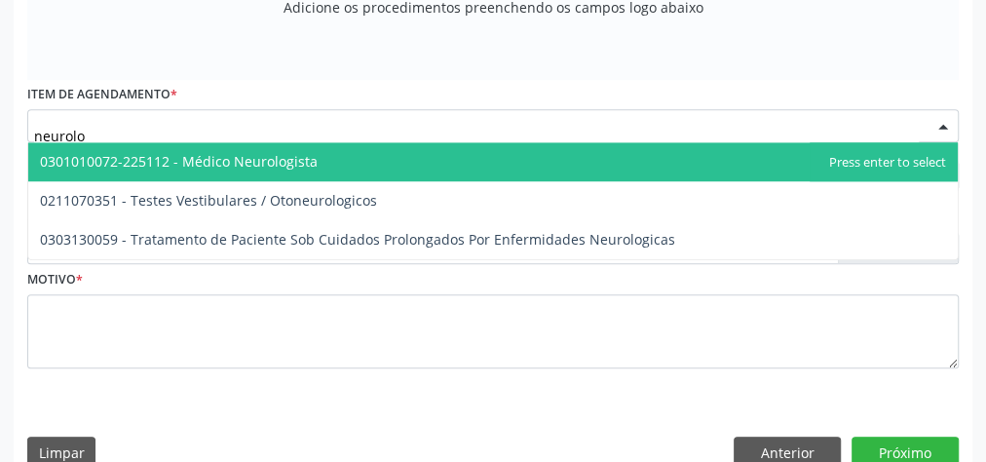
click at [276, 146] on span "0301010072-225112 - Médico Neurologista" at bounding box center [493, 161] width 930 height 39
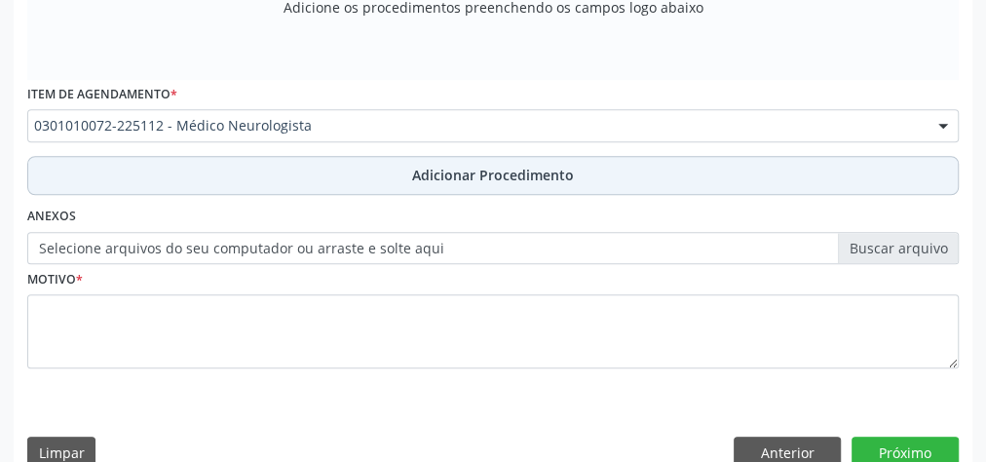
click at [476, 169] on span "Adicionar Procedimento" at bounding box center [493, 175] width 162 height 20
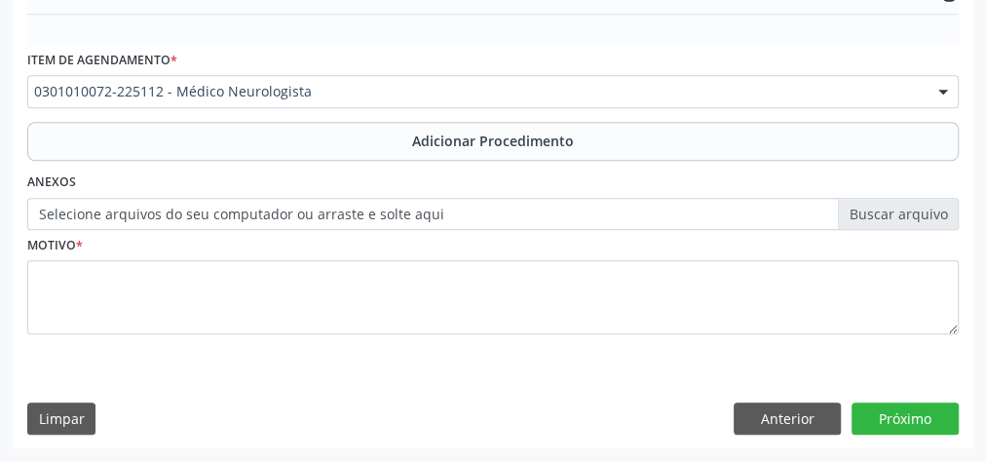
scroll to position [632, 0]
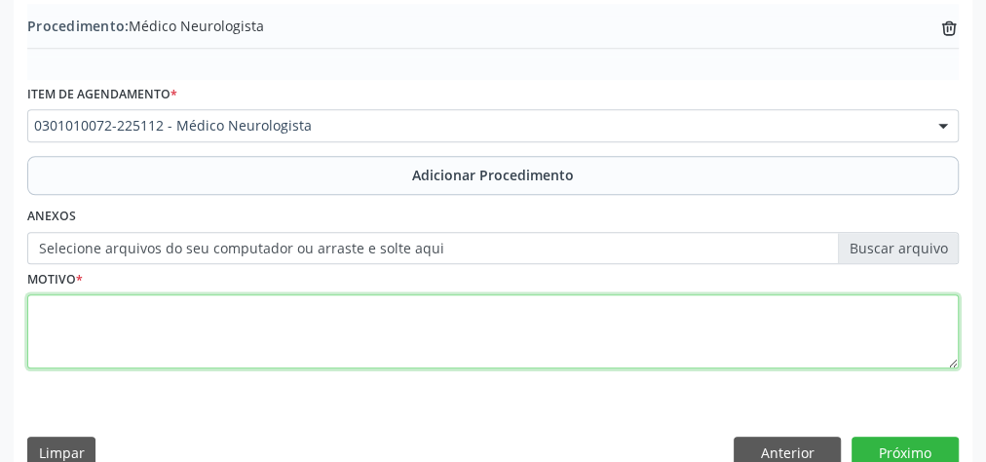
click at [259, 325] on textarea at bounding box center [493, 331] width 932 height 74
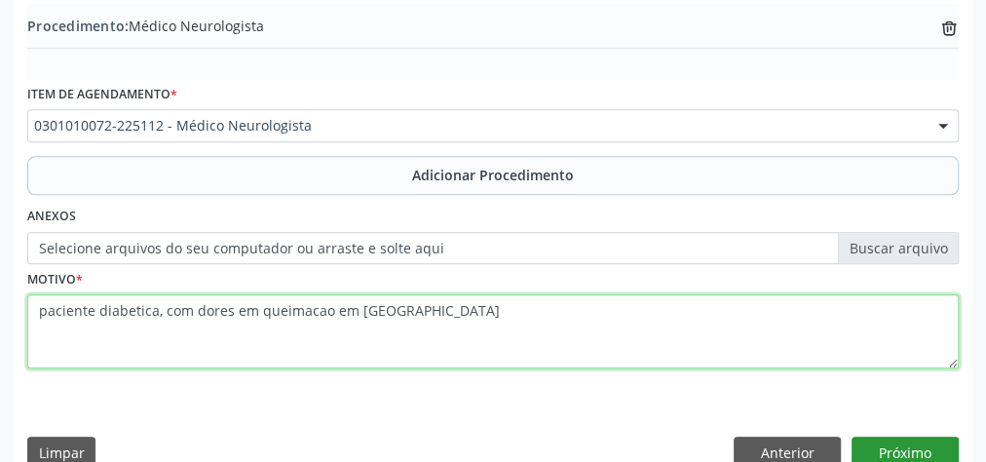
type textarea "paciente diabetica, com dores em queimacao em [GEOGRAPHIC_DATA]"
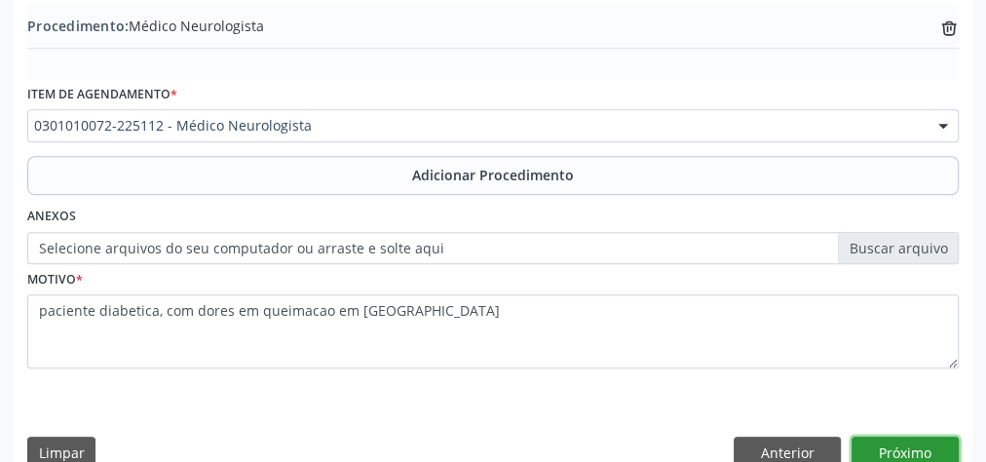
click at [929, 451] on button "Próximo" at bounding box center [905, 453] width 107 height 33
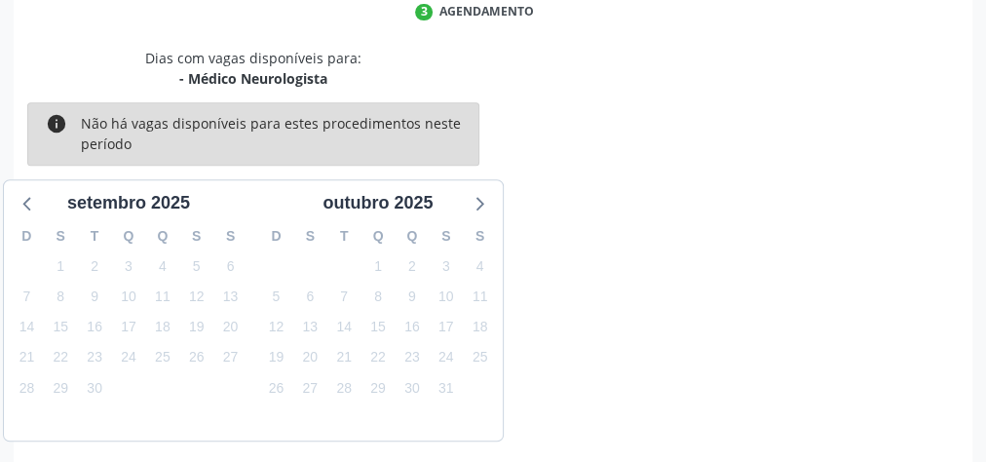
scroll to position [516, 0]
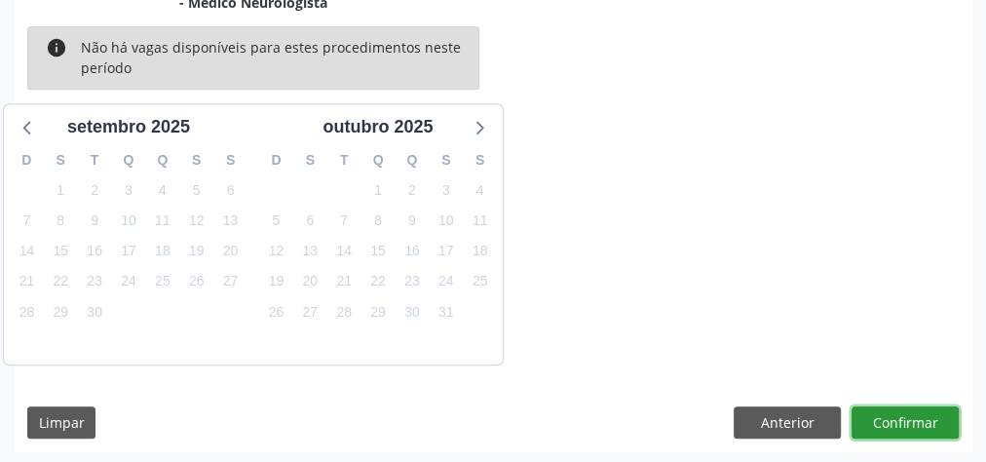
click at [909, 406] on button "Confirmar" at bounding box center [905, 422] width 107 height 33
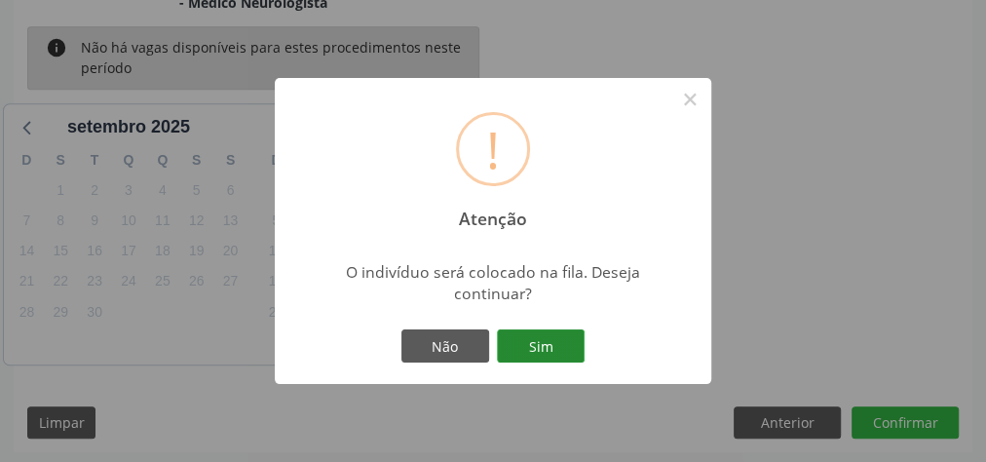
click at [550, 341] on button "Sim" at bounding box center [541, 345] width 88 height 33
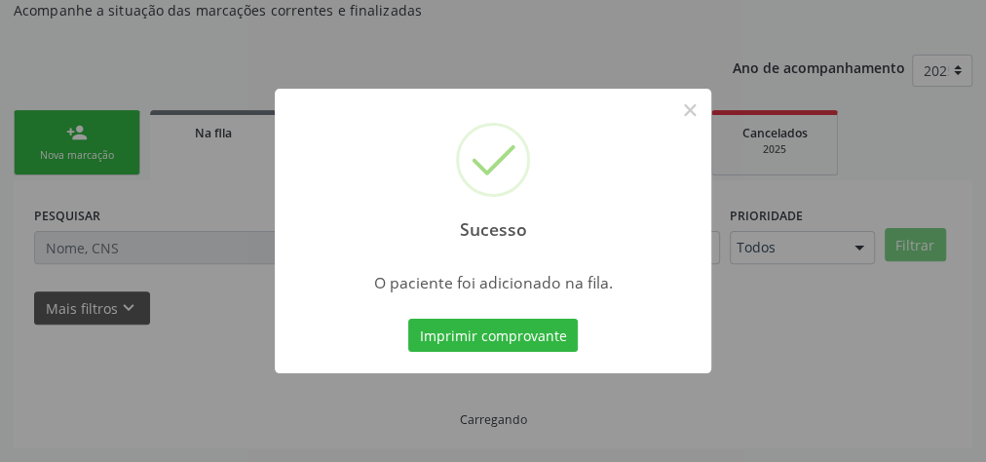
scroll to position [207, 0]
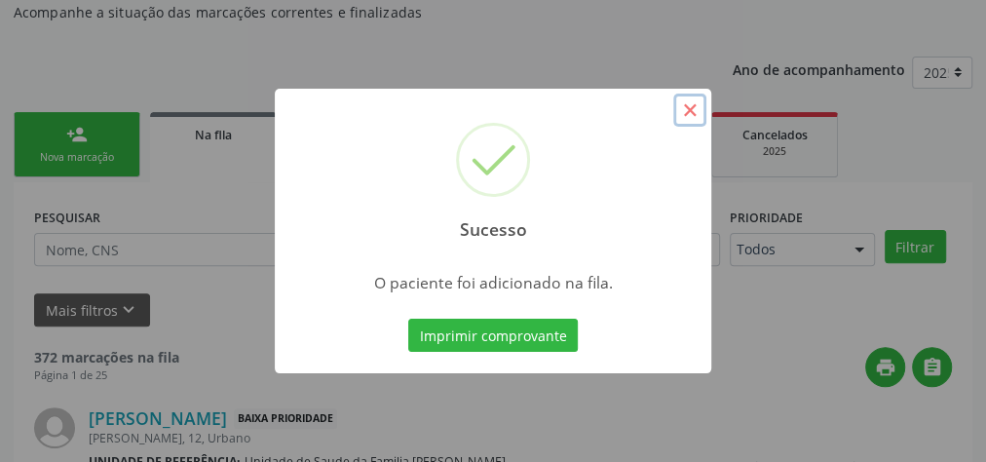
click at [691, 112] on button "×" at bounding box center [689, 110] width 33 height 33
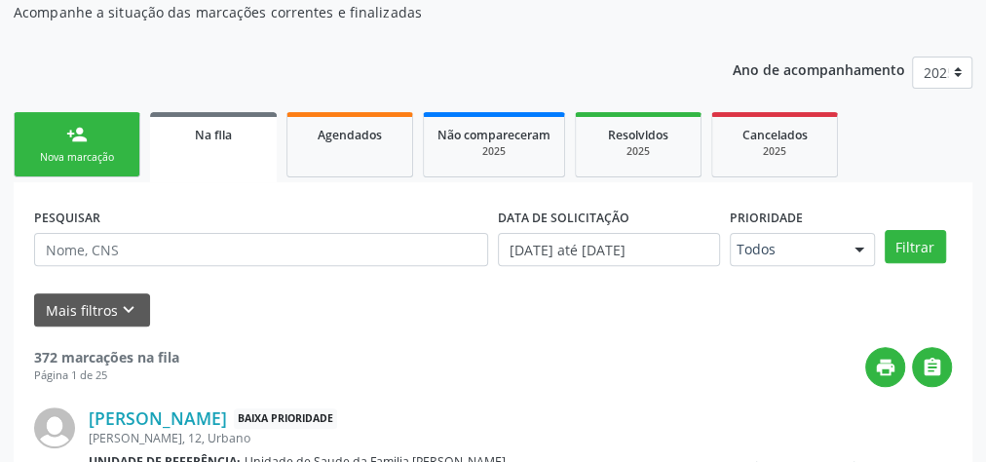
click at [61, 153] on div "Nova marcação" at bounding box center [76, 157] width 97 height 15
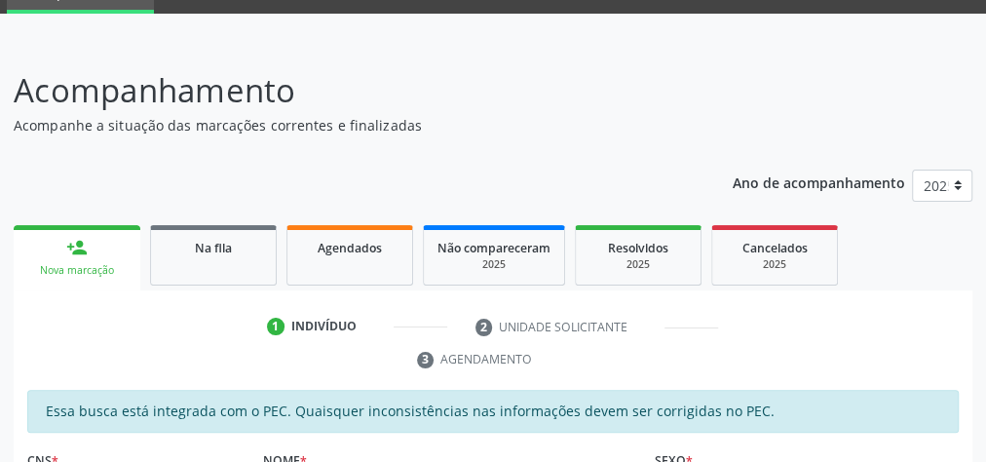
scroll to position [0, 0]
